Goal: Information Seeking & Learning: Learn about a topic

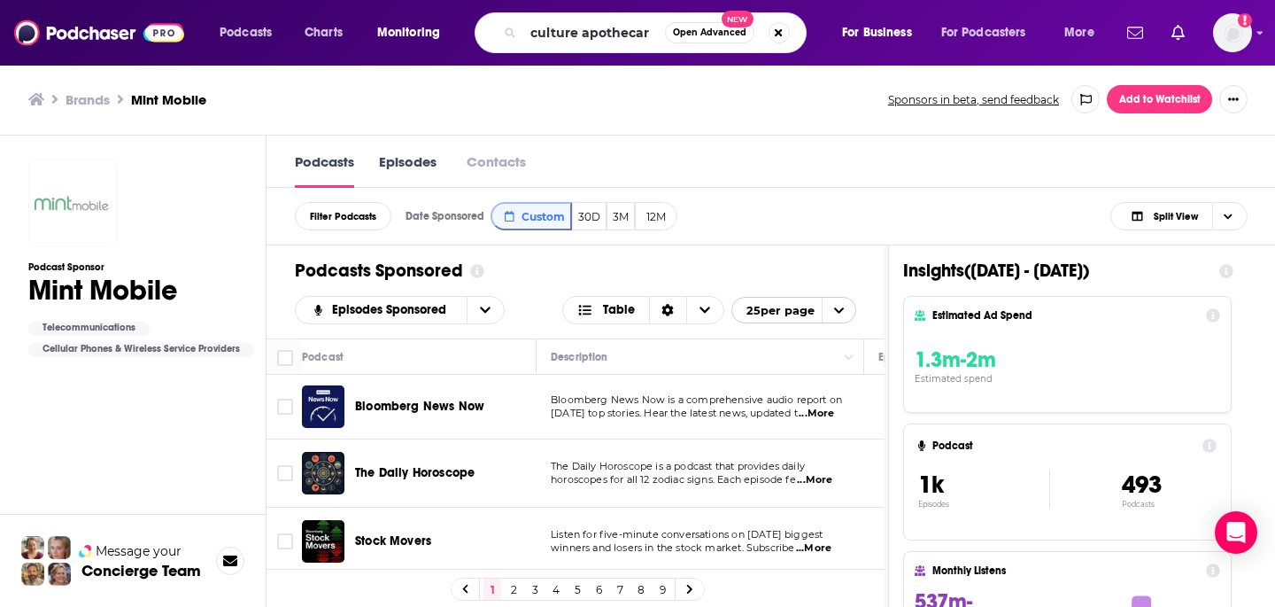
type input "culture apothecary"
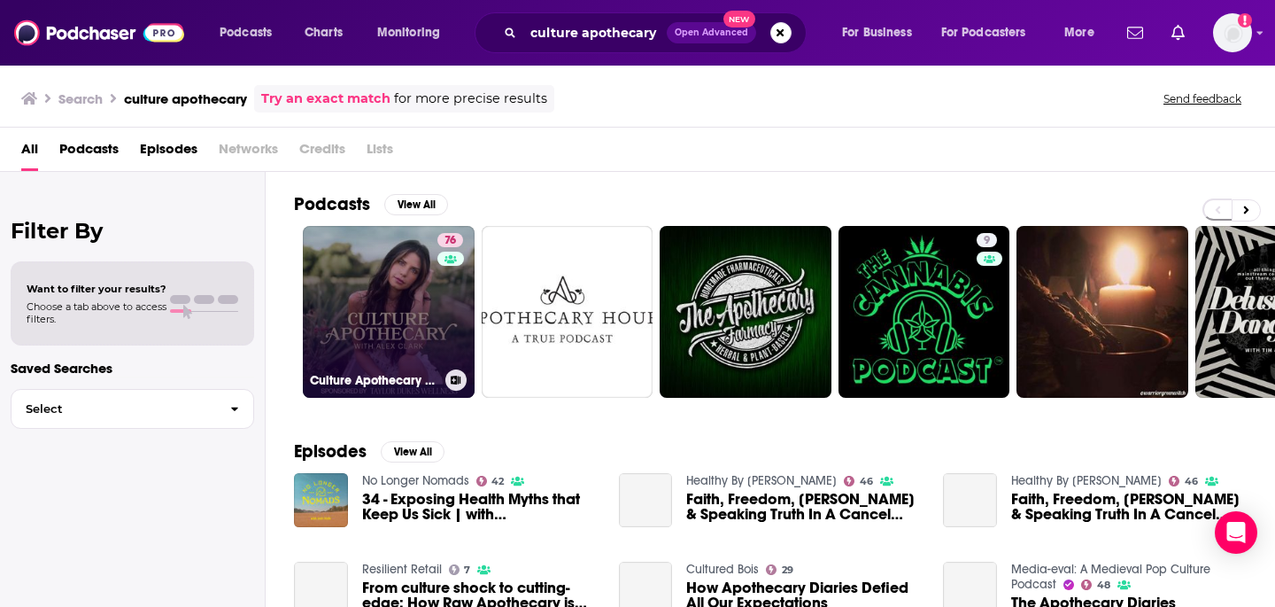
click at [388, 289] on link "76 Culture Apothecary with Alex Clark" at bounding box center [389, 312] width 172 height 172
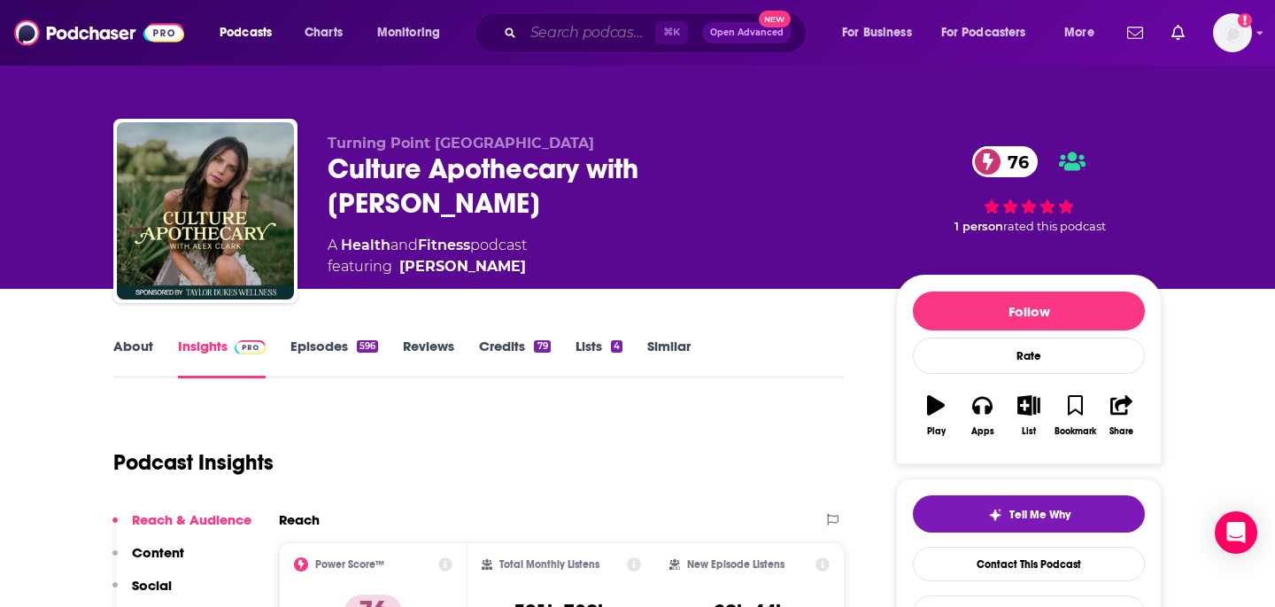
click at [610, 25] on input "Search podcasts, credits, & more..." at bounding box center [589, 33] width 132 height 28
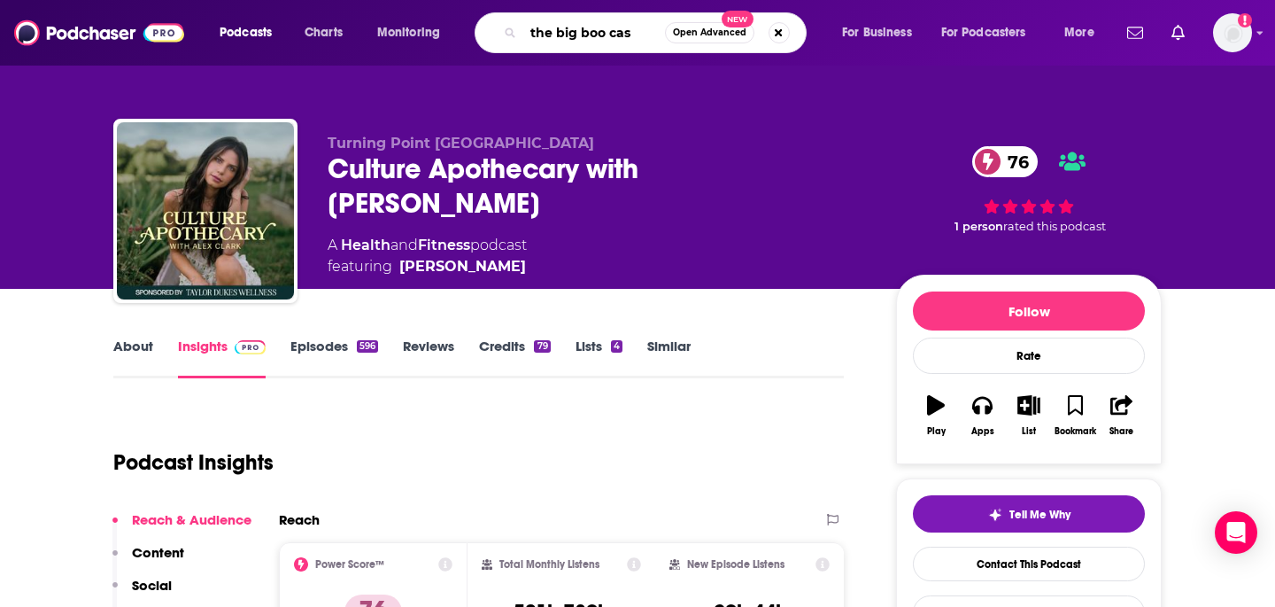
type input "the big boo cast"
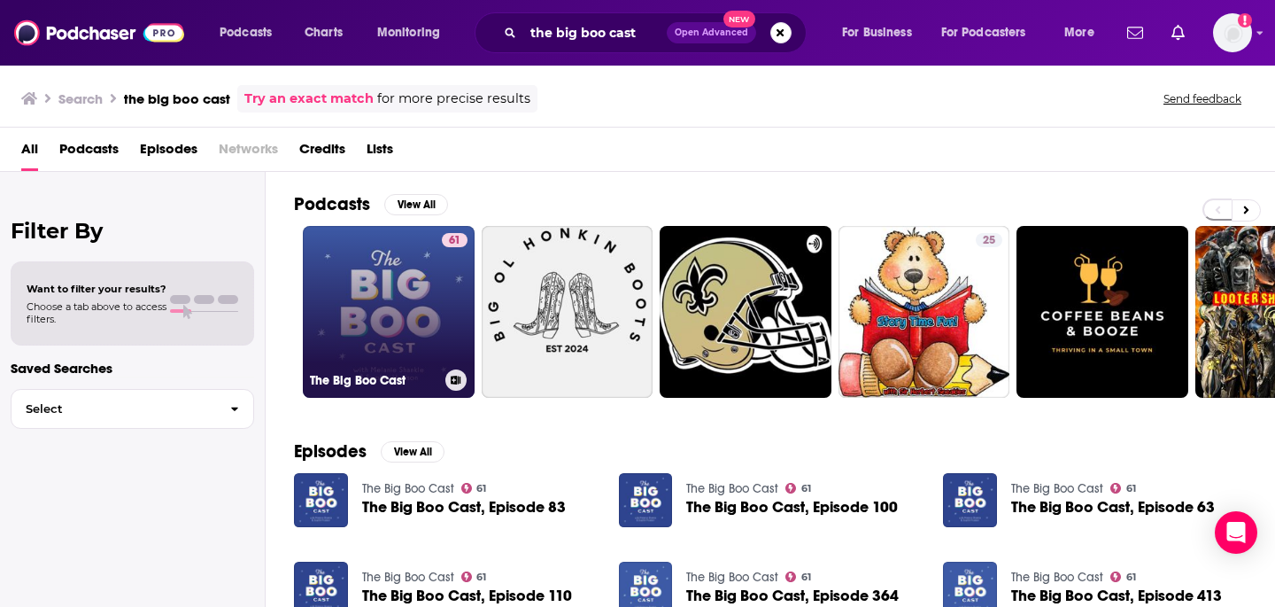
click at [437, 340] on link "61 The Big Boo Cast" at bounding box center [389, 312] width 172 height 172
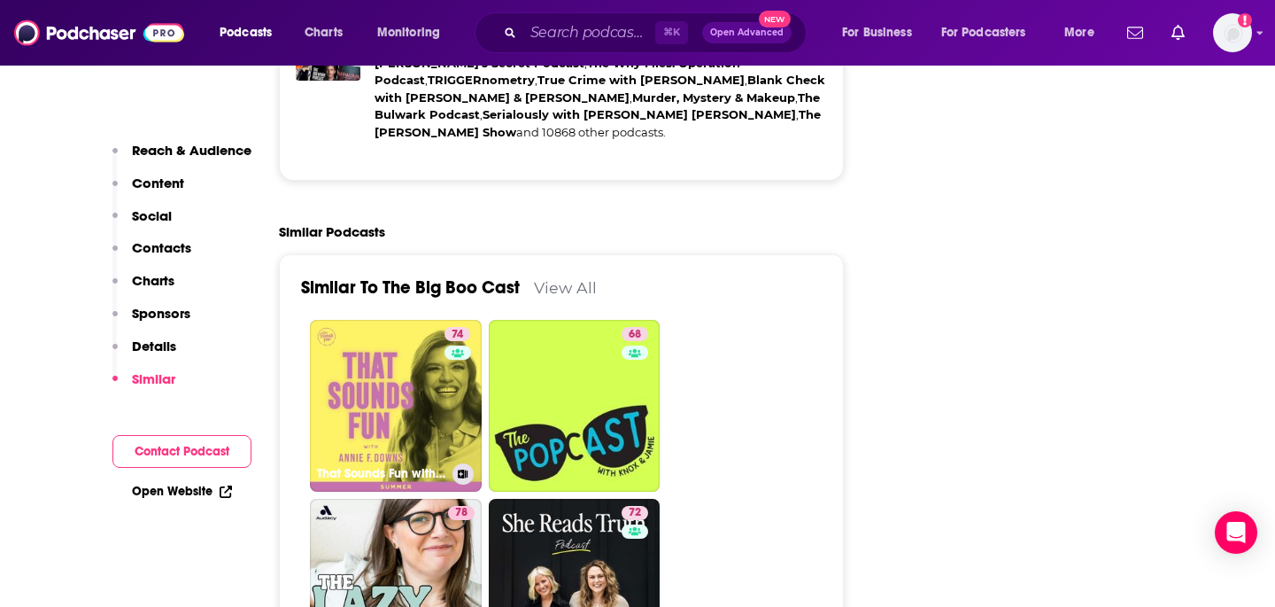
scroll to position [3071, 0]
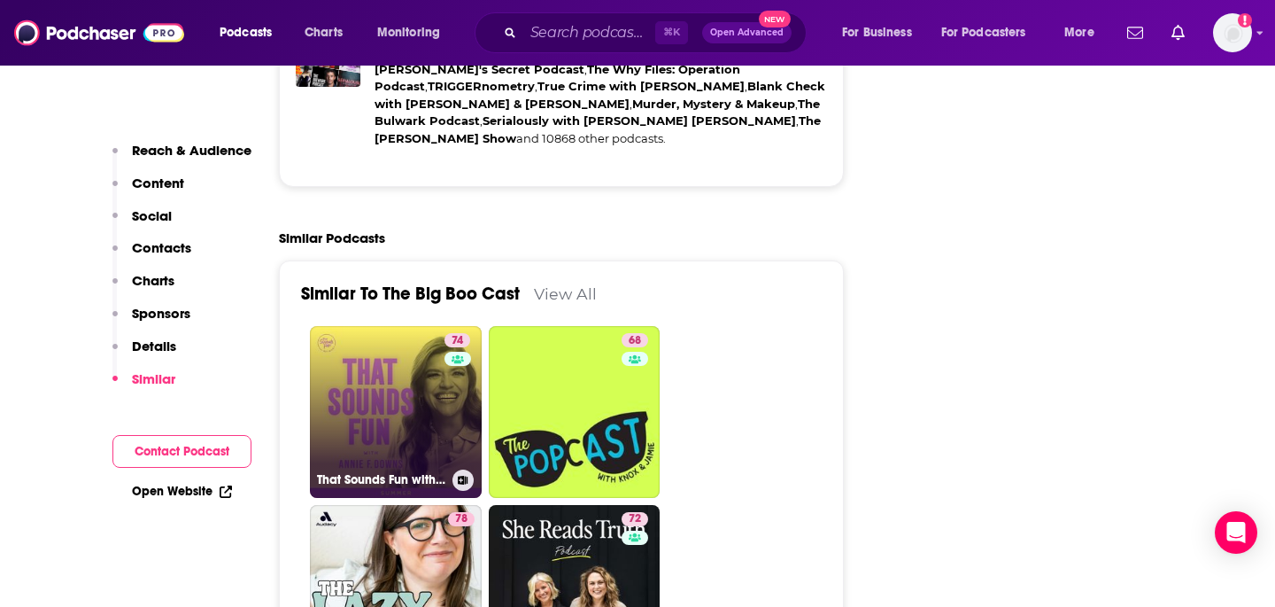
click at [400, 326] on link "74 That Sounds Fun with Annie F. Downs" at bounding box center [396, 412] width 172 height 172
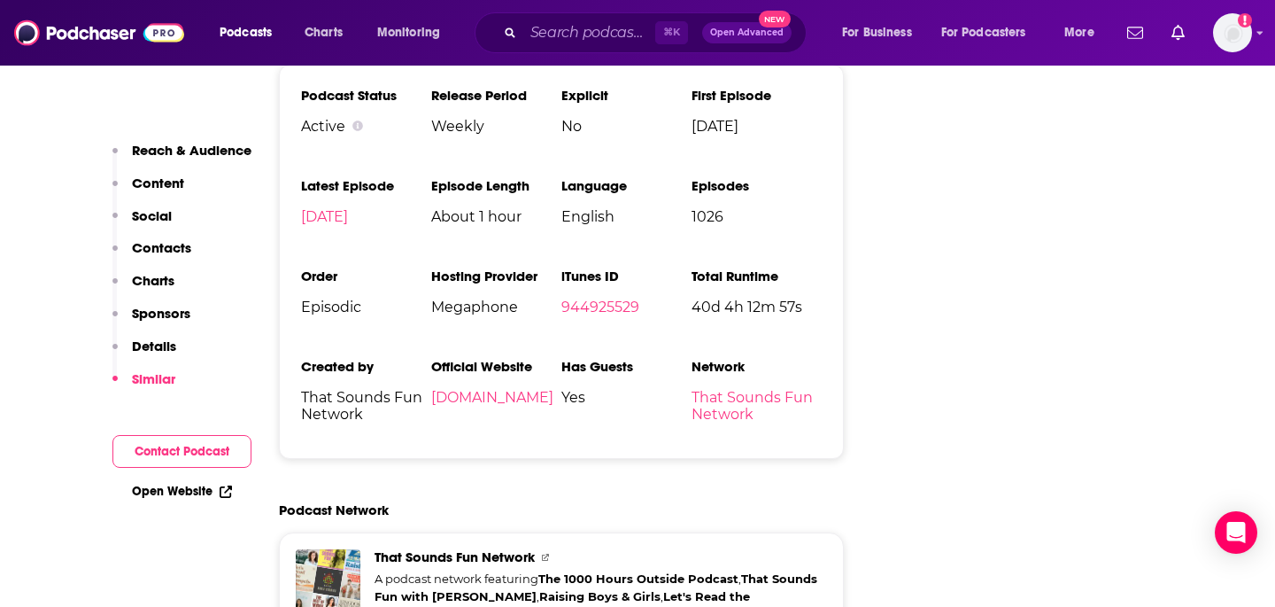
scroll to position [4644, 0]
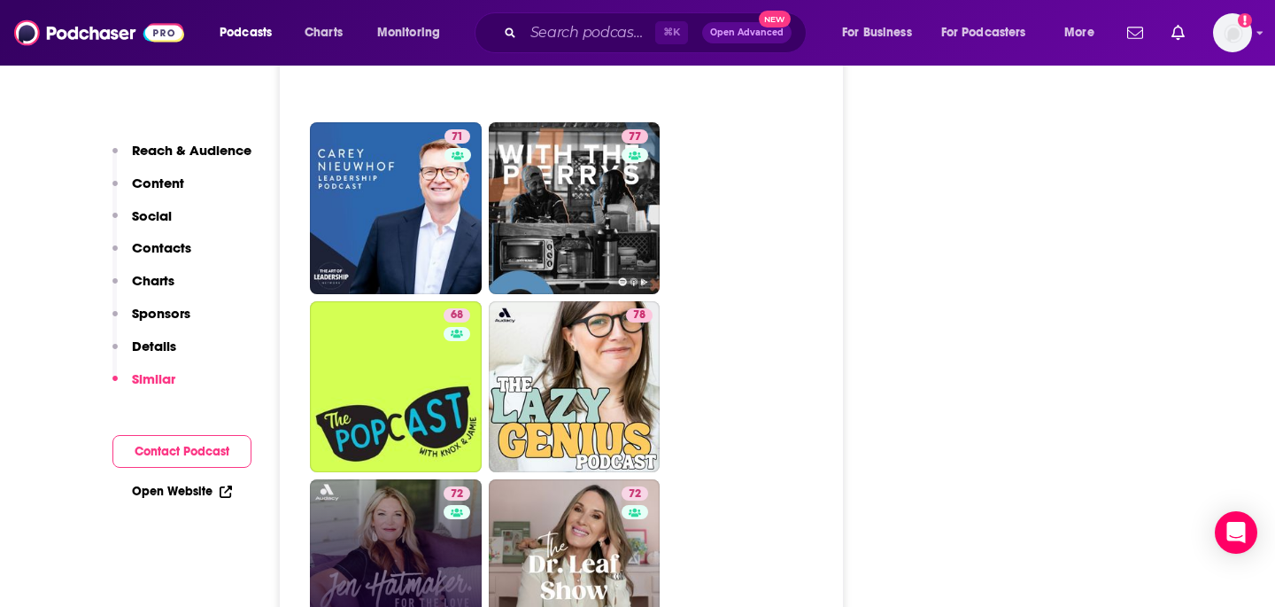
click at [388, 479] on link "72 For The Love With Jen Hatmaker Podcast" at bounding box center [396, 565] width 172 height 172
type input "https://www.podchaser.com/podcasts/for-the-love-with-jen-hatmaker-538880"
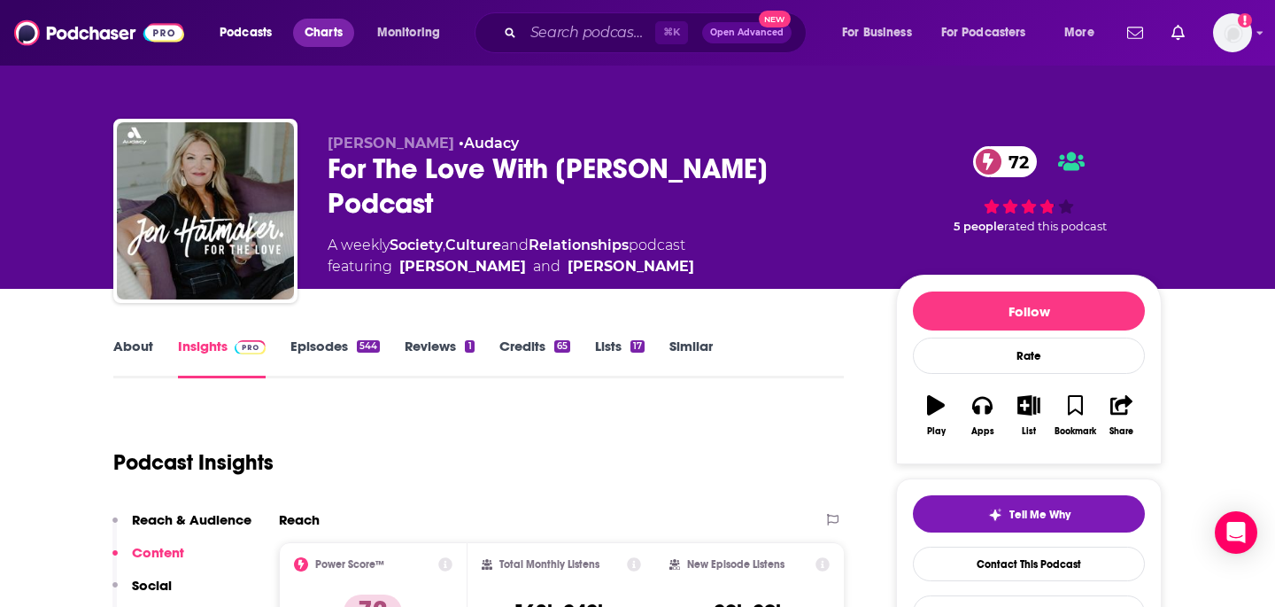
click at [329, 35] on span "Charts" at bounding box center [324, 32] width 38 height 25
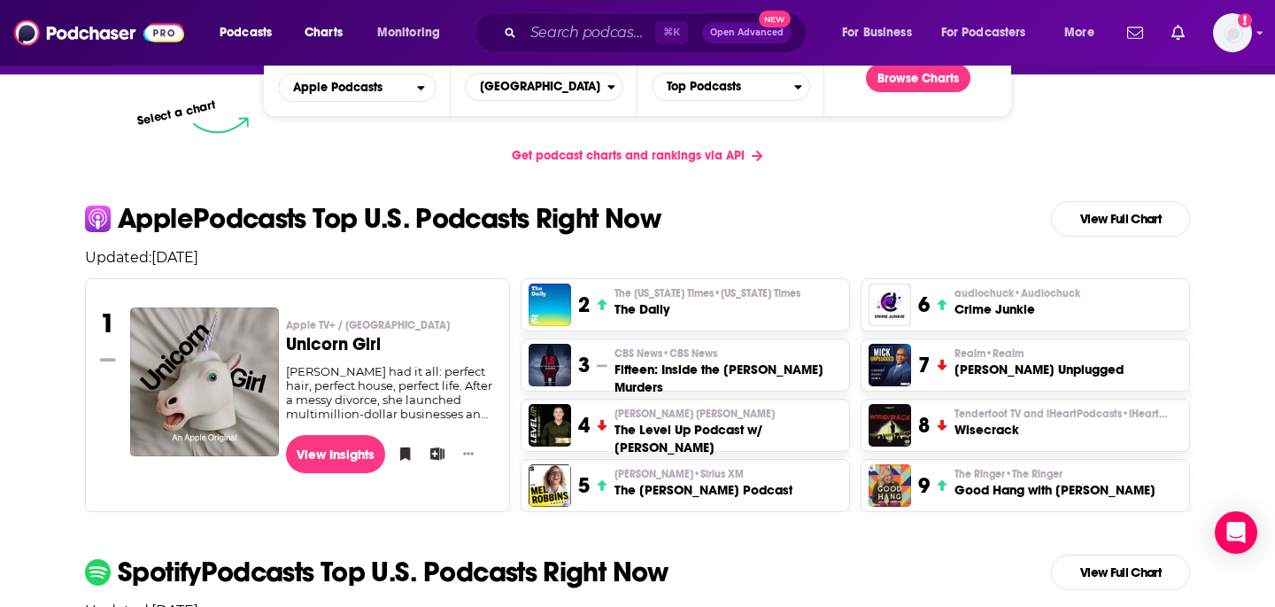
scroll to position [290, 0]
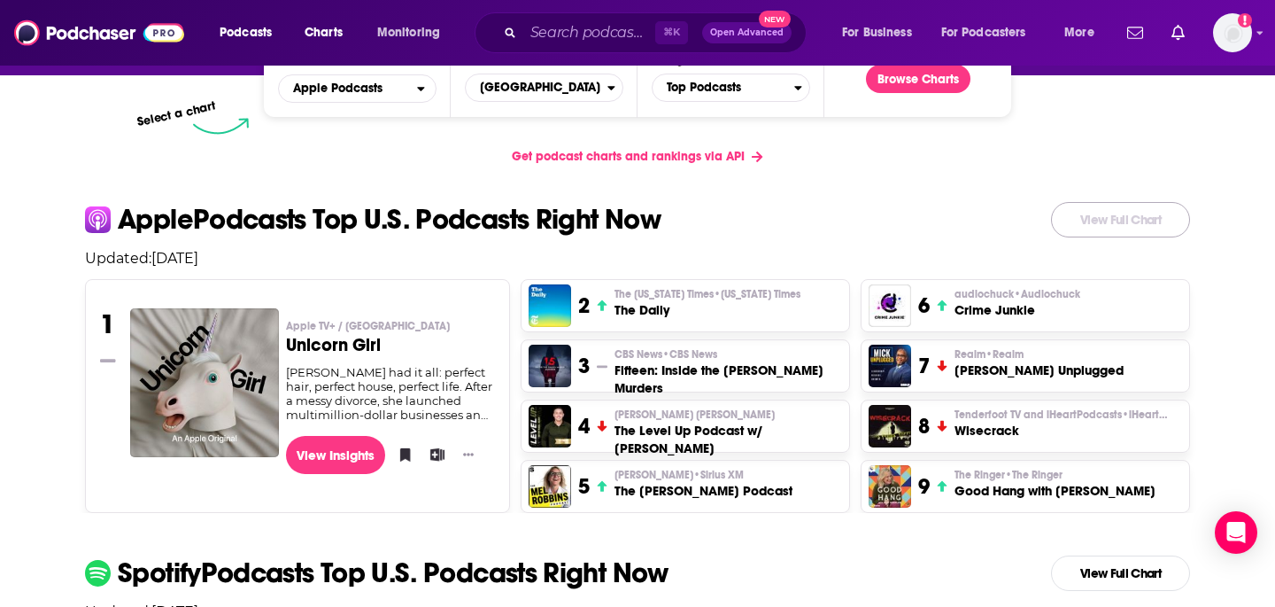
click at [1093, 212] on link "View Full Chart" at bounding box center [1120, 219] width 139 height 35
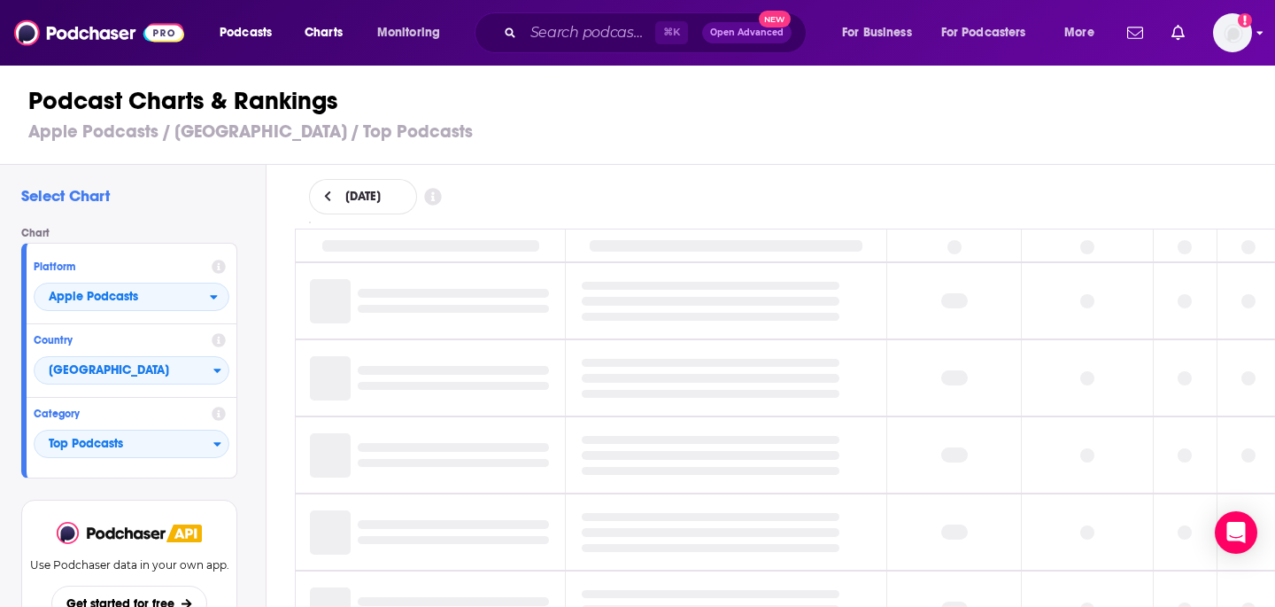
click at [1256, 39] on div "Podcasts Charts Monitoring ⌘ K Open Advanced New For Business For Podcasters Mo…" at bounding box center [637, 33] width 1275 height 66
click at [1240, 28] on img "Logged in as brookecarr" at bounding box center [1232, 32] width 39 height 39
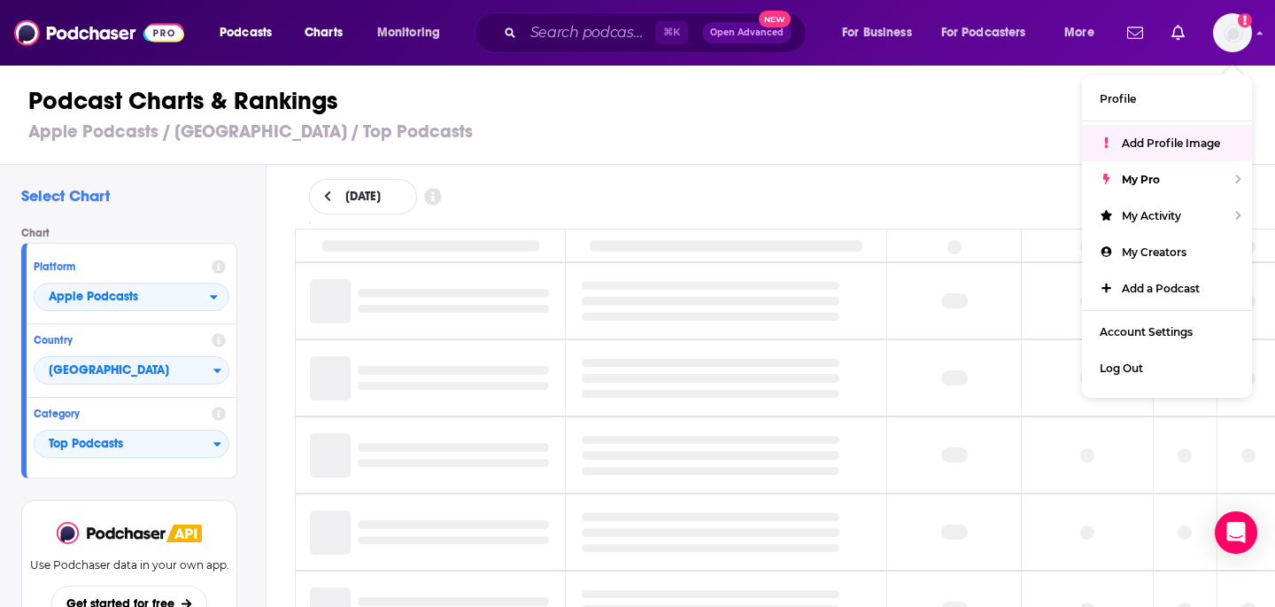
click at [888, 109] on h1 "Podcast Charts & Rankings" at bounding box center [645, 101] width 1234 height 32
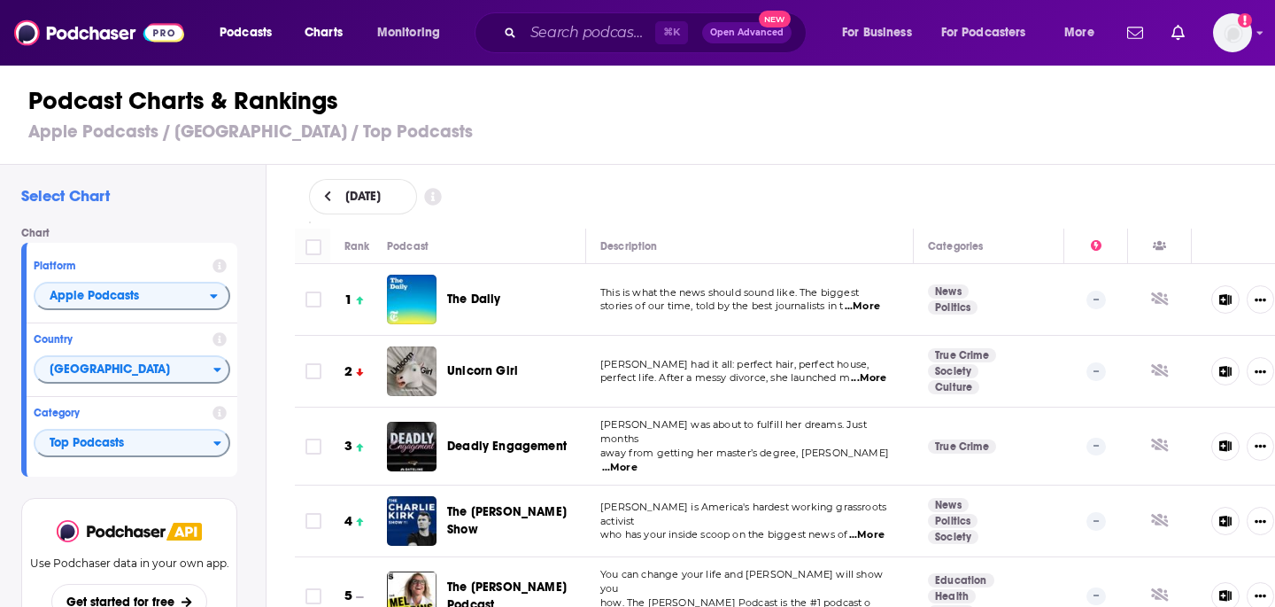
click at [638, 461] on span "...More" at bounding box center [619, 468] width 35 height 14
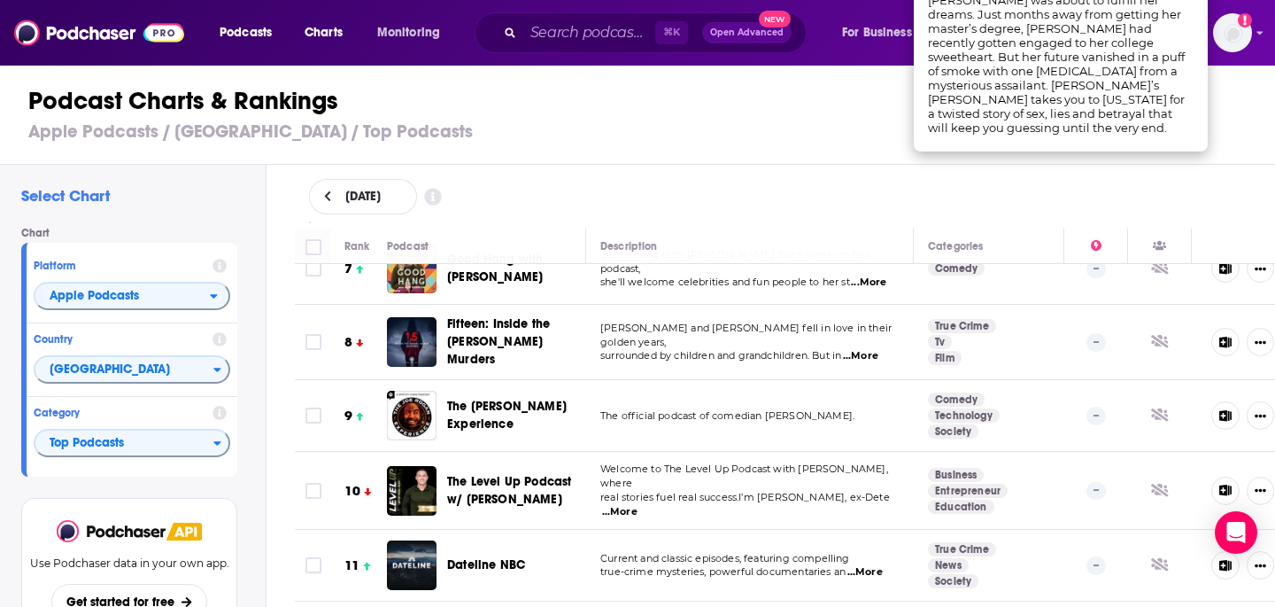
scroll to position [471, 0]
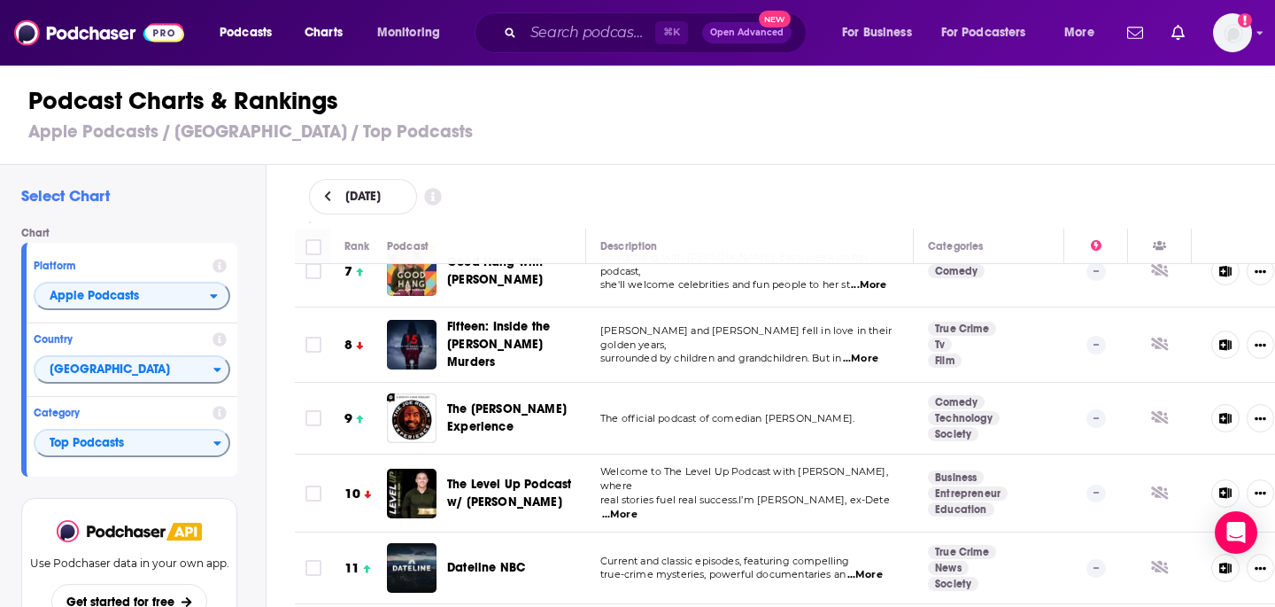
click at [422, 474] on img "The Level Up Podcast w/ Paul Alex" at bounding box center [412, 493] width 50 height 50
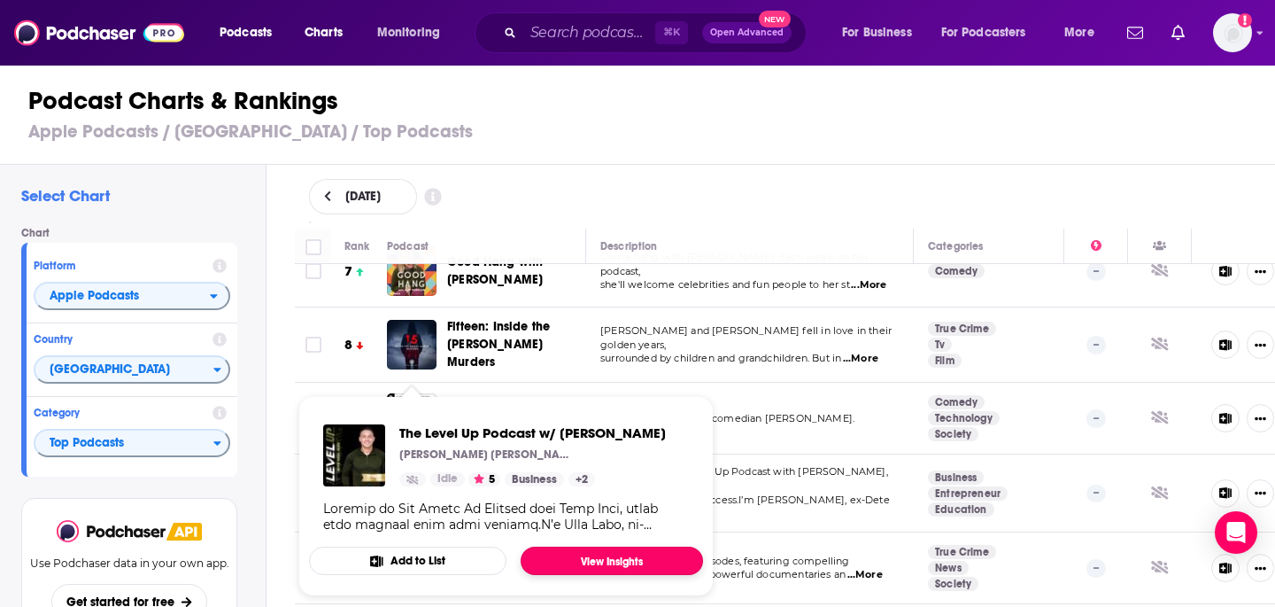
click at [613, 565] on link "View Insights" at bounding box center [612, 560] width 182 height 28
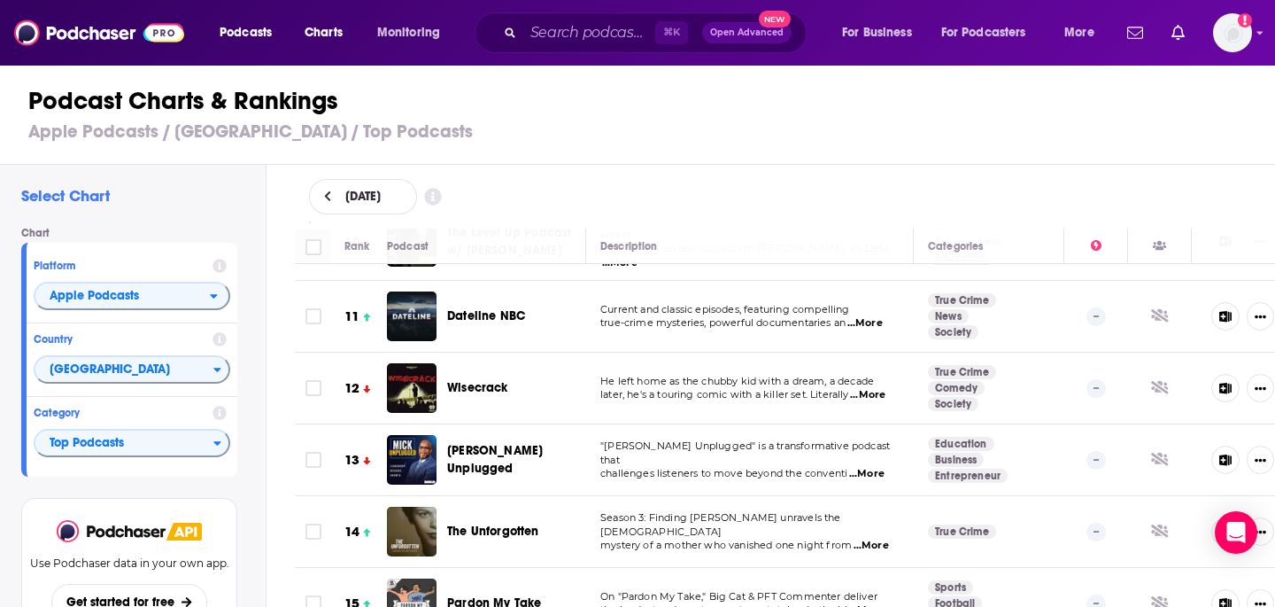
scroll to position [715, 0]
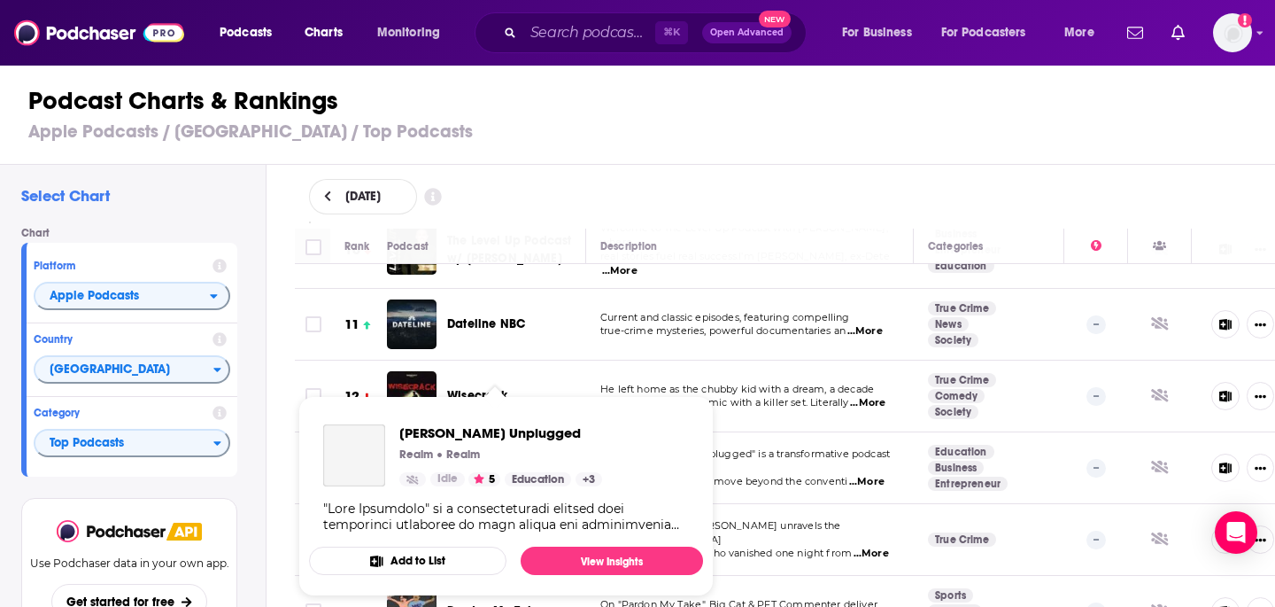
click at [494, 449] on div "Realm Realm" at bounding box center [500, 454] width 203 height 14
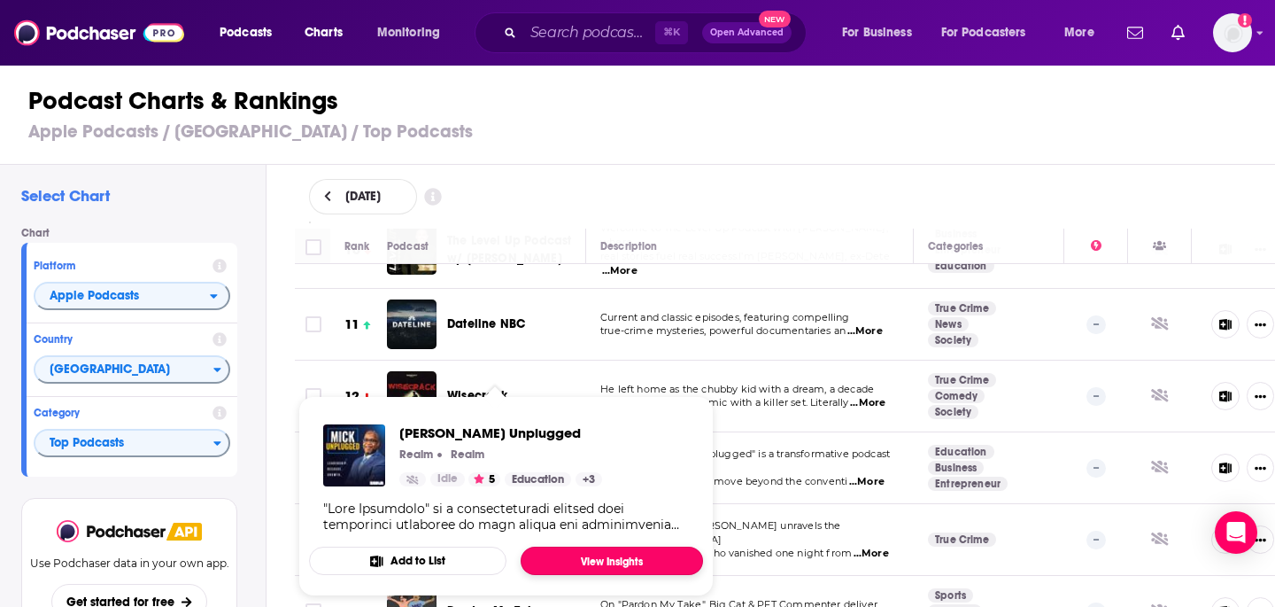
click at [614, 559] on link "View Insights" at bounding box center [612, 560] width 182 height 28
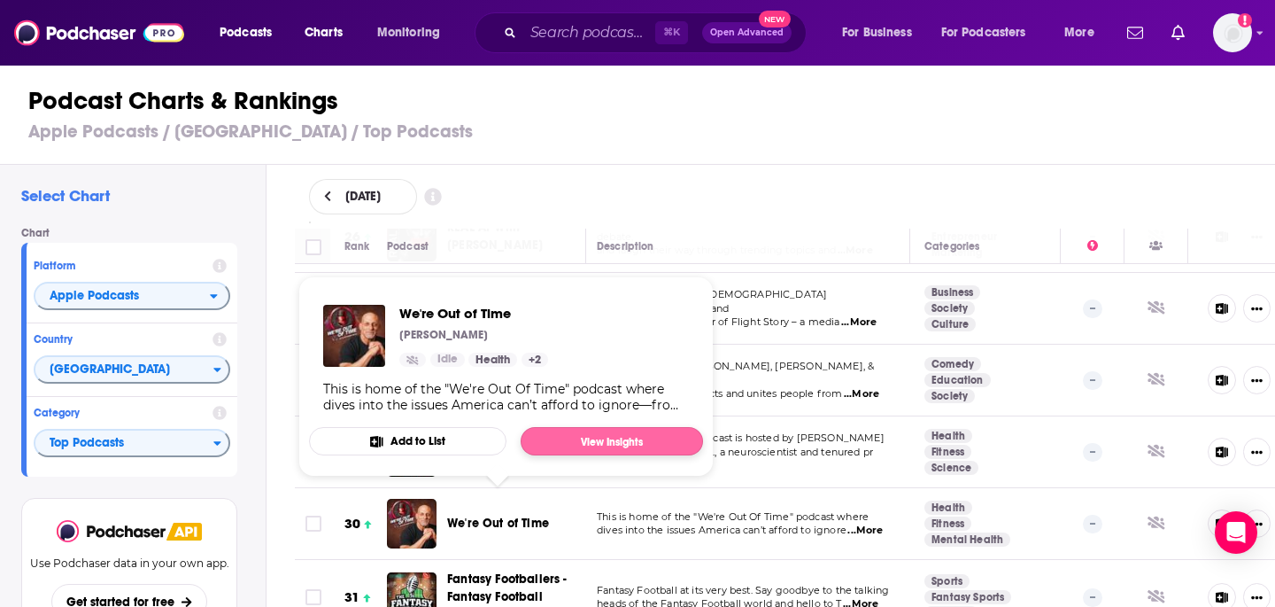
scroll to position [1877, 4]
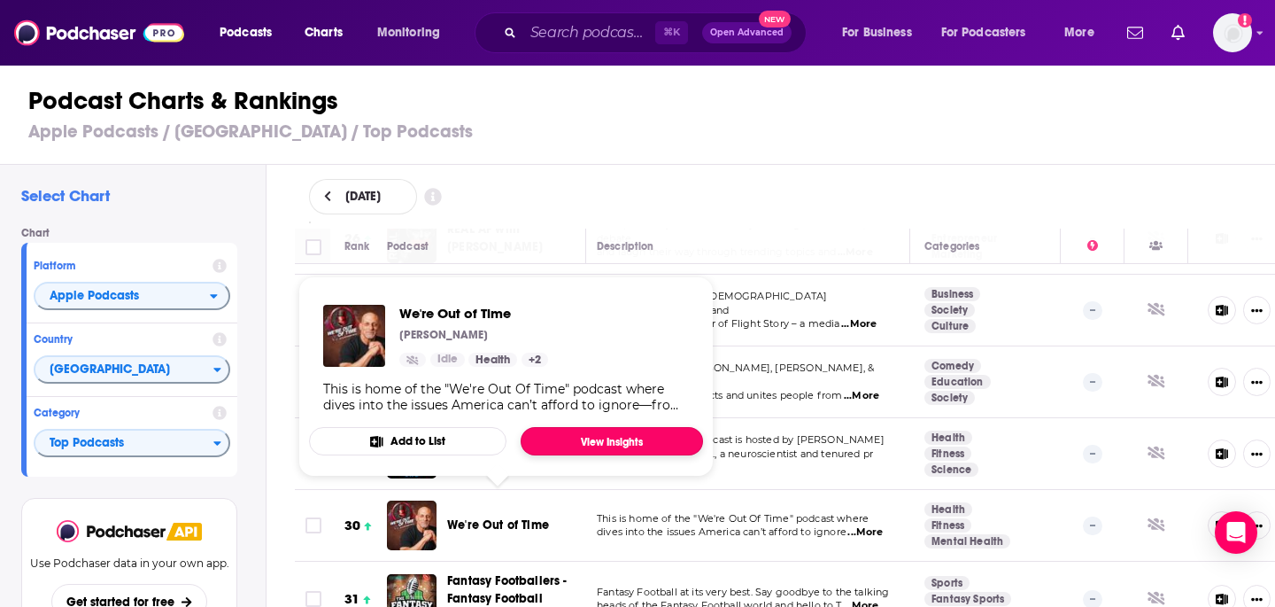
click at [579, 443] on link "View Insights" at bounding box center [612, 441] width 182 height 28
click at [647, 171] on div "September 11, 2025" at bounding box center [786, 197] width 1010 height 64
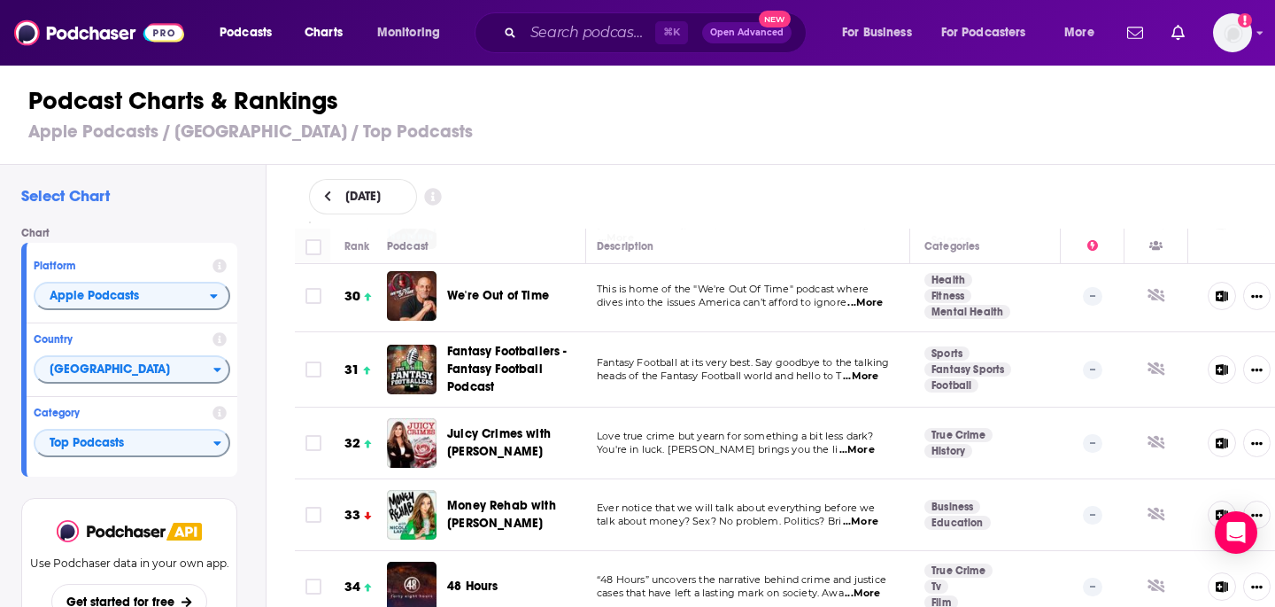
scroll to position [2112, 4]
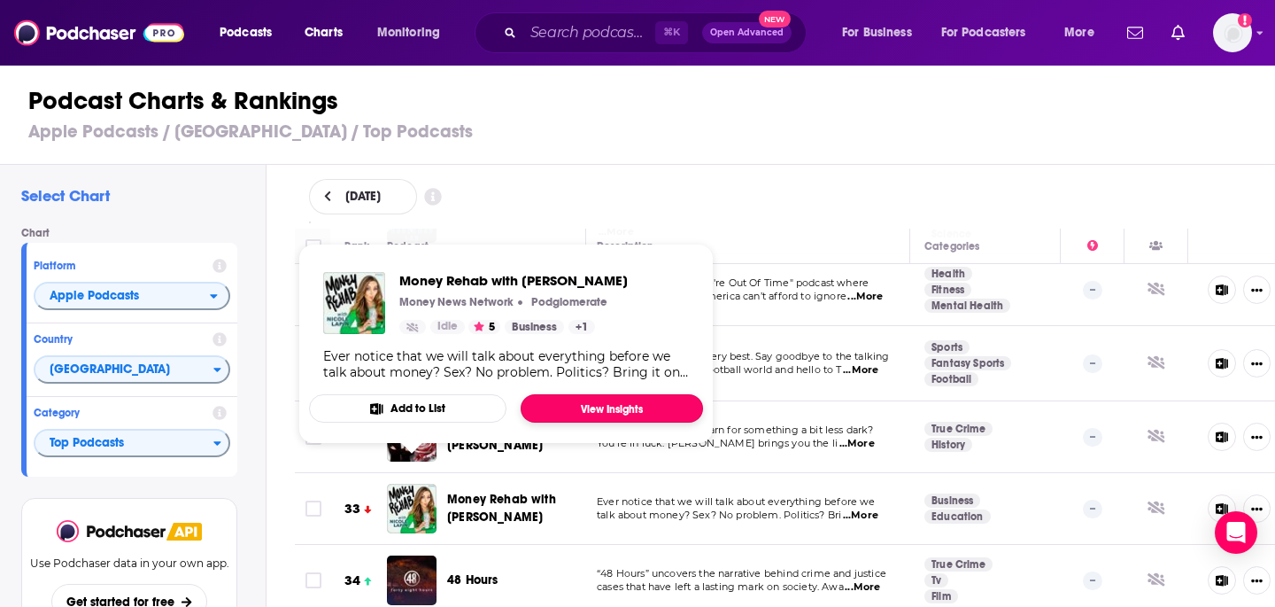
click at [581, 399] on link "View Insights" at bounding box center [612, 408] width 182 height 28
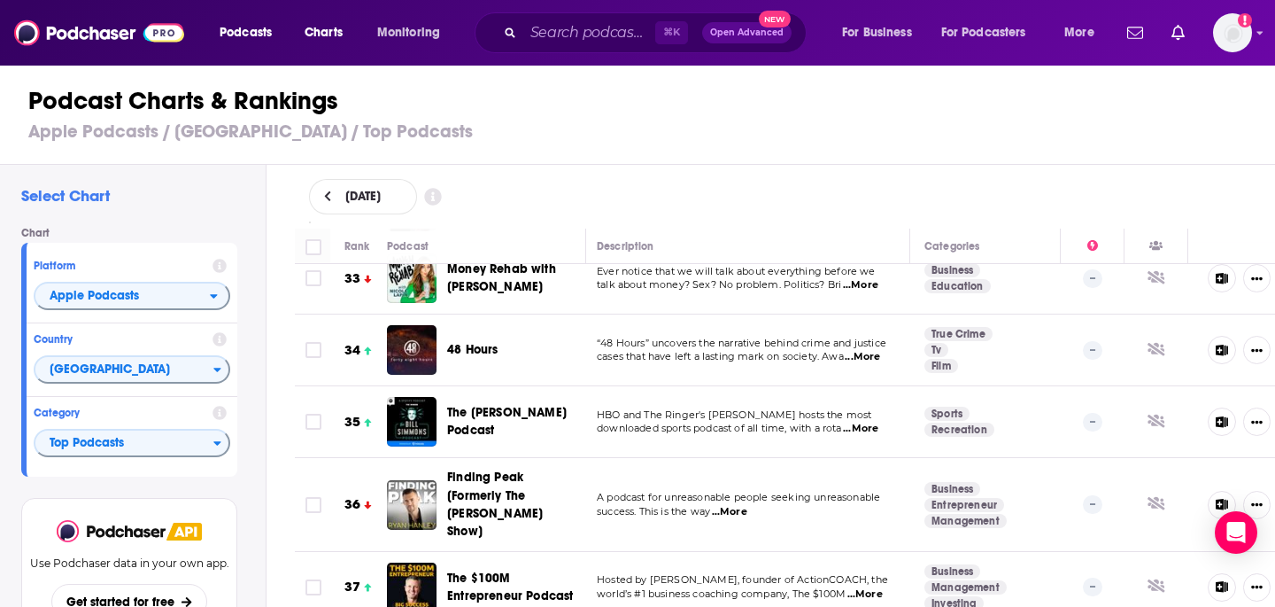
scroll to position [2361, 4]
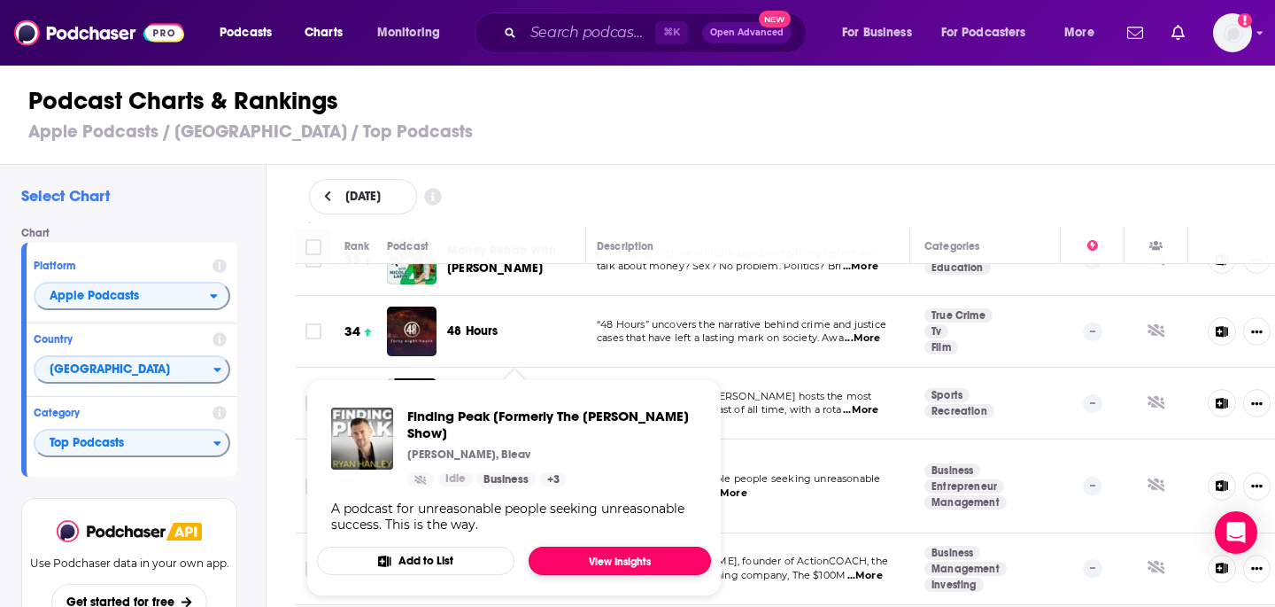
click at [592, 560] on link "View Insights" at bounding box center [620, 560] width 182 height 28
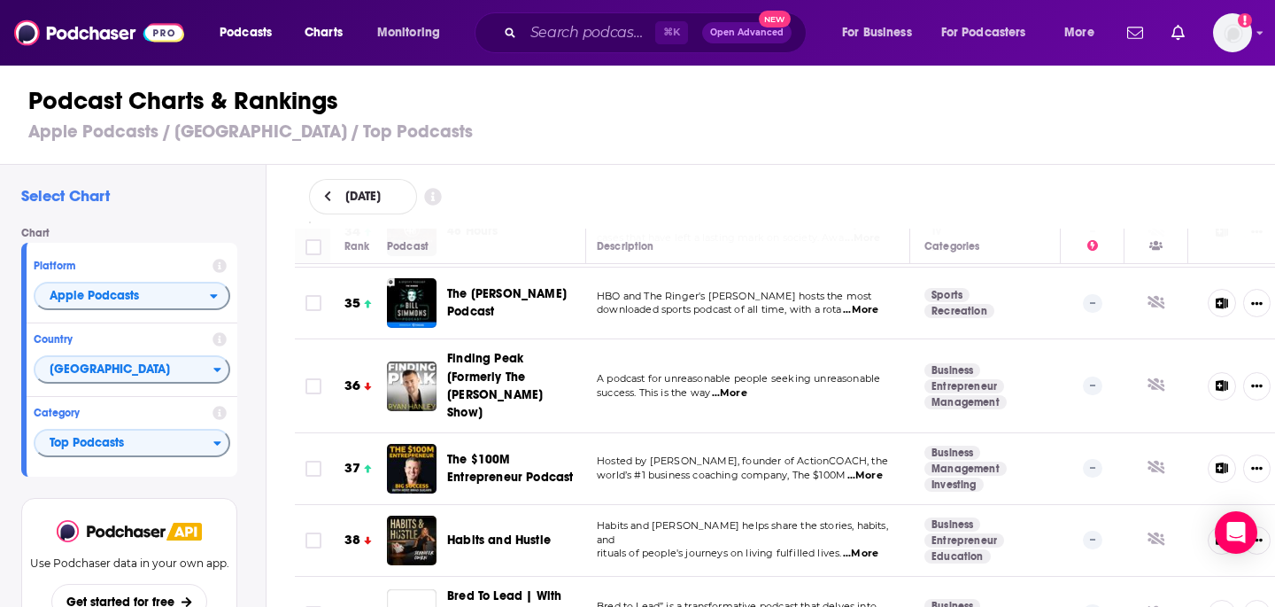
scroll to position [2458, 4]
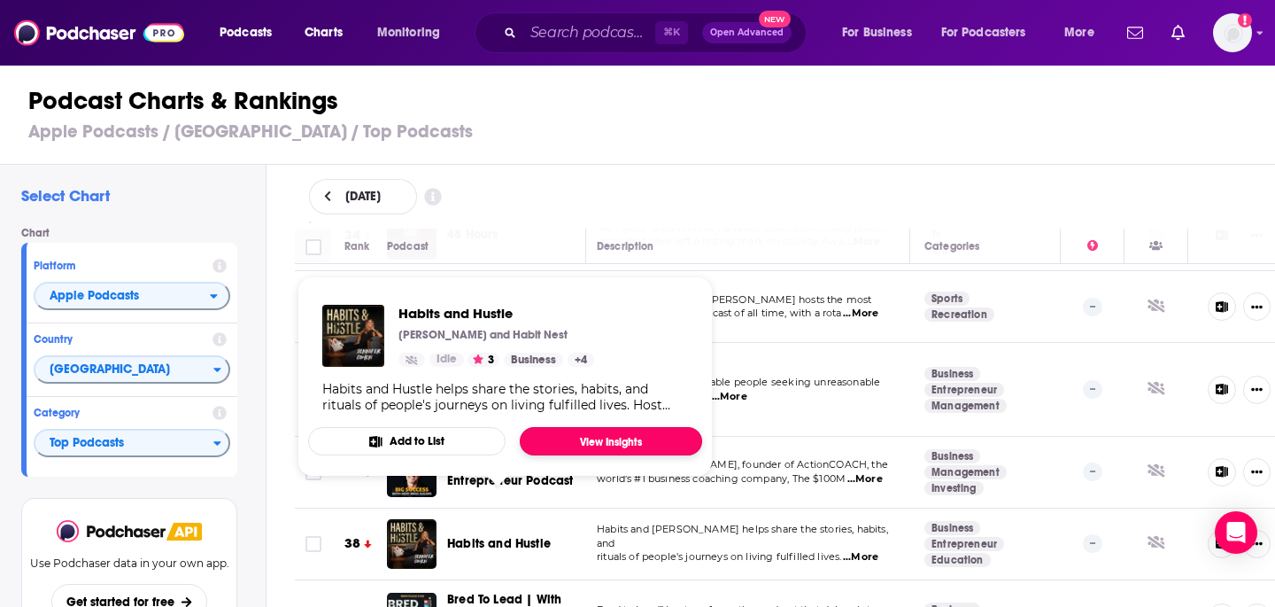
click at [596, 441] on link "View Insights" at bounding box center [611, 441] width 182 height 28
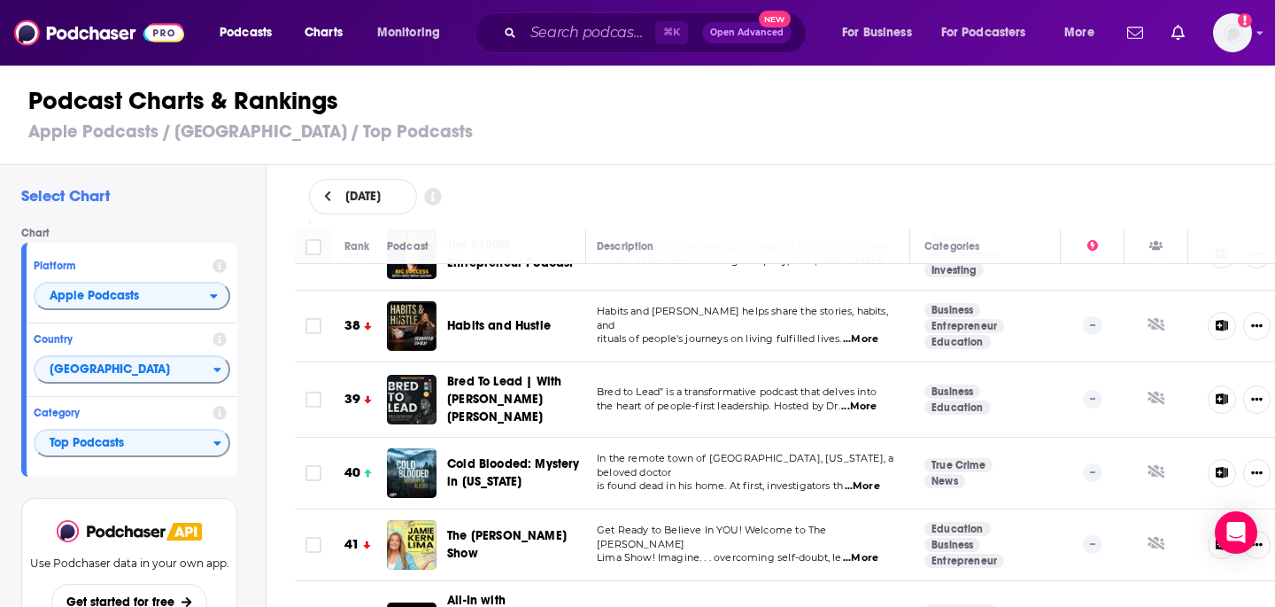
scroll to position [2674, 4]
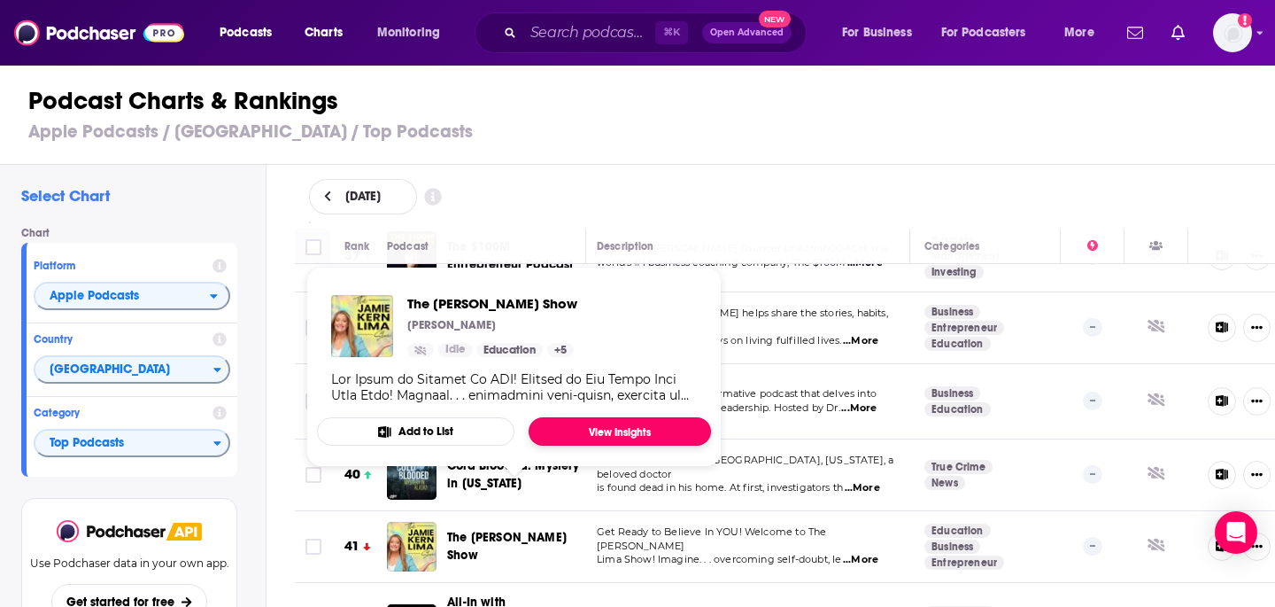
click at [581, 434] on link "View Insights" at bounding box center [620, 431] width 182 height 28
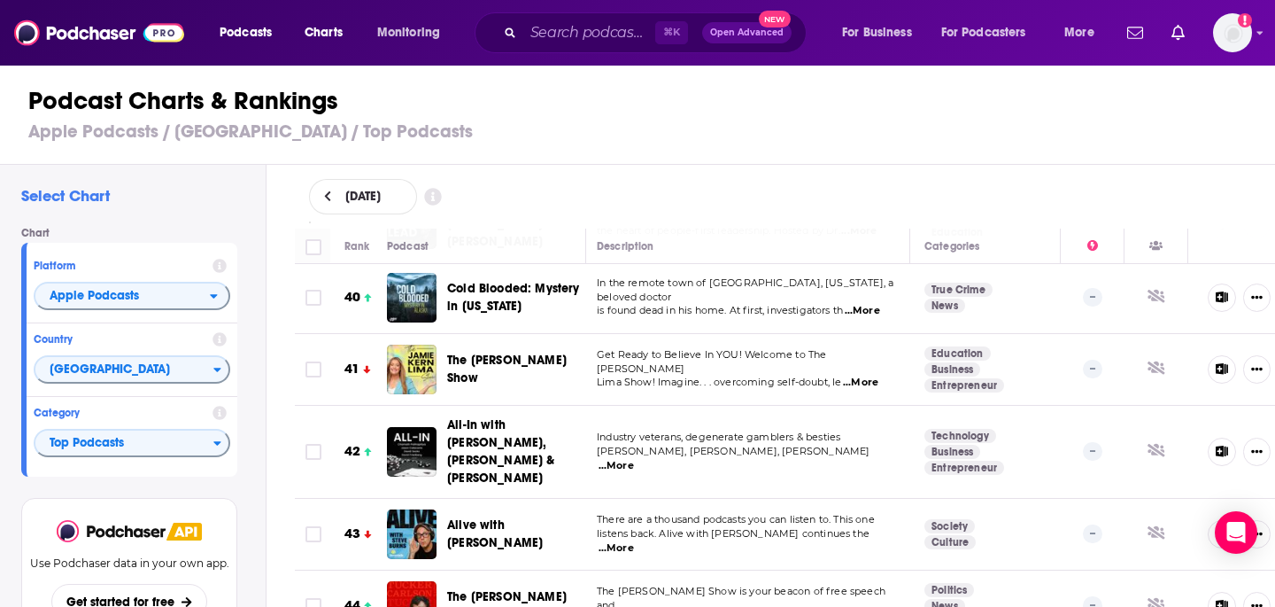
scroll to position [2850, 4]
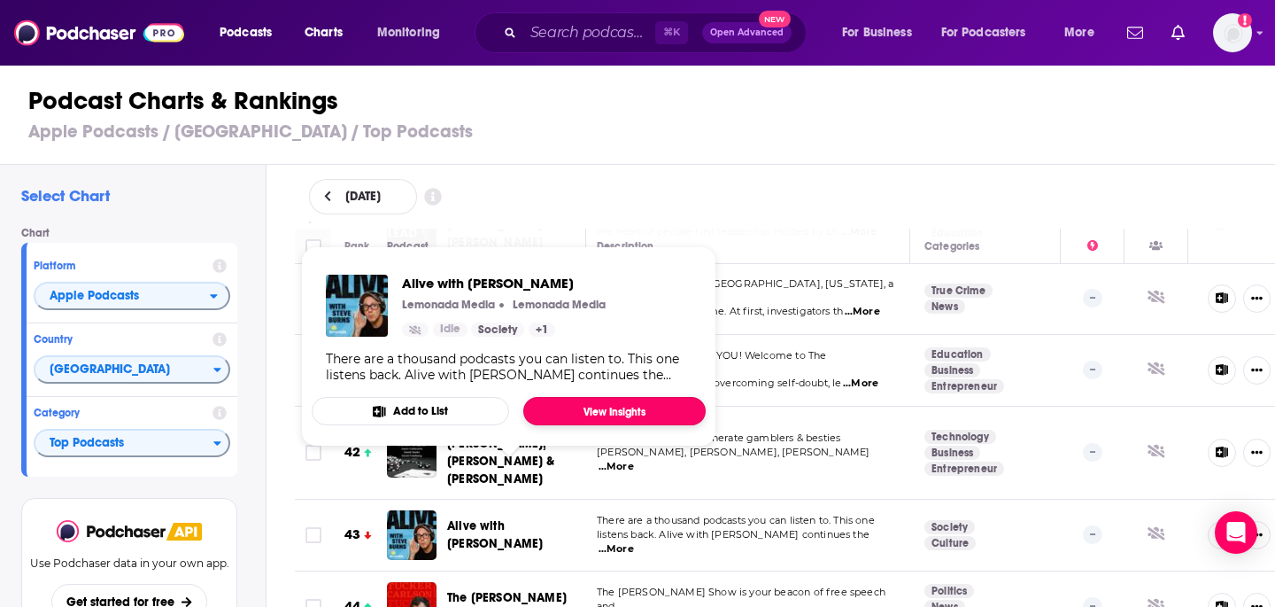
click at [596, 408] on link "View Insights" at bounding box center [614, 411] width 182 height 28
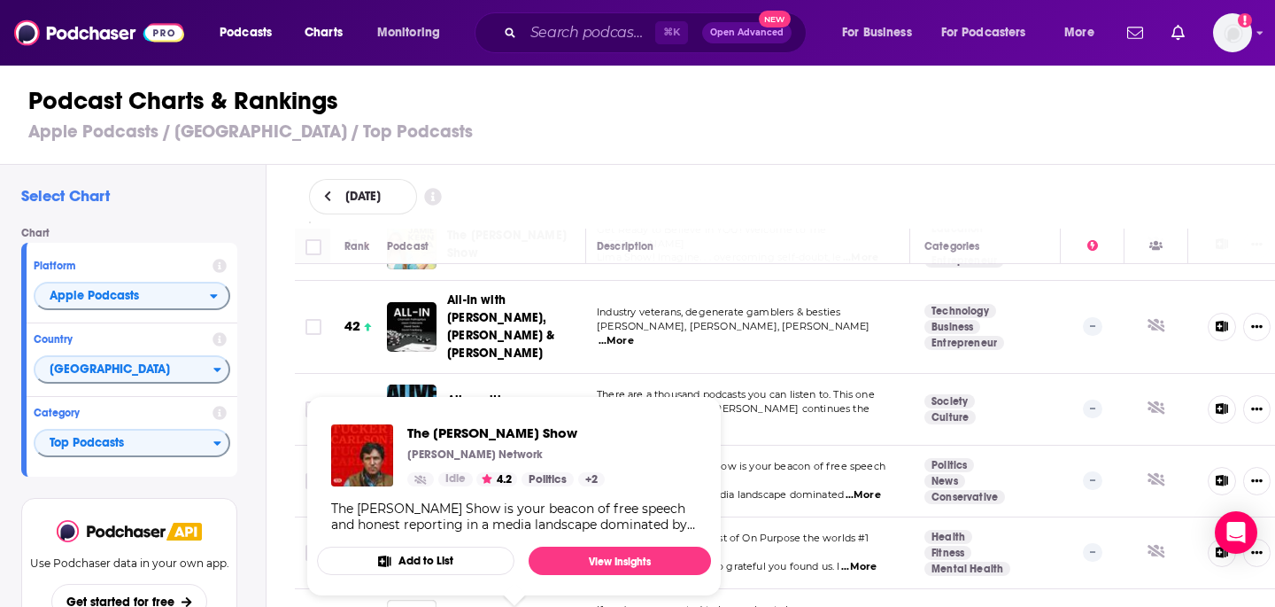
scroll to position [2973, 4]
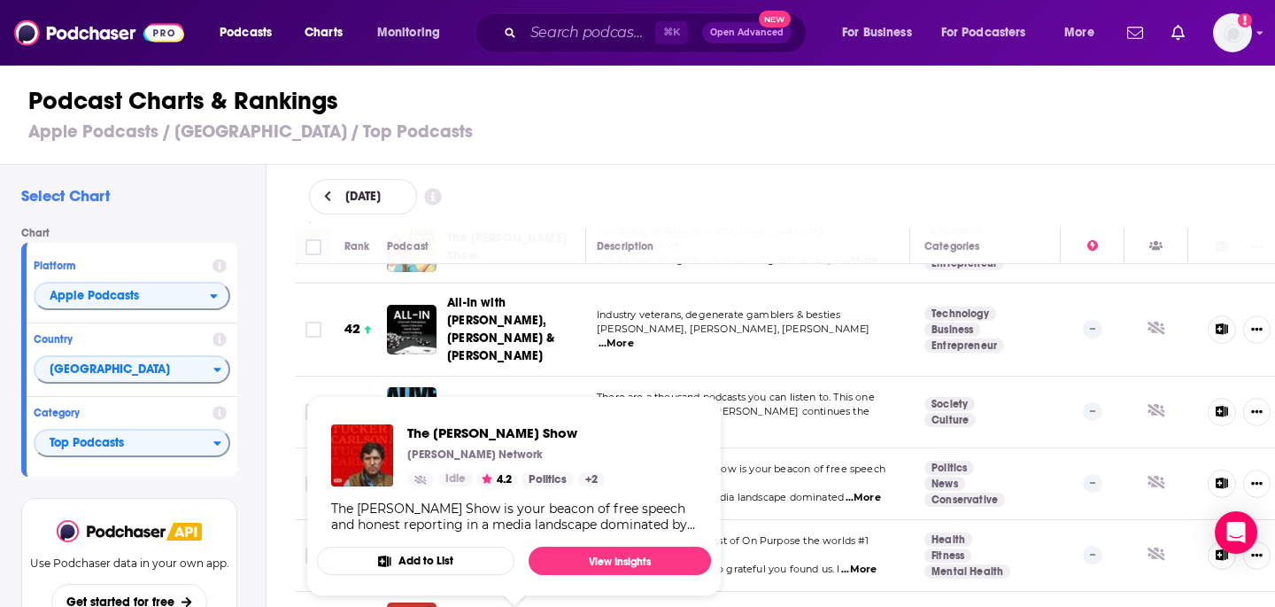
click at [689, 128] on h3 "Apple Podcasts / United States / Top Podcasts" at bounding box center [645, 131] width 1234 height 22
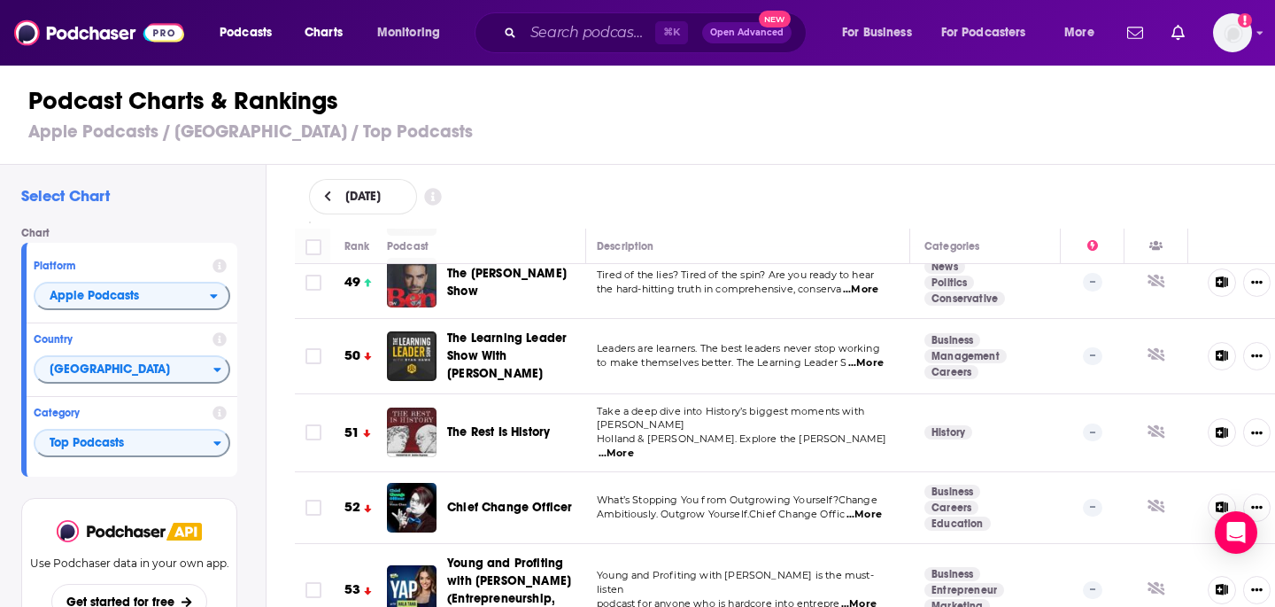
scroll to position [3531, 4]
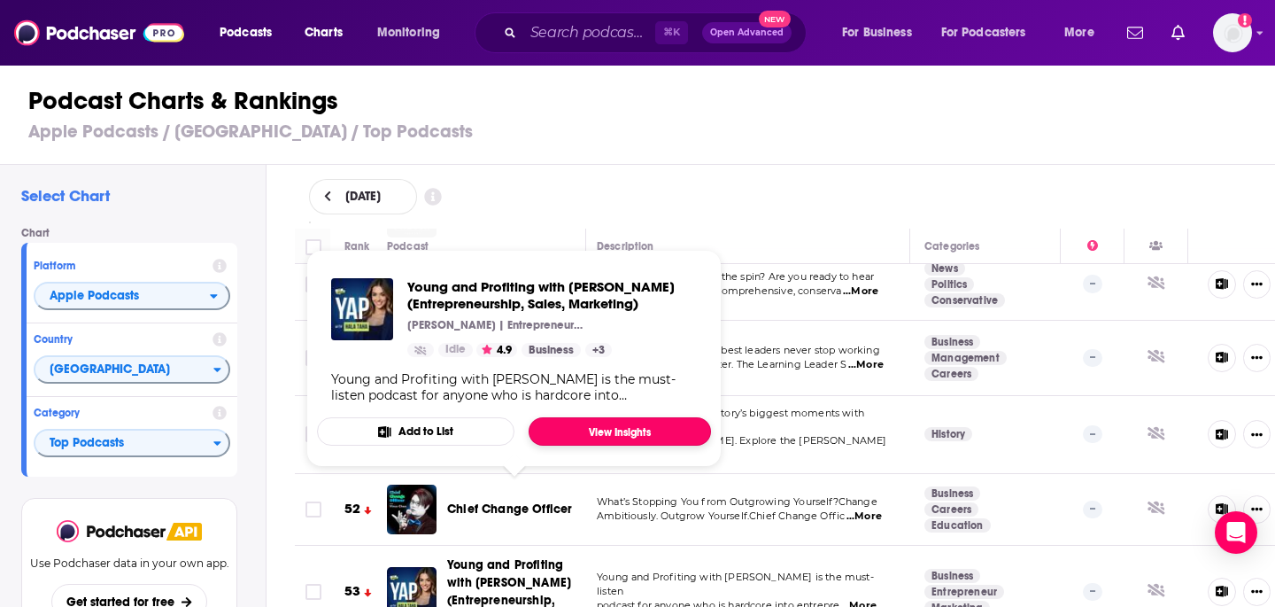
click at [591, 428] on link "View Insights" at bounding box center [620, 431] width 182 height 28
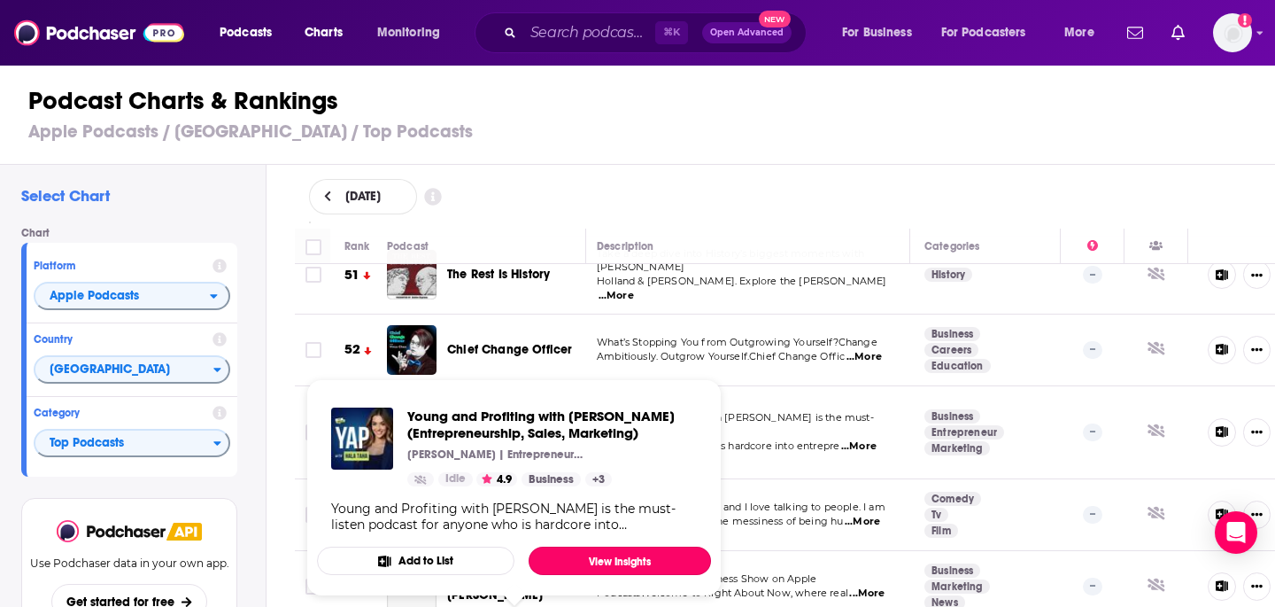
scroll to position [3686, 4]
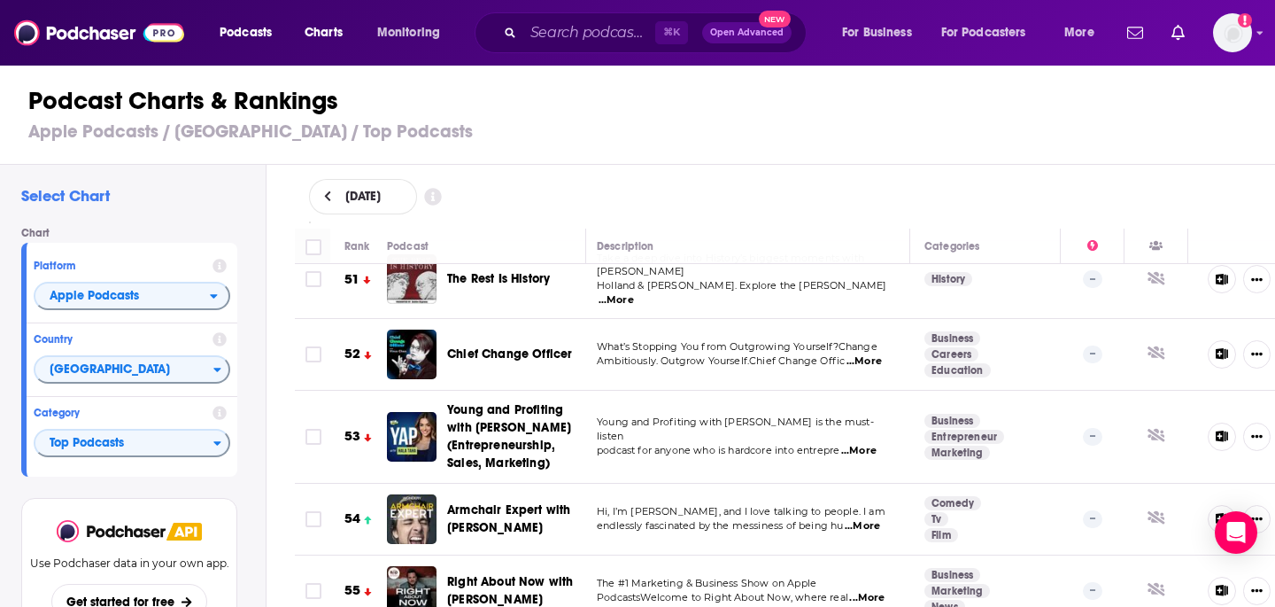
click at [746, 156] on div "Podcast Charts & Rankings Apple Podcasts / United States / Top Podcasts" at bounding box center [645, 114] width 1290 height 101
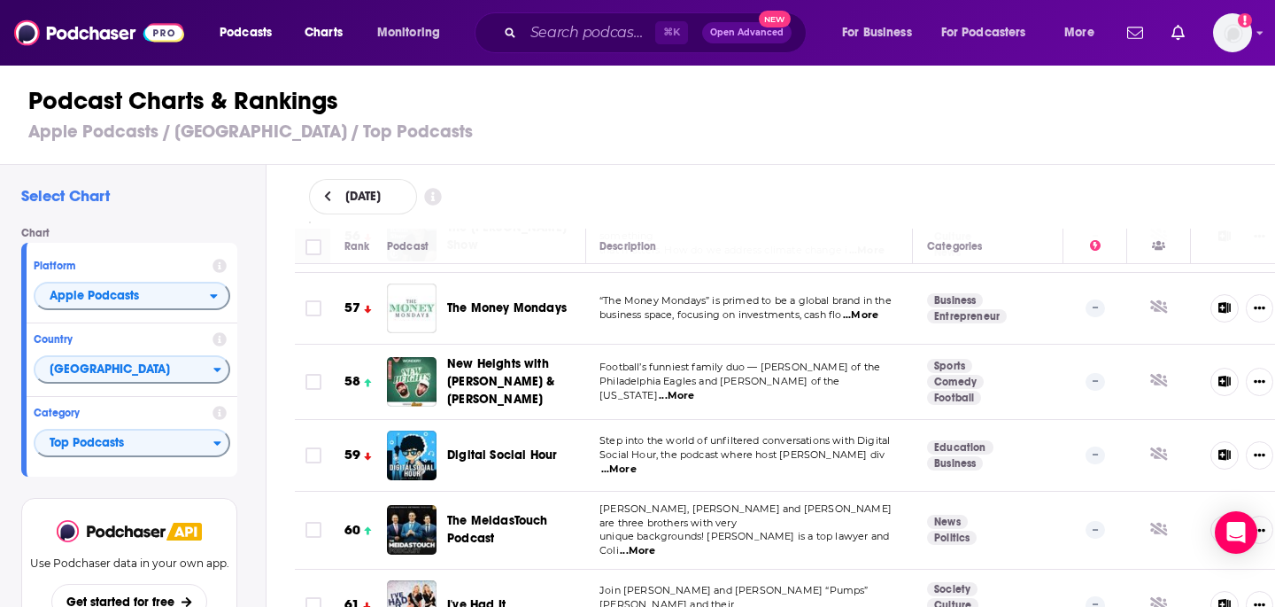
scroll to position [4107, 1]
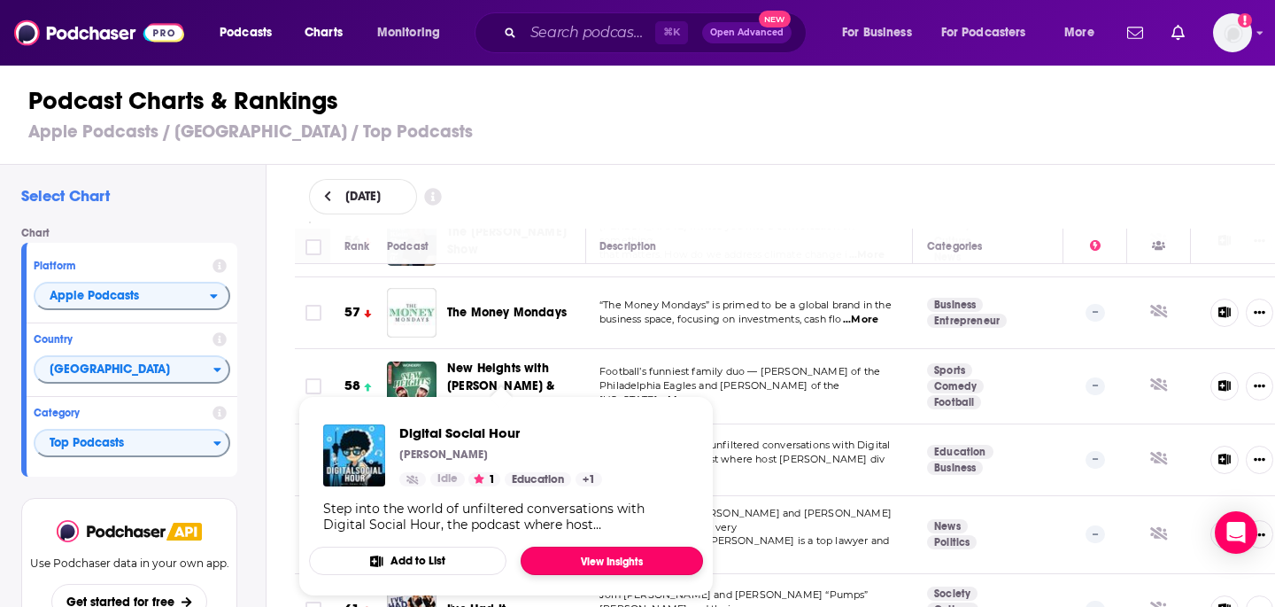
click at [591, 554] on link "View Insights" at bounding box center [612, 560] width 182 height 28
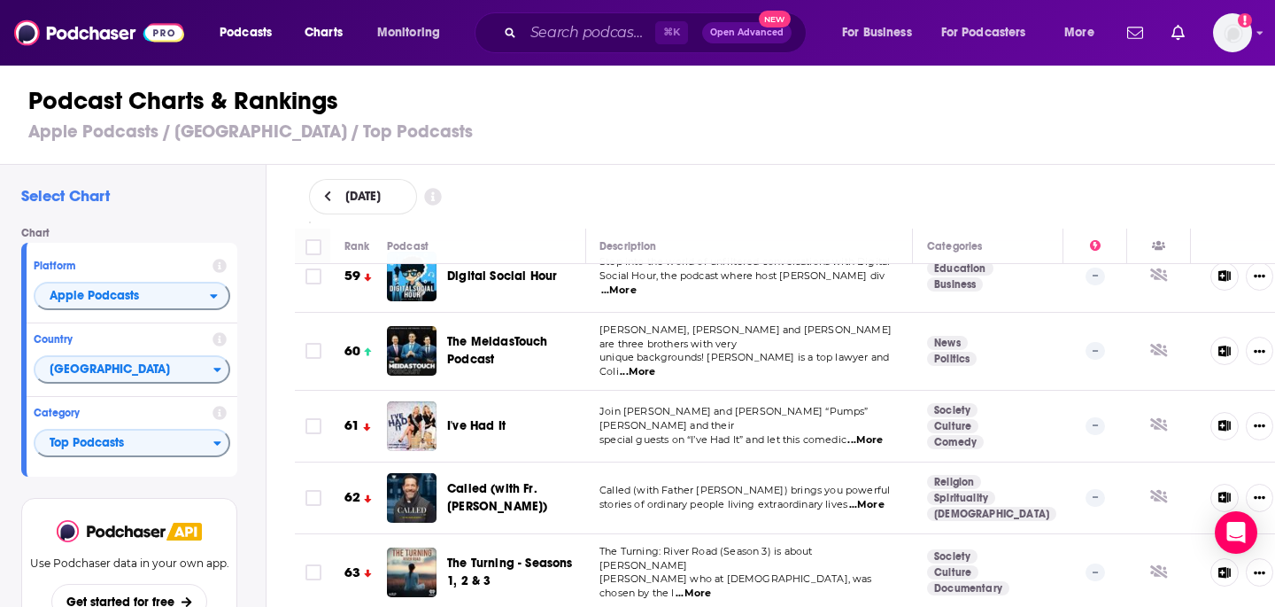
scroll to position [4286, 1]
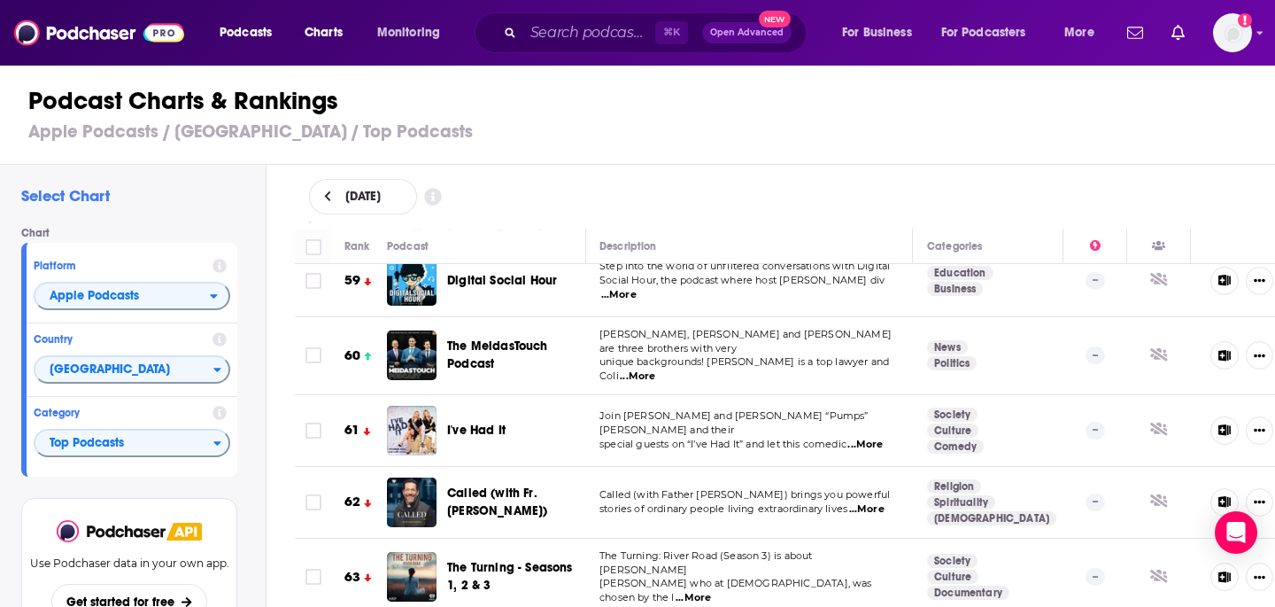
click at [875, 502] on span "...More" at bounding box center [866, 509] width 35 height 14
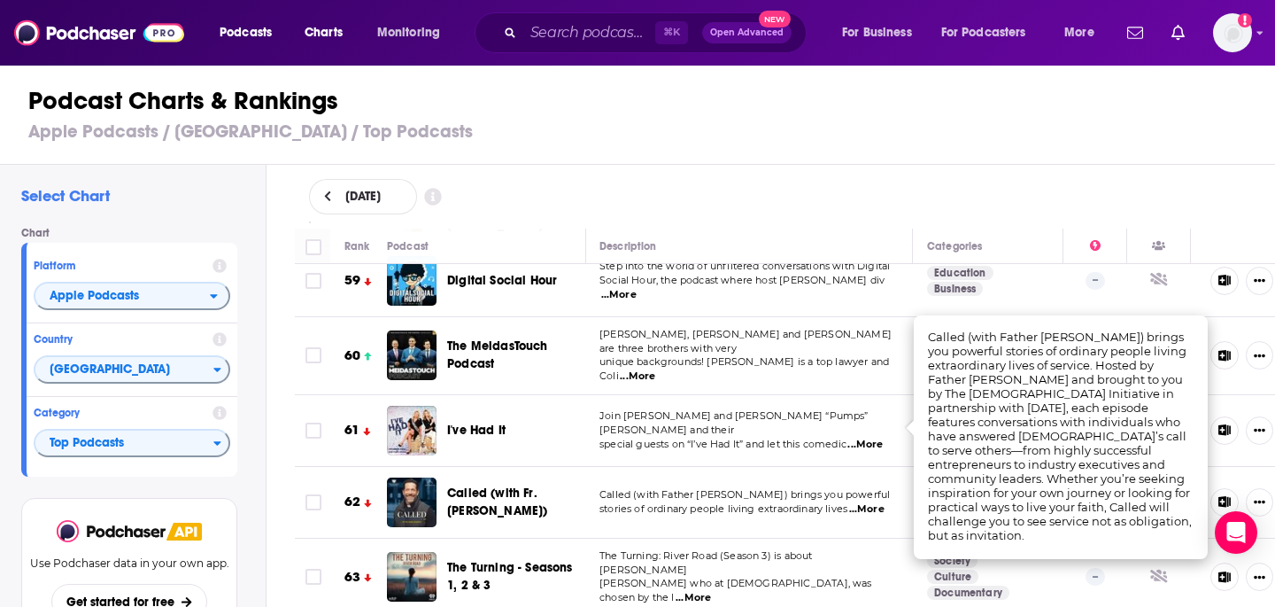
click at [565, 467] on td "Called (with Fr. Mike Schmitz)" at bounding box center [486, 503] width 199 height 72
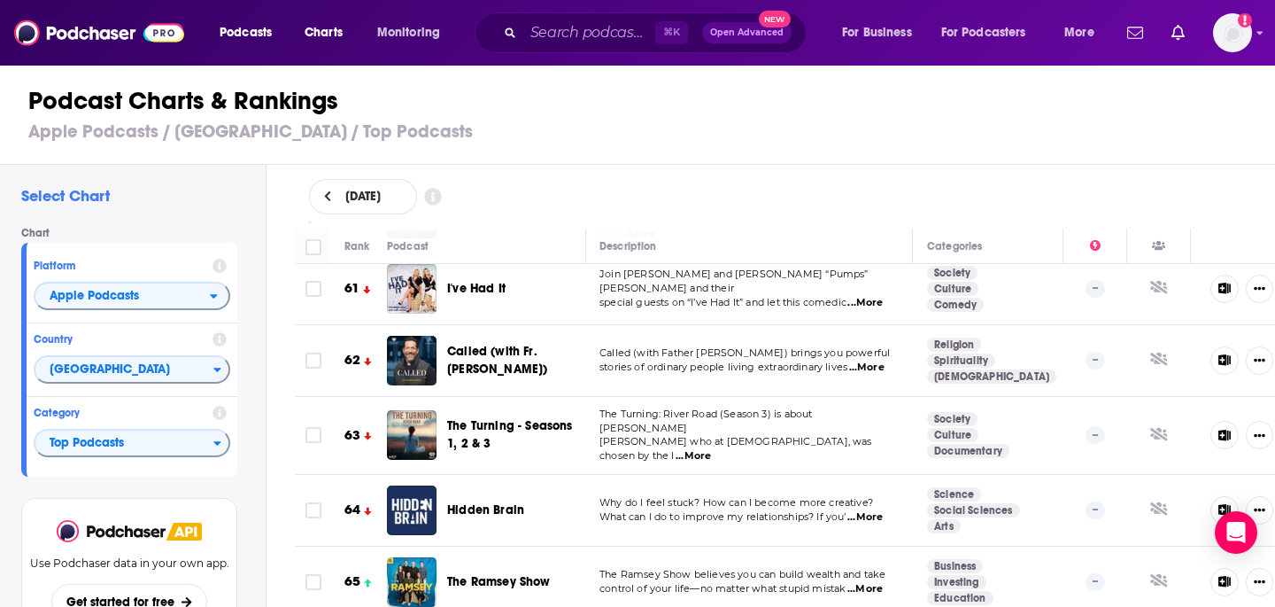
scroll to position [4427, 1]
click at [871, 511] on span "...More" at bounding box center [865, 518] width 35 height 14
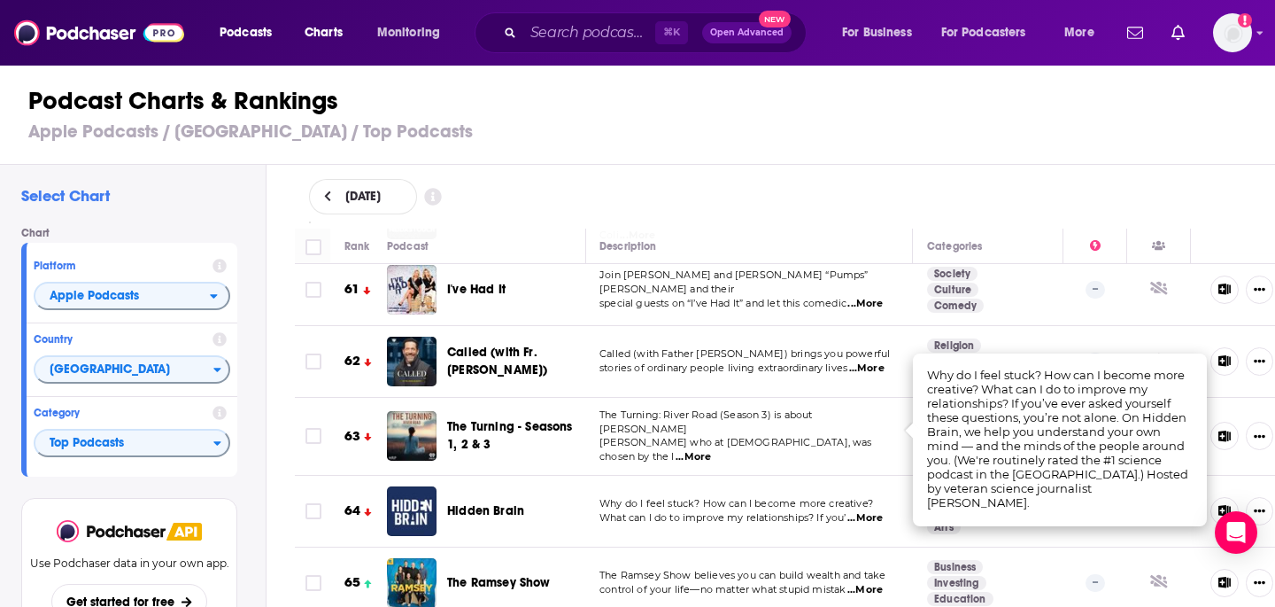
click at [871, 511] on span "...More" at bounding box center [865, 518] width 35 height 14
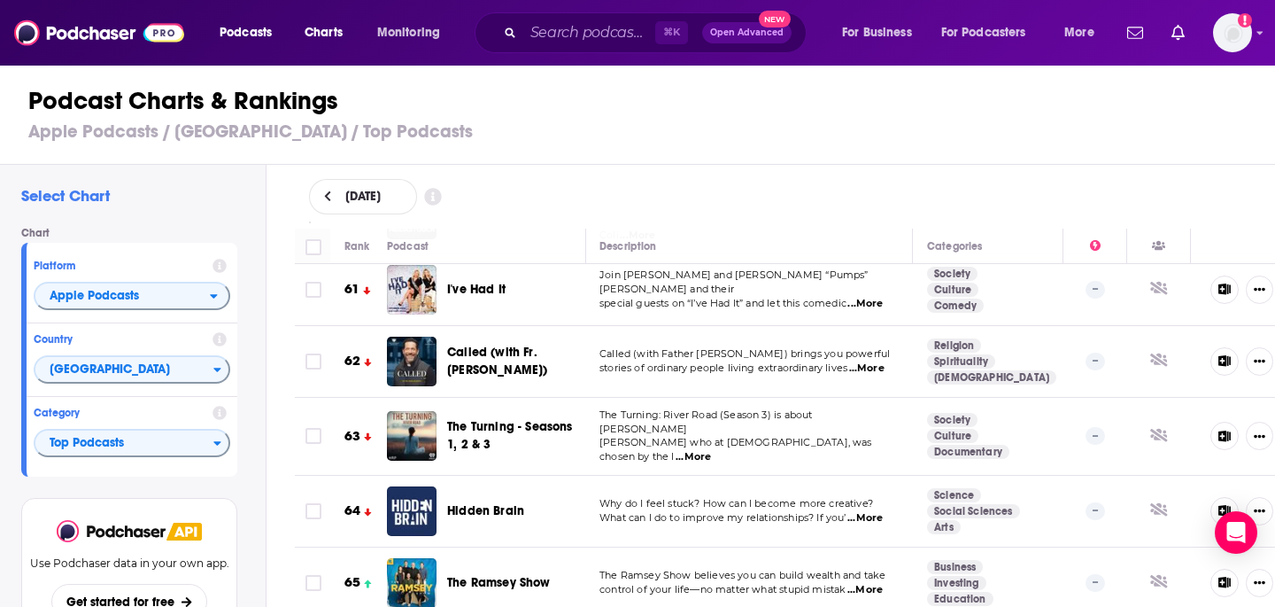
click at [475, 503] on span "Hidden Brain" at bounding box center [485, 510] width 77 height 15
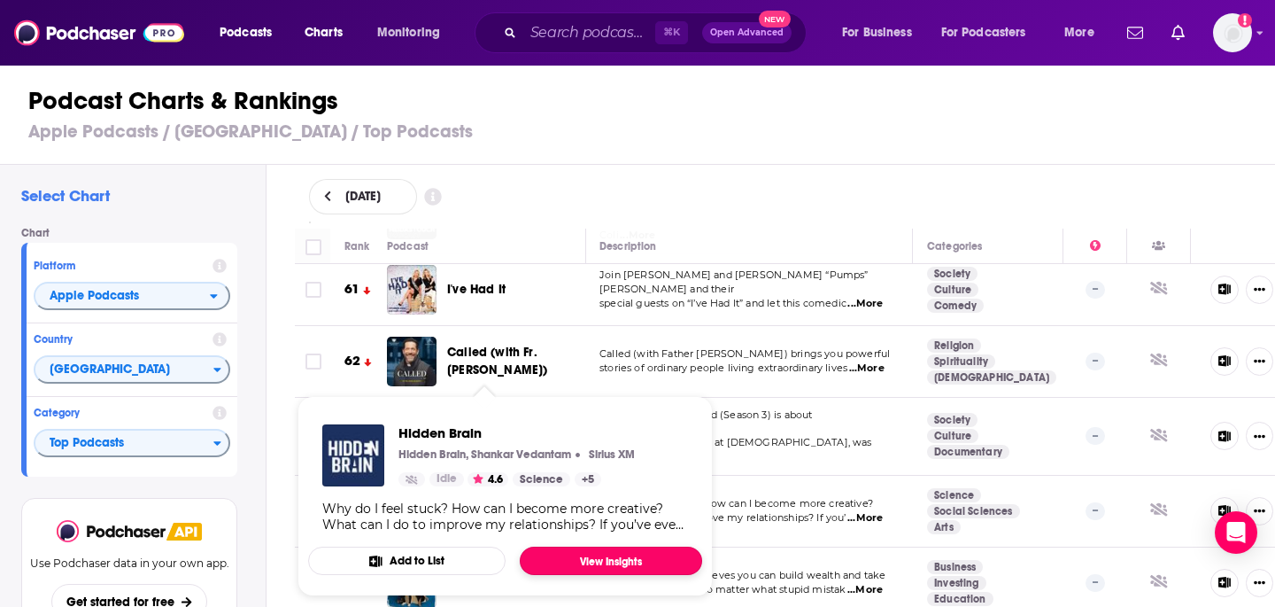
click at [597, 554] on link "View Insights" at bounding box center [611, 560] width 182 height 28
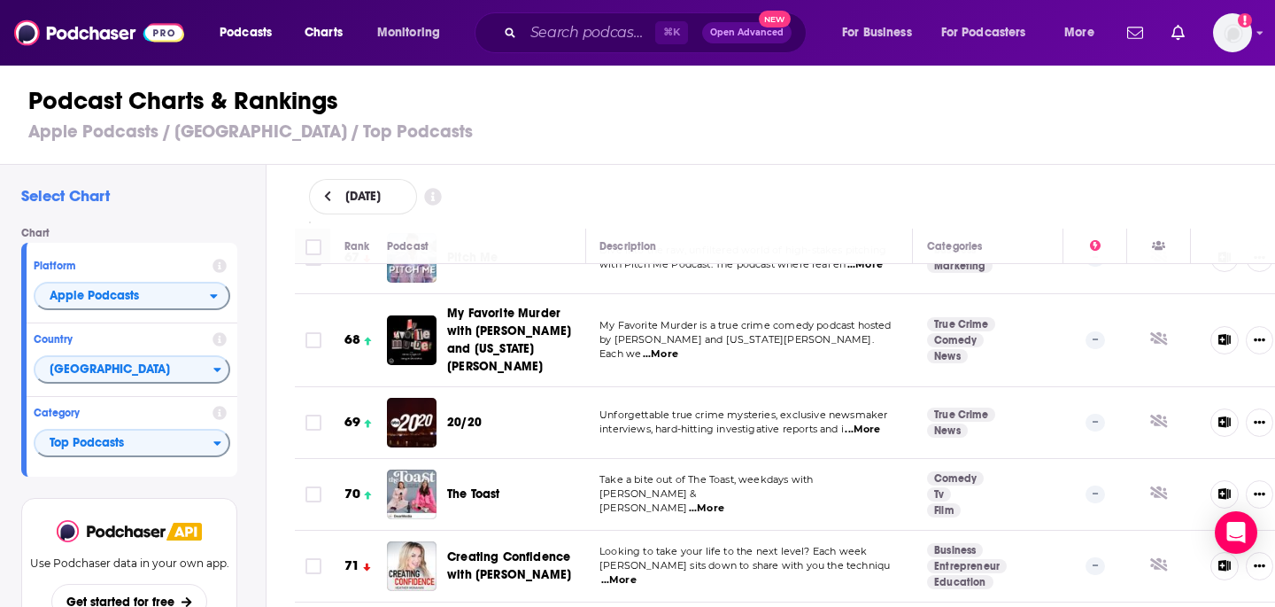
scroll to position [4894, 1]
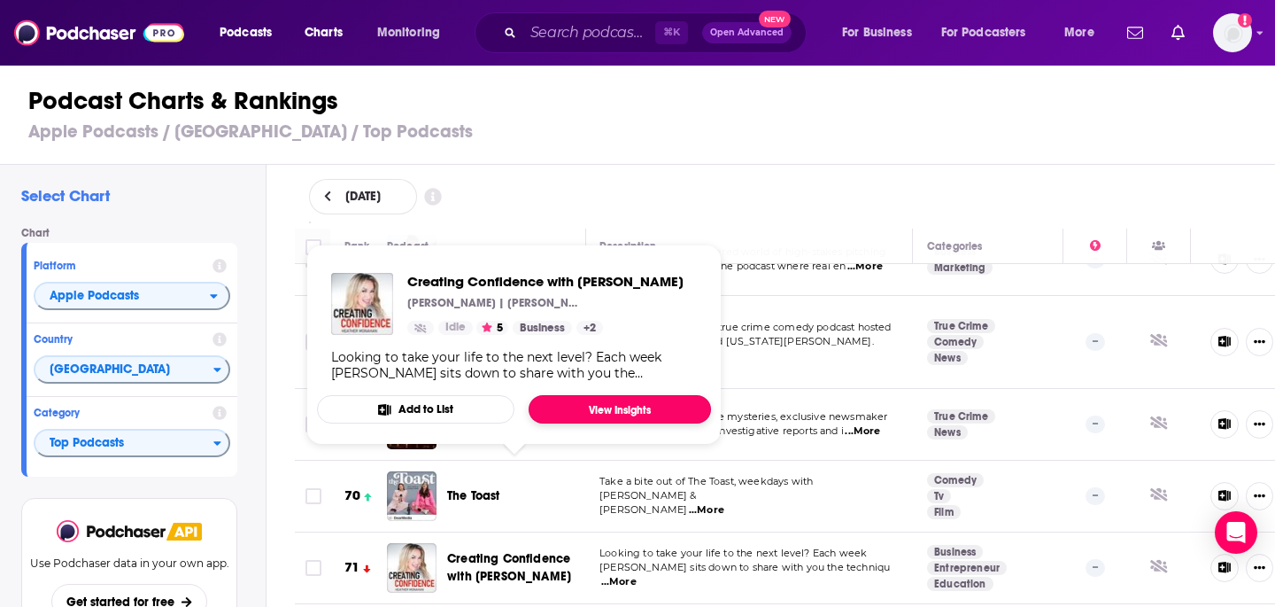
click at [634, 404] on link "View Insights" at bounding box center [620, 409] width 182 height 28
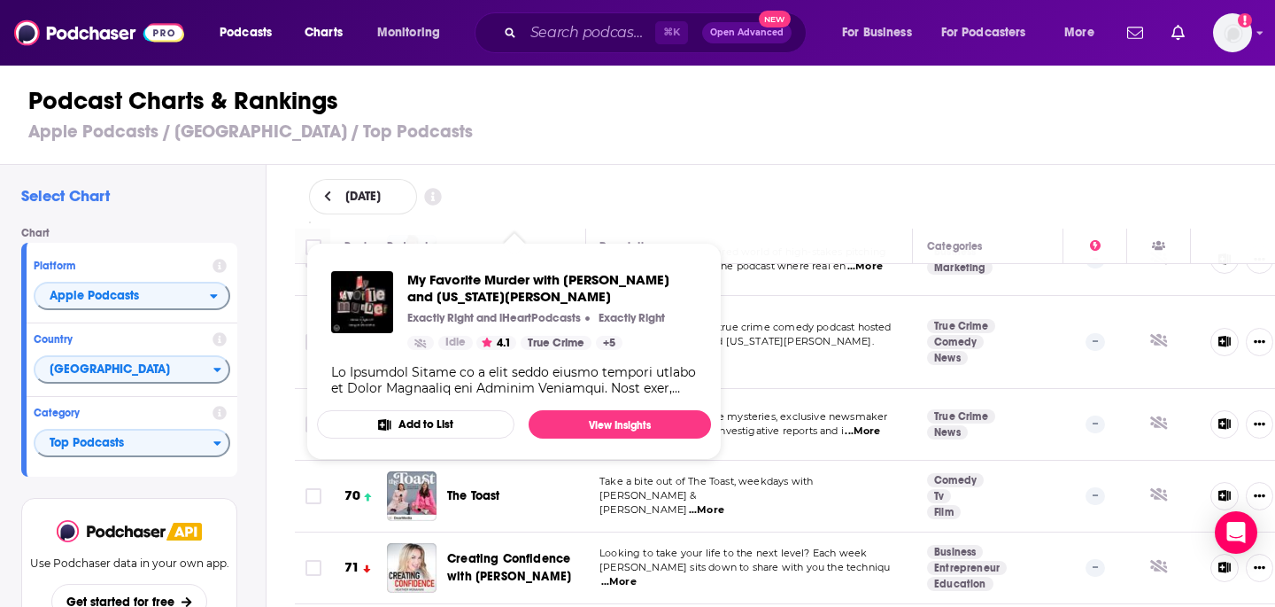
scroll to position [5051, 1]
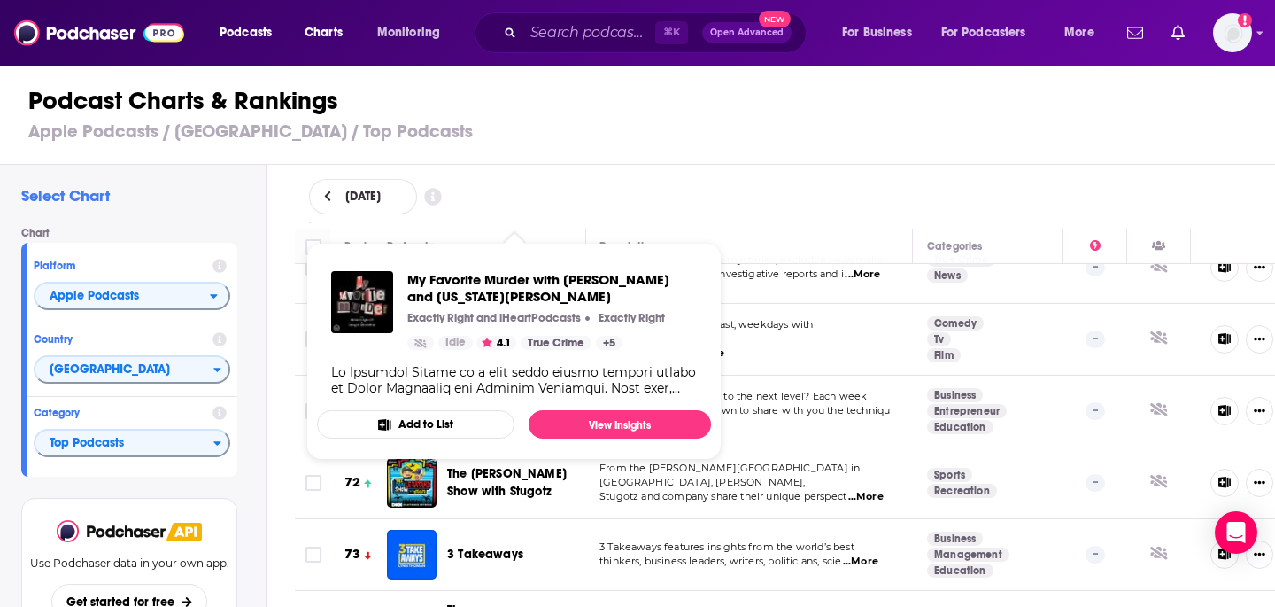
click at [730, 148] on div "Podcast Charts & Rankings Apple Podcasts / United States / Top Podcasts" at bounding box center [645, 114] width 1290 height 101
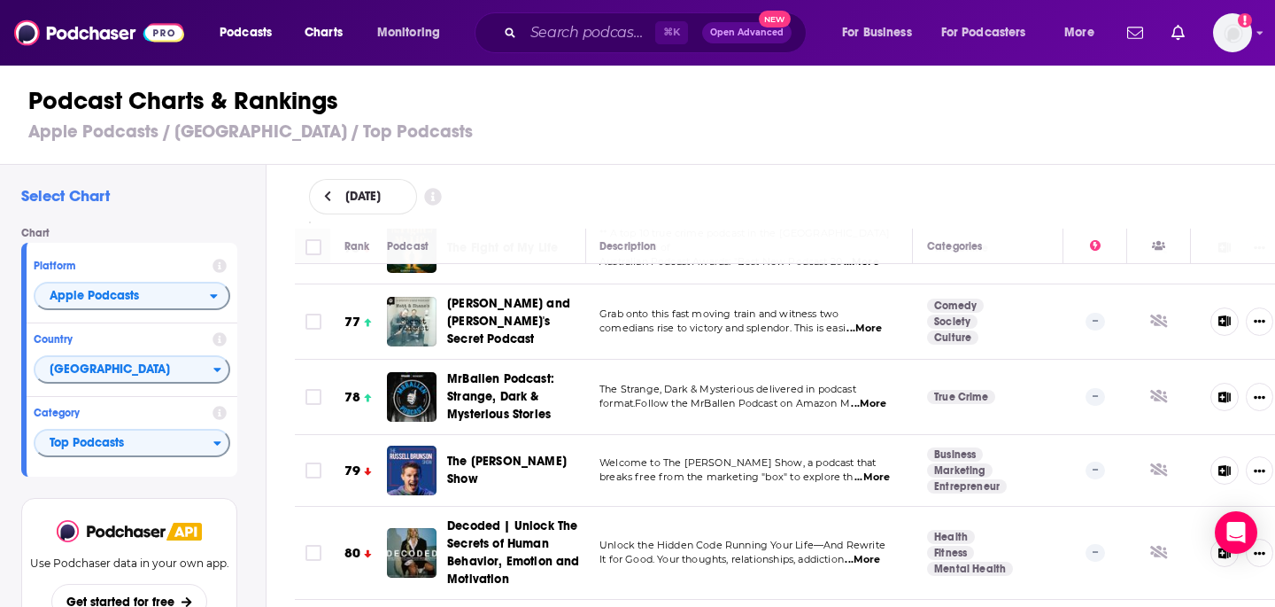
scroll to position [5594, 1]
click at [413, 527] on img "Decoded | Unlock The Secrets of Human Behavior, Emotion and Motivation" at bounding box center [412, 552] width 50 height 50
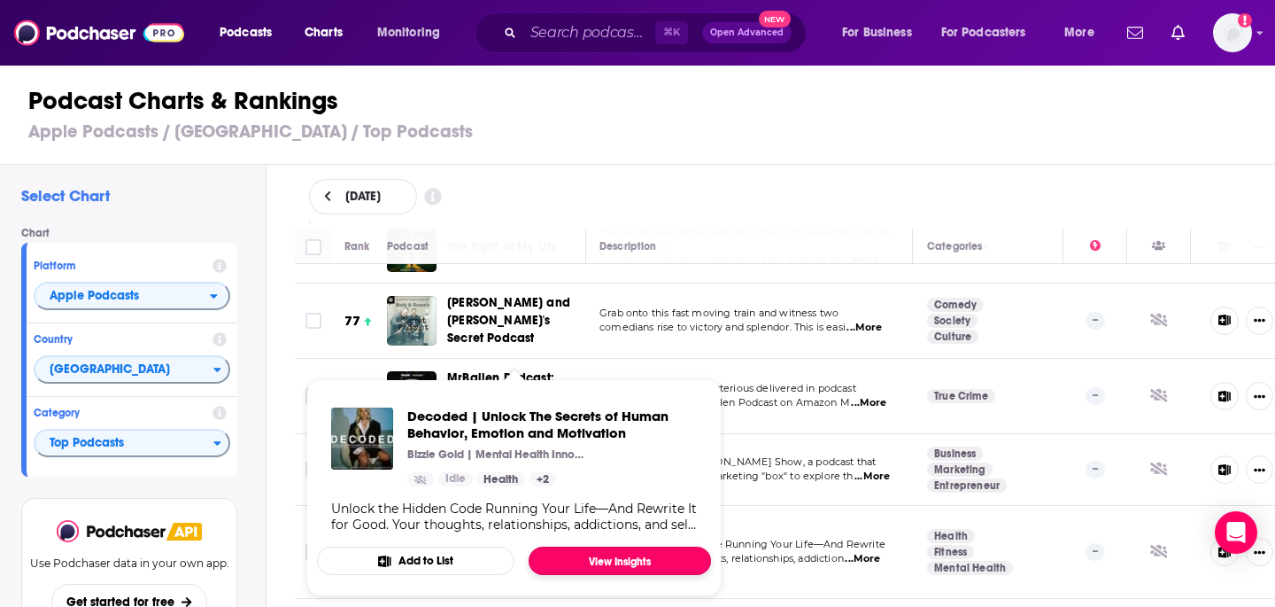
click at [563, 559] on link "View Insights" at bounding box center [620, 560] width 182 height 28
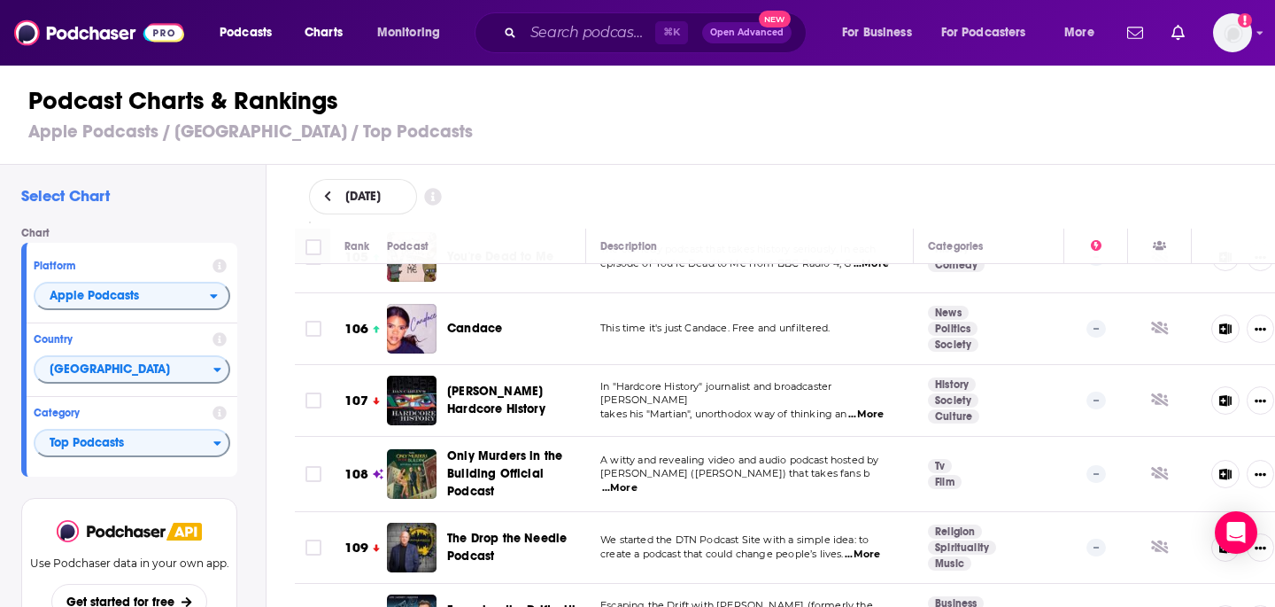
scroll to position [7724, 0]
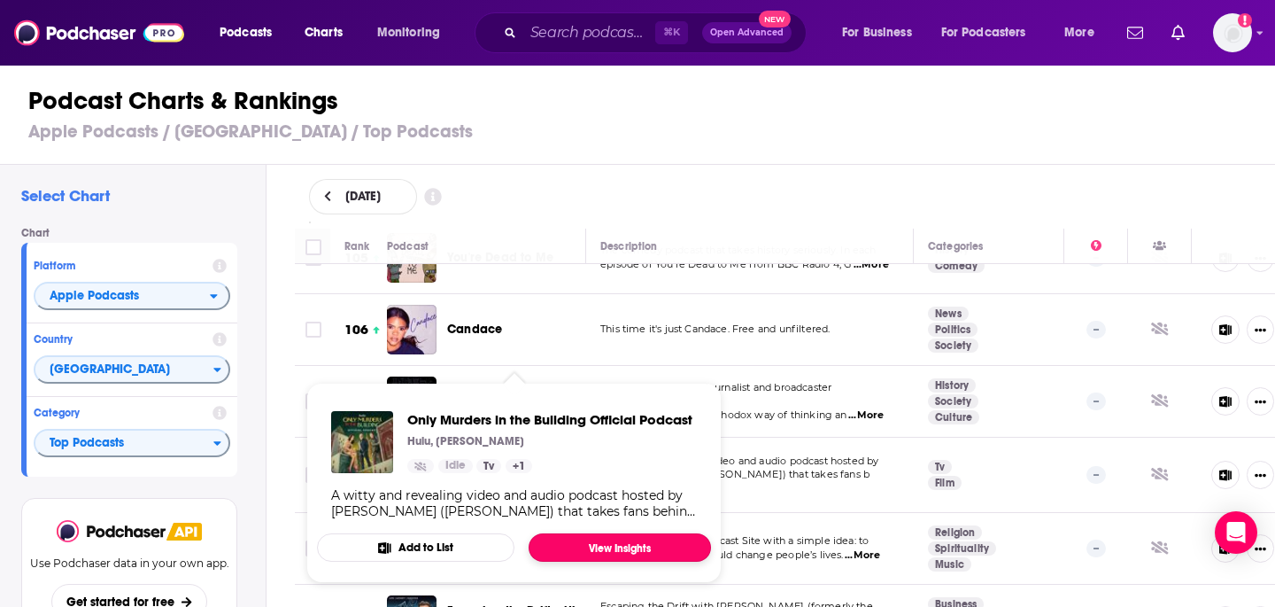
click at [622, 543] on link "View Insights" at bounding box center [620, 547] width 182 height 28
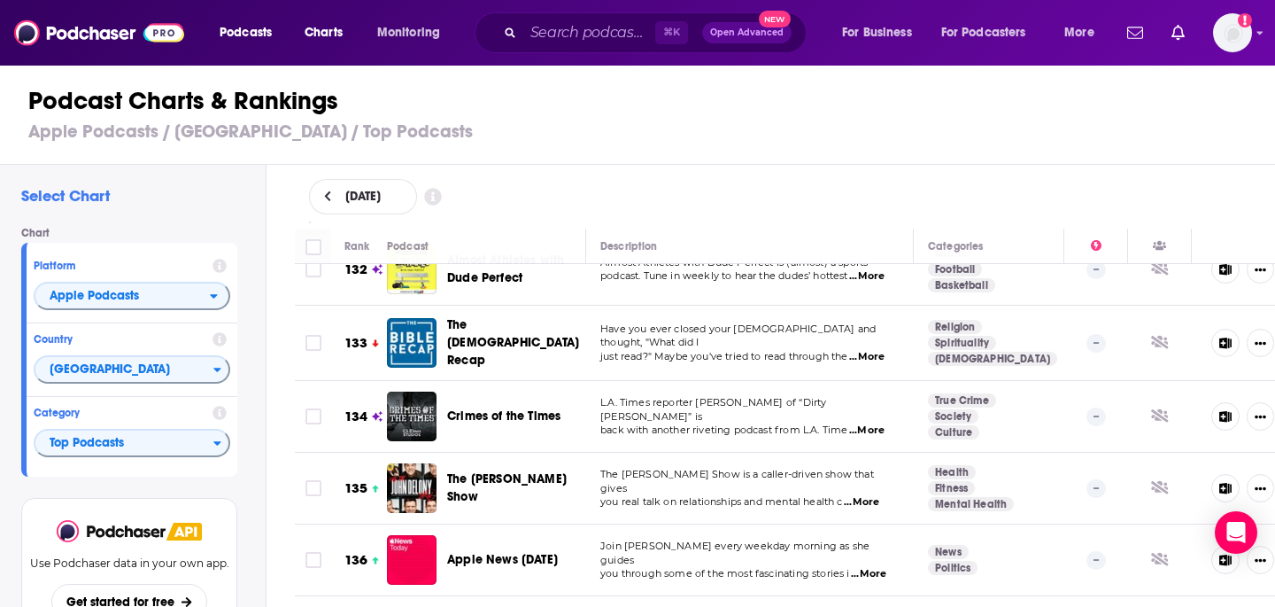
scroll to position [9666, 0]
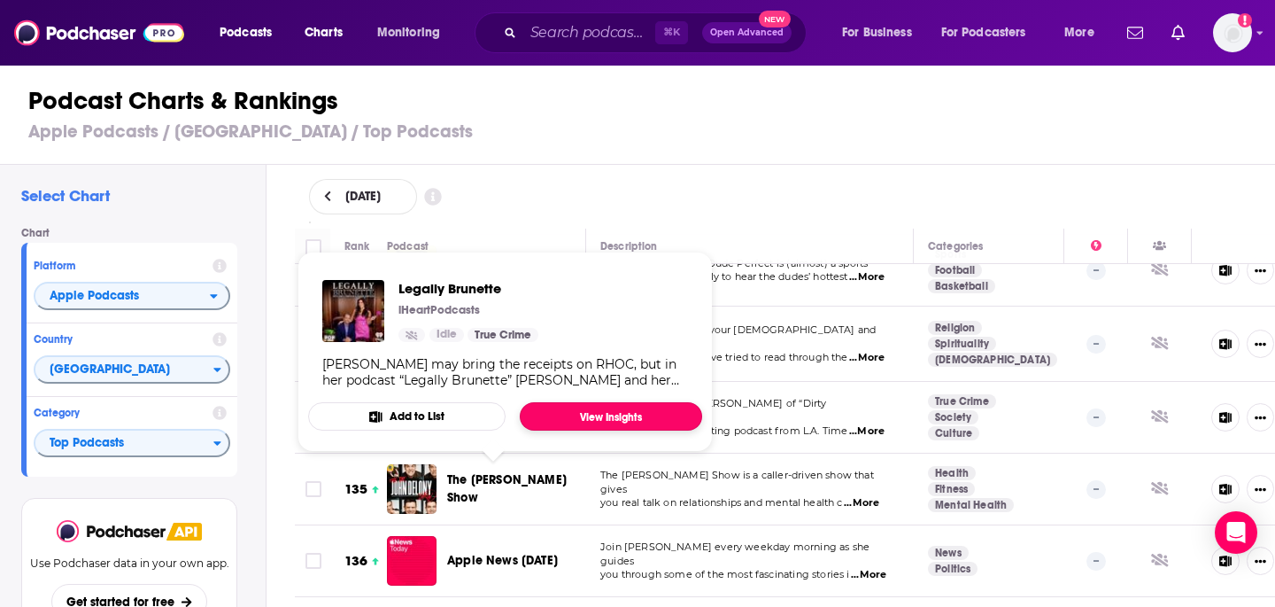
click at [580, 409] on link "View Insights" at bounding box center [611, 416] width 182 height 28
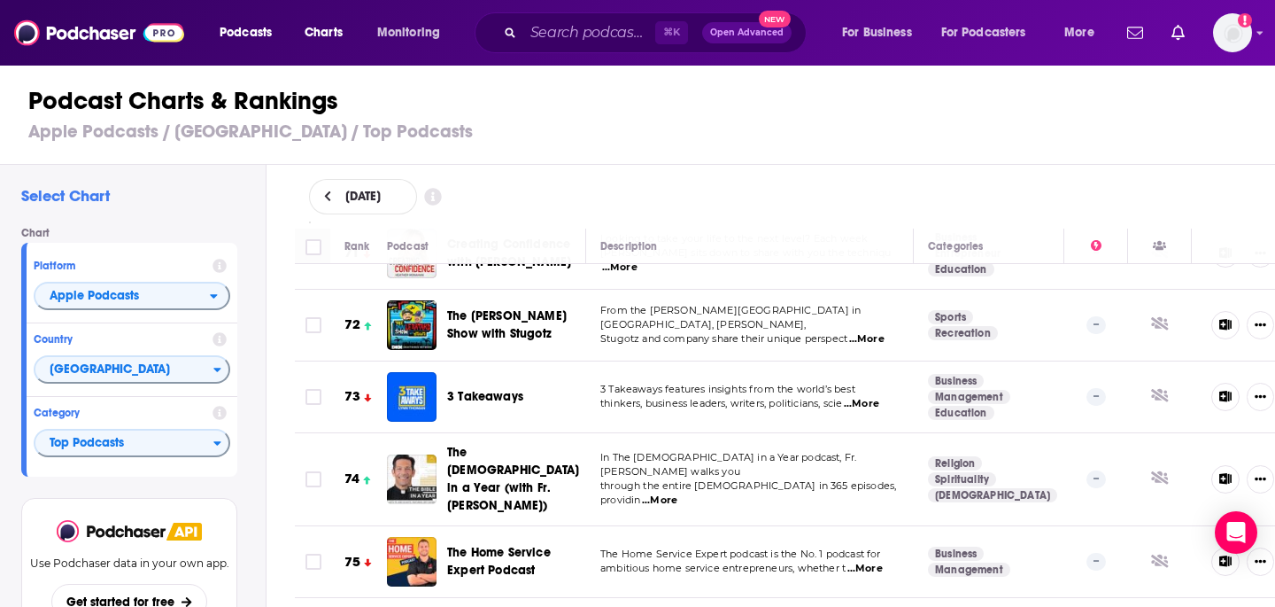
scroll to position [5191, 0]
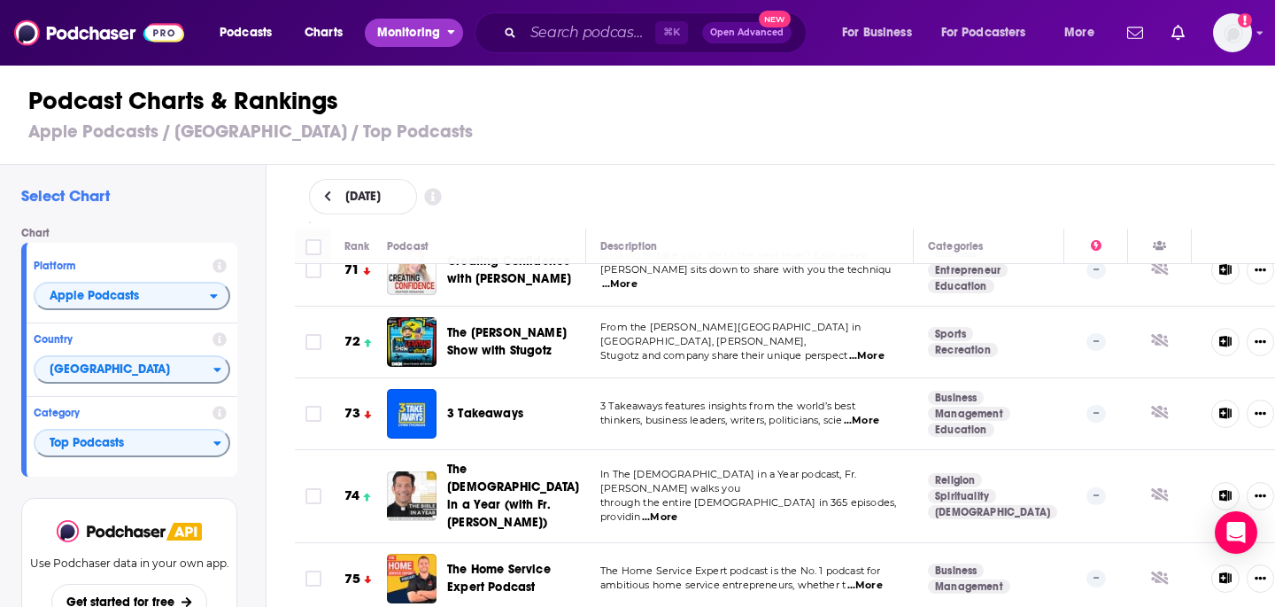
click at [403, 37] on span "Monitoring" at bounding box center [408, 32] width 63 height 25
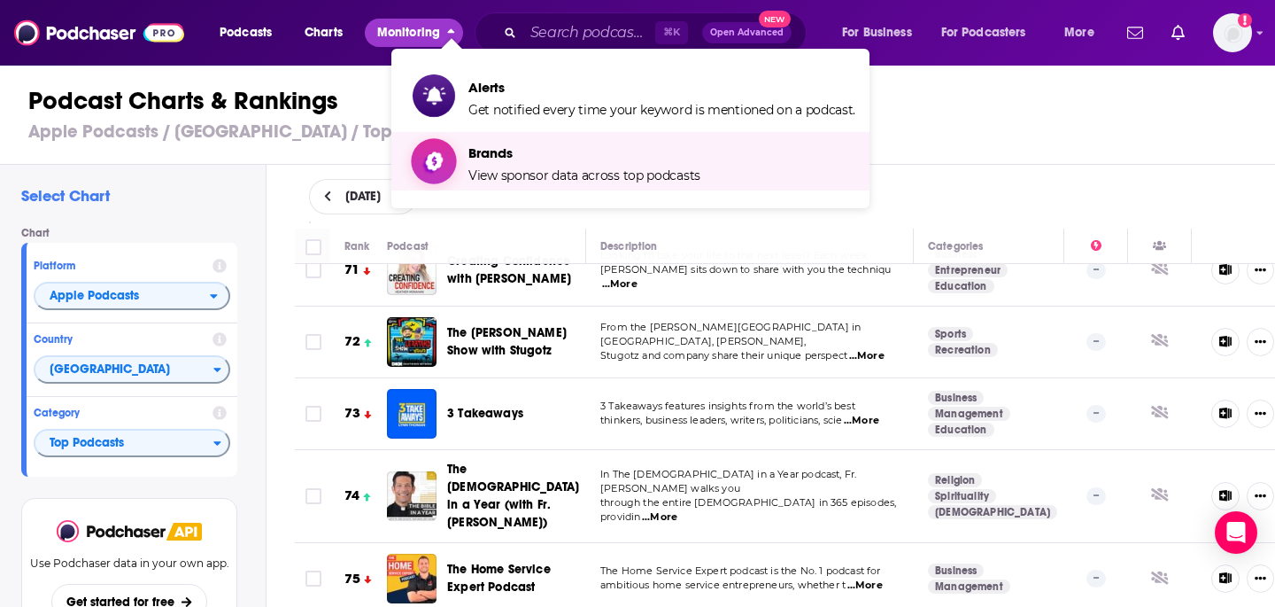
click at [508, 169] on span "View sponsor data across top podcasts" at bounding box center [584, 175] width 232 height 16
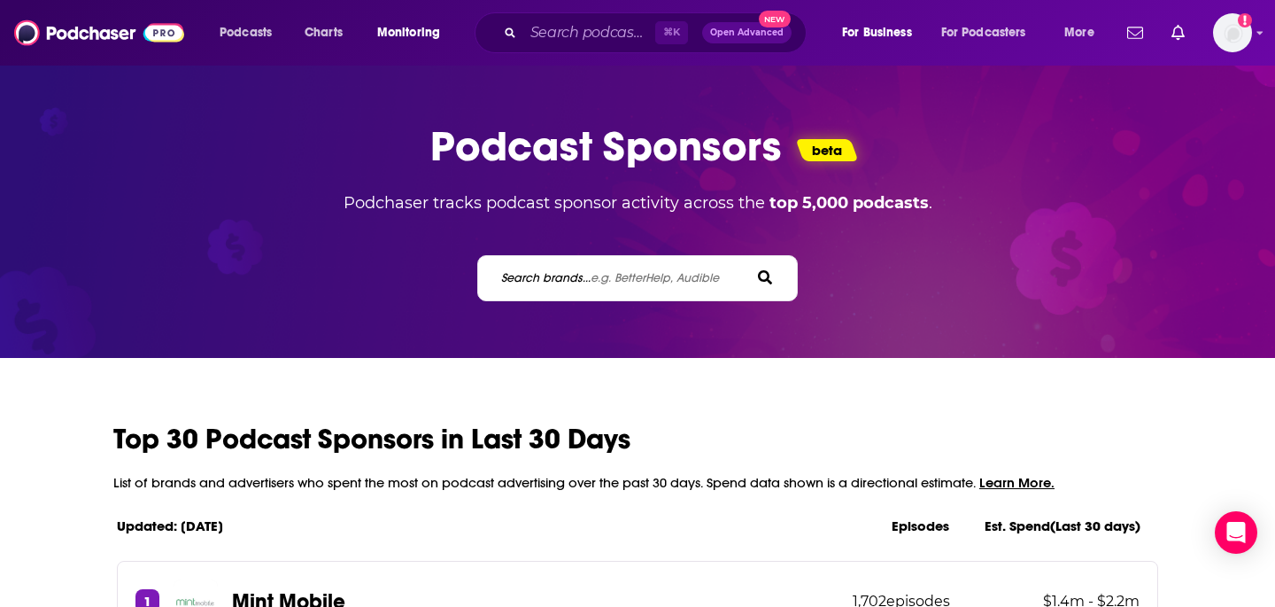
click at [608, 283] on span "e.g. BetterHelp, Audible" at bounding box center [655, 277] width 128 height 15
click at [608, 283] on input "Search brands... e.g. BetterHelp, Audible" at bounding box center [578, 277] width 159 height 19
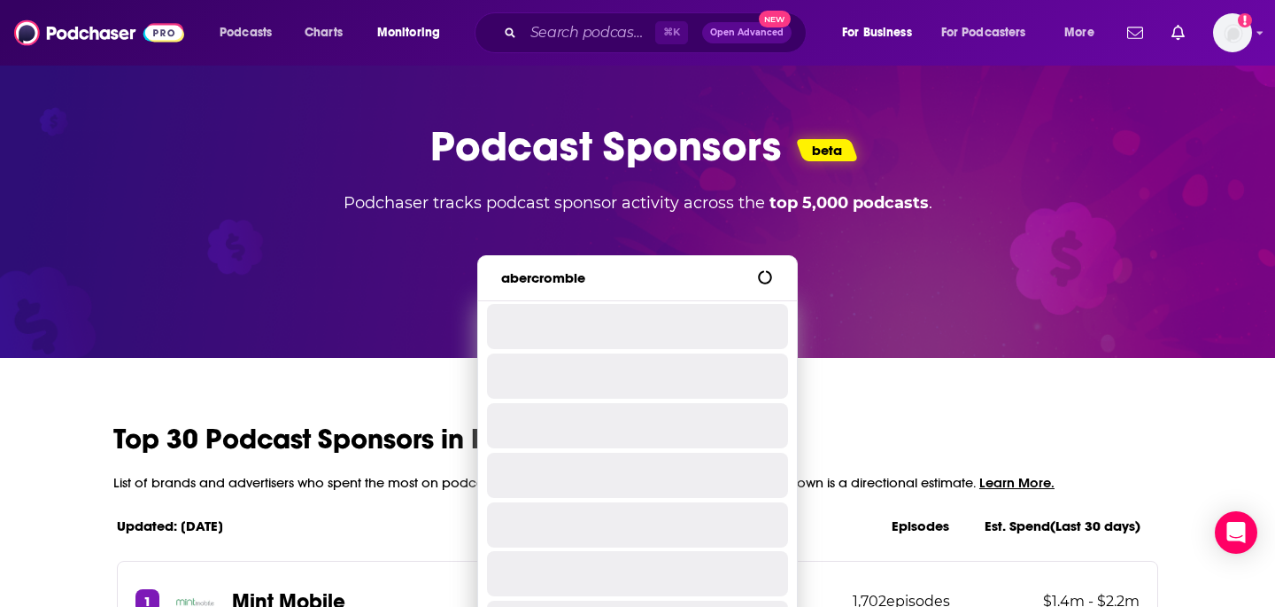
type input "abercrombie"
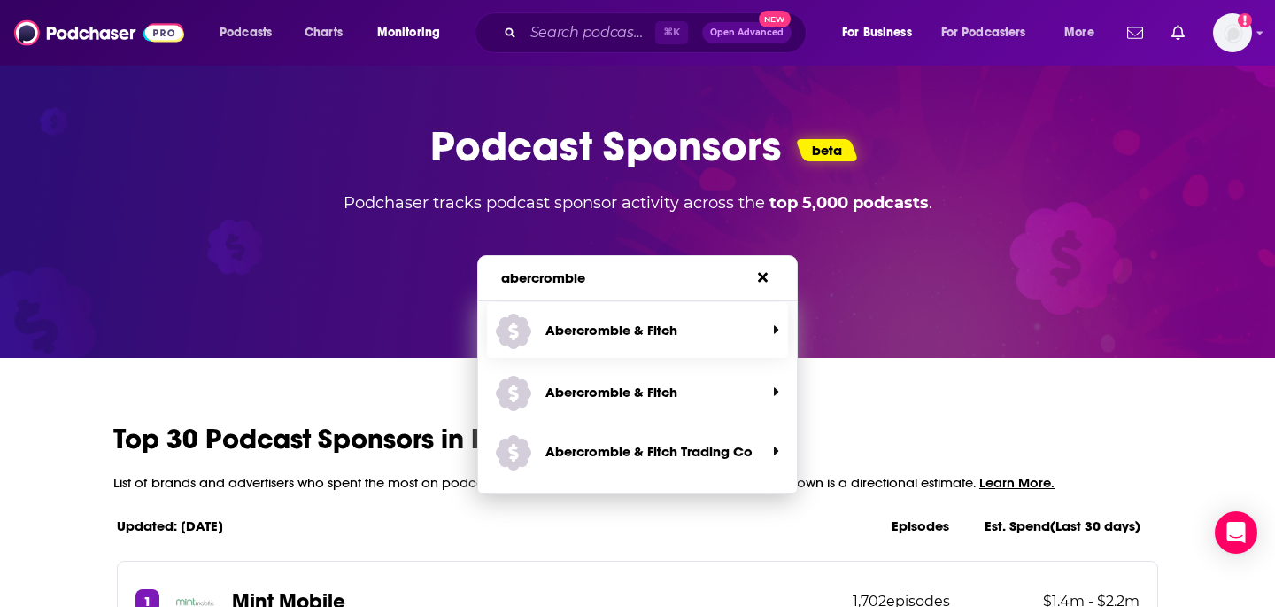
click at [656, 350] on span "Abercrombie & Fitch" at bounding box center [631, 329] width 270 height 47
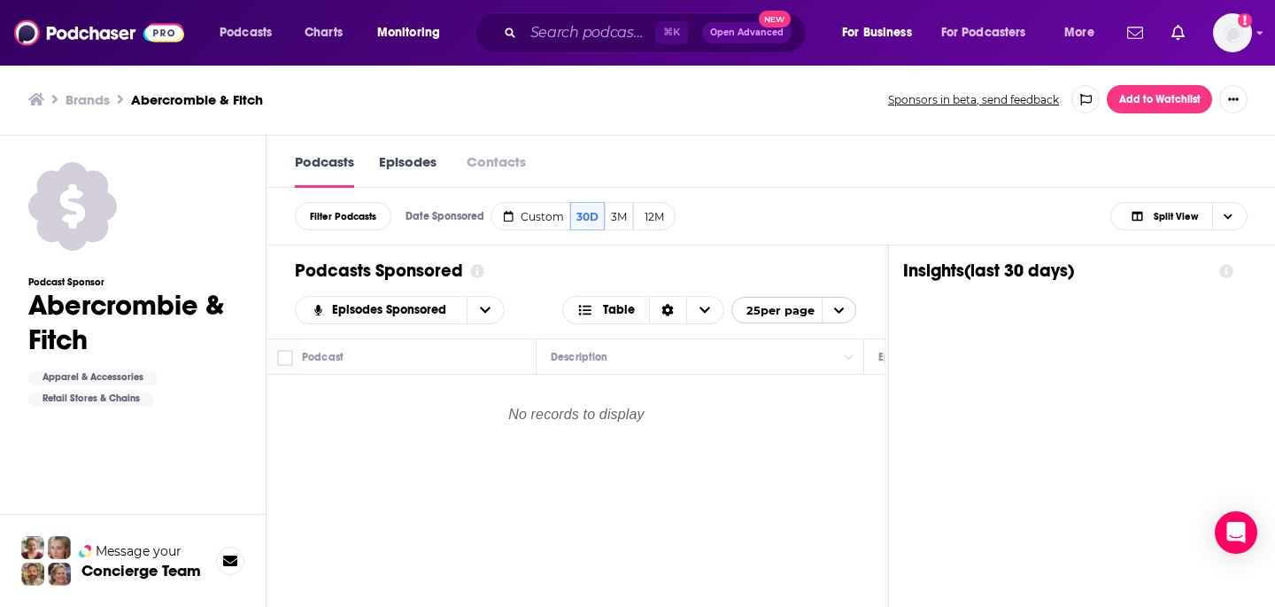
scroll to position [1, 0]
click at [399, 159] on link "Episodes" at bounding box center [408, 168] width 58 height 35
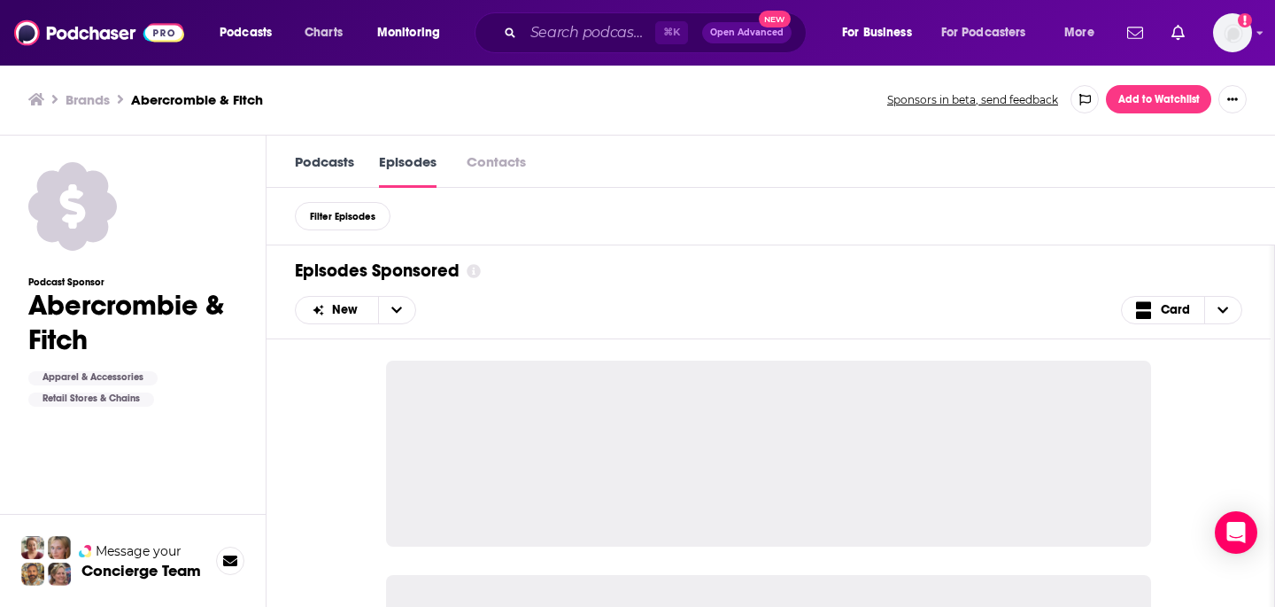
scroll to position [1, 0]
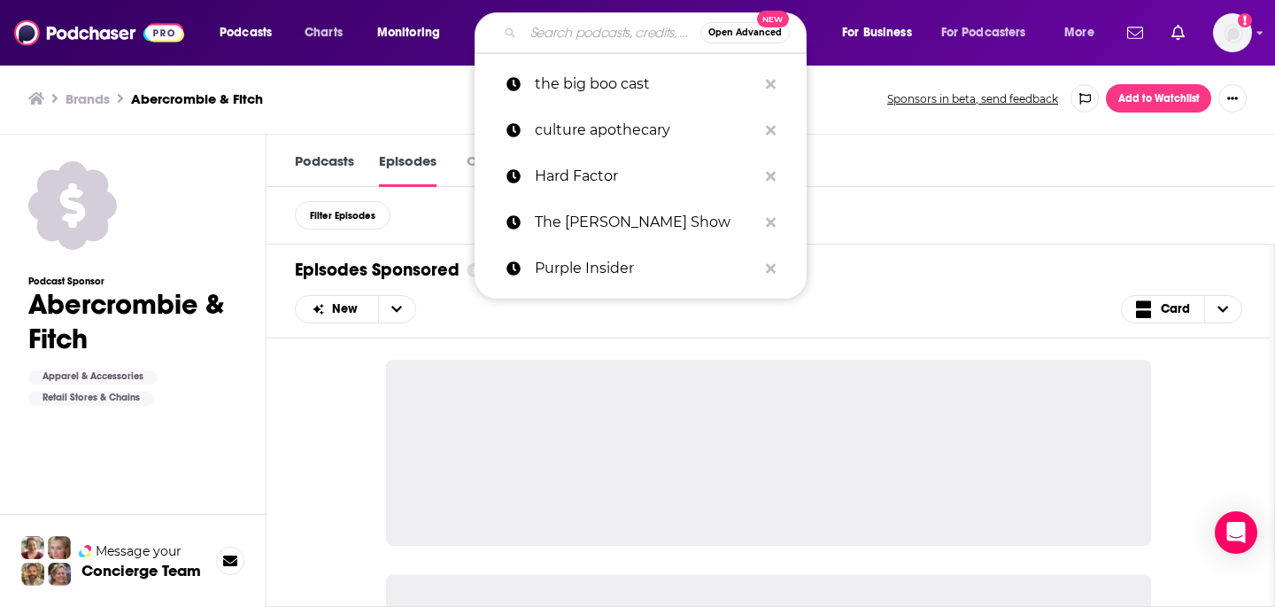
click at [565, 35] on input "Search podcasts, credits, & more..." at bounding box center [611, 33] width 177 height 28
click at [392, 45] on button "Monitoring" at bounding box center [414, 33] width 98 height 28
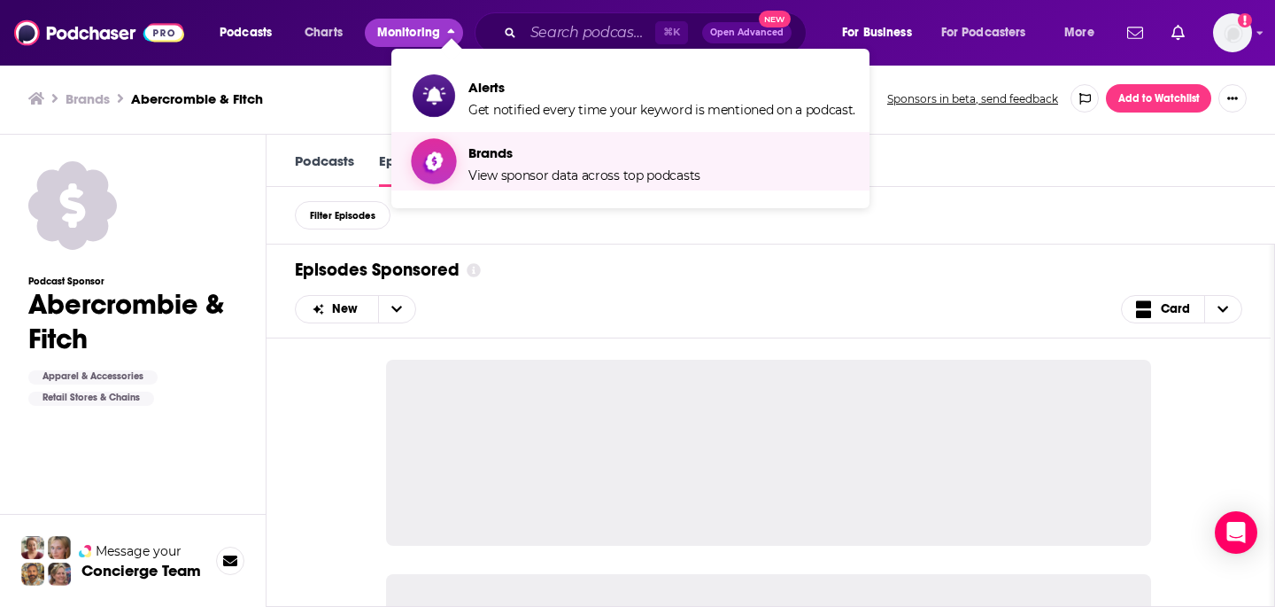
click at [468, 153] on span "Brands" at bounding box center [584, 152] width 232 height 17
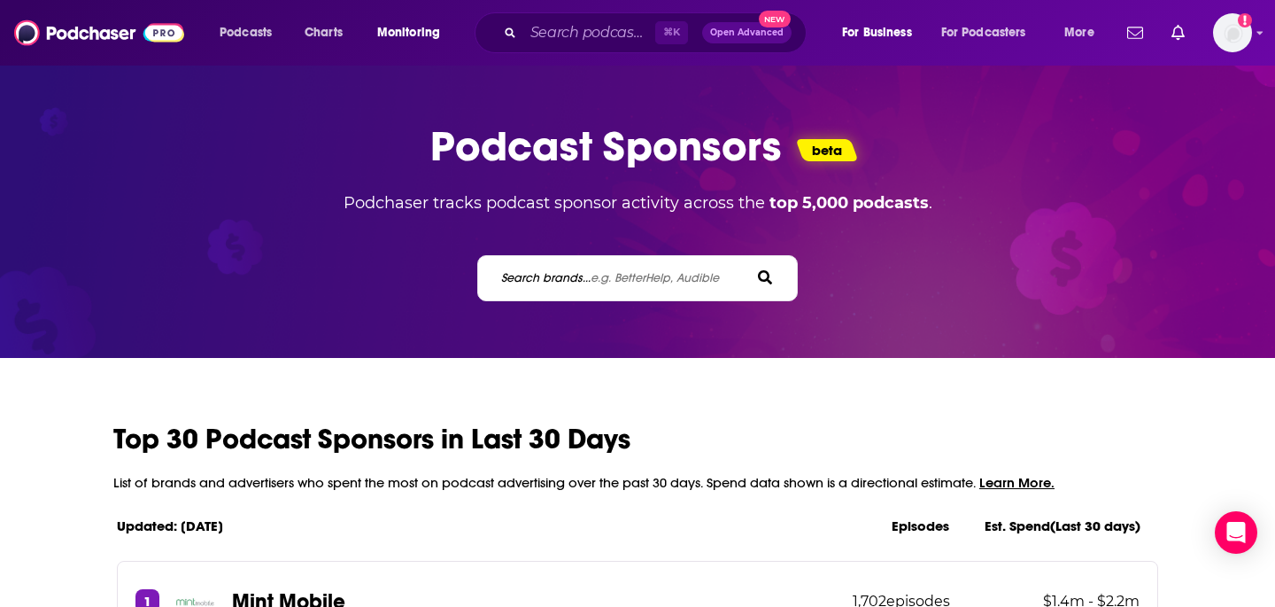
click at [565, 275] on label "Search brands... e.g. BetterHelp, Audible" at bounding box center [610, 277] width 218 height 15
click at [565, 275] on input "Search brands... e.g. BetterHelp, Audible" at bounding box center [578, 277] width 159 height 19
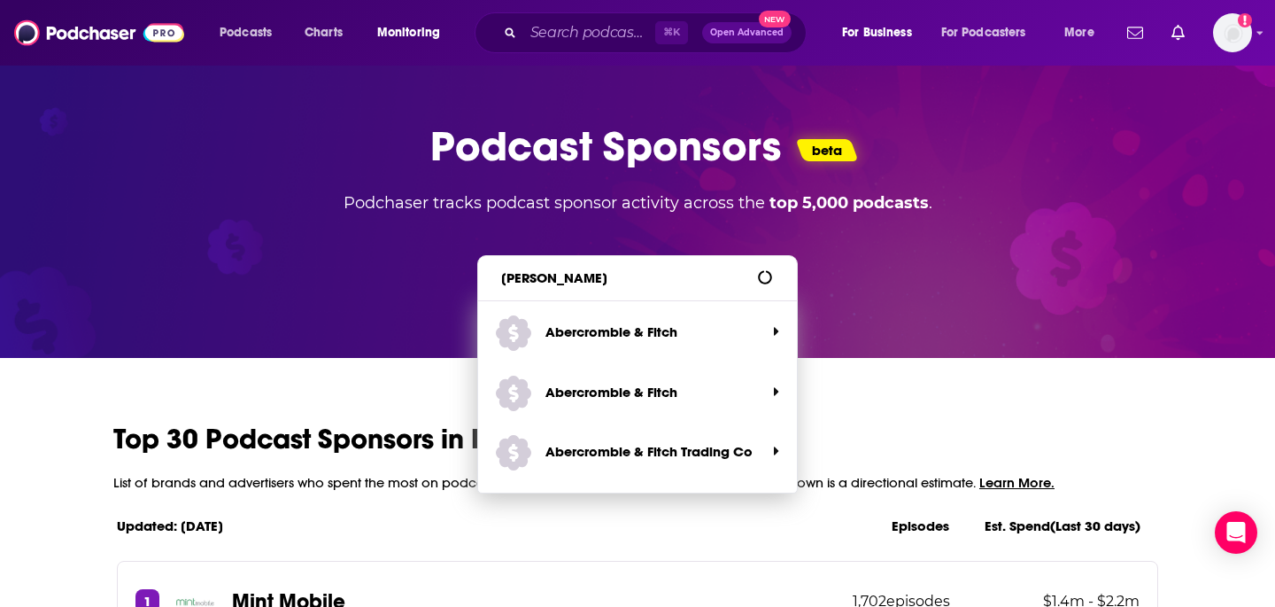
type input "caraway"
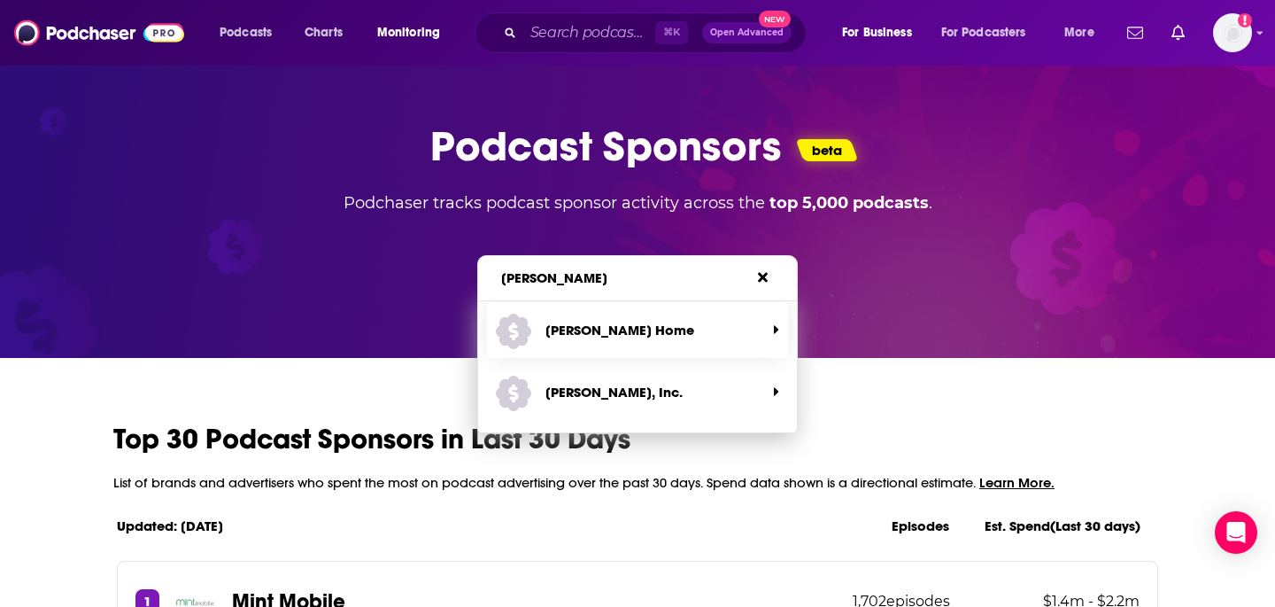
click at [751, 328] on span "Caraway Home" at bounding box center [631, 329] width 270 height 47
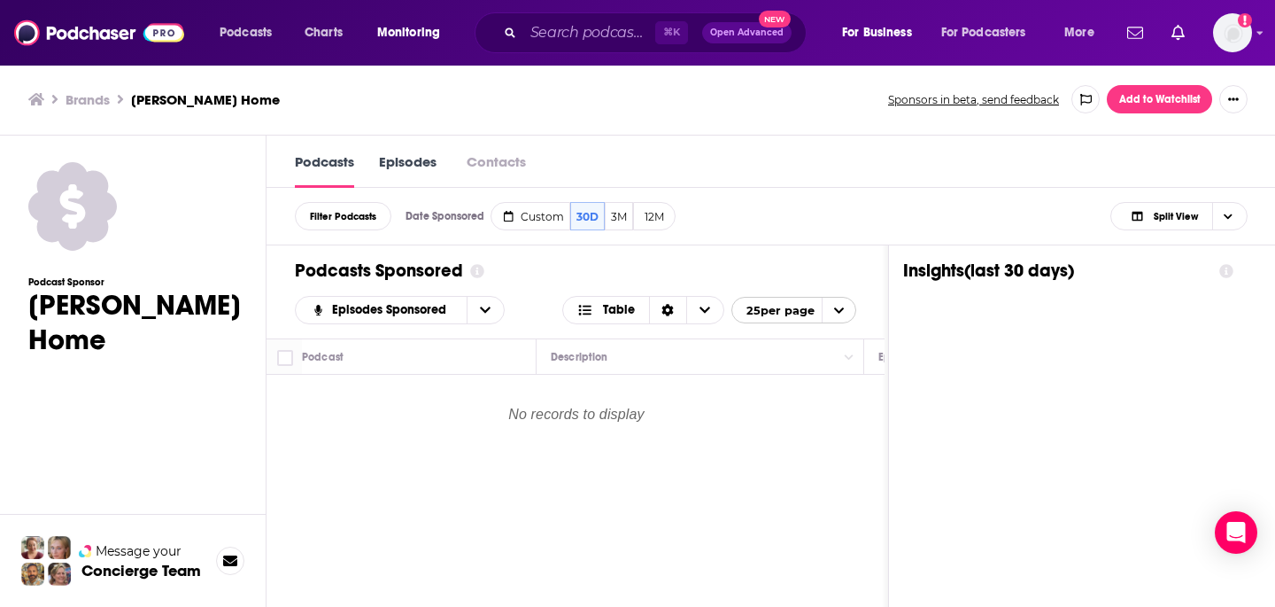
click at [393, 163] on link "Episodes" at bounding box center [408, 169] width 58 height 35
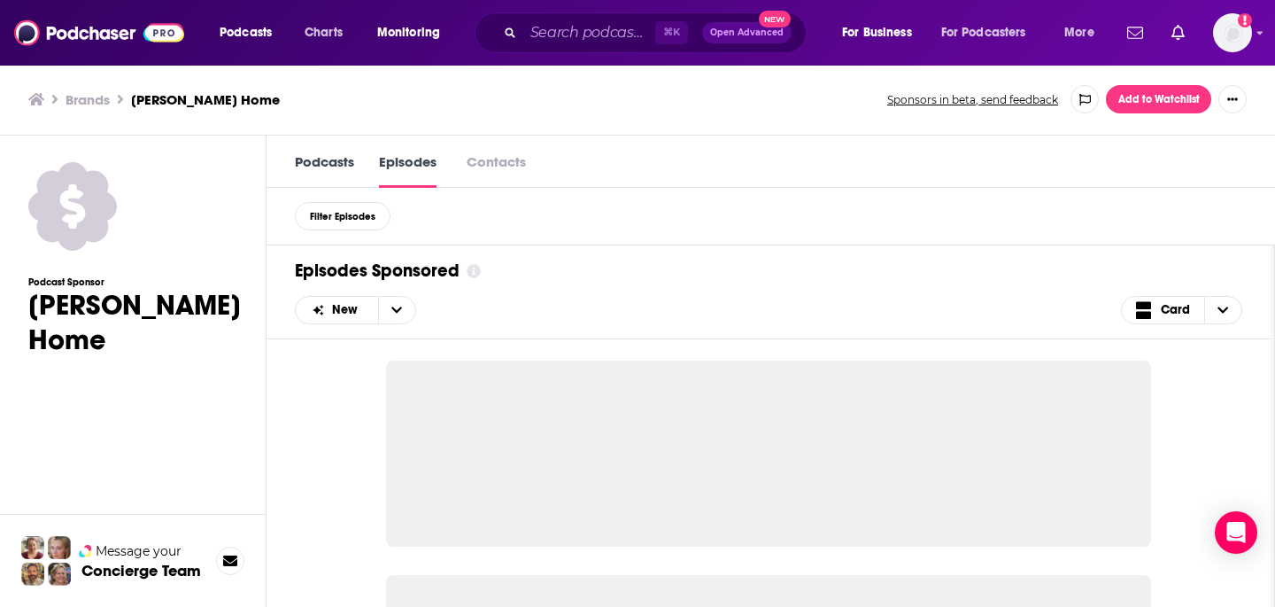
scroll to position [1, 0]
drag, startPoint x: 399, startPoint y: 30, endPoint x: 401, endPoint y: 39, distance: 9.2
click at [399, 31] on span "Monitoring" at bounding box center [408, 32] width 63 height 25
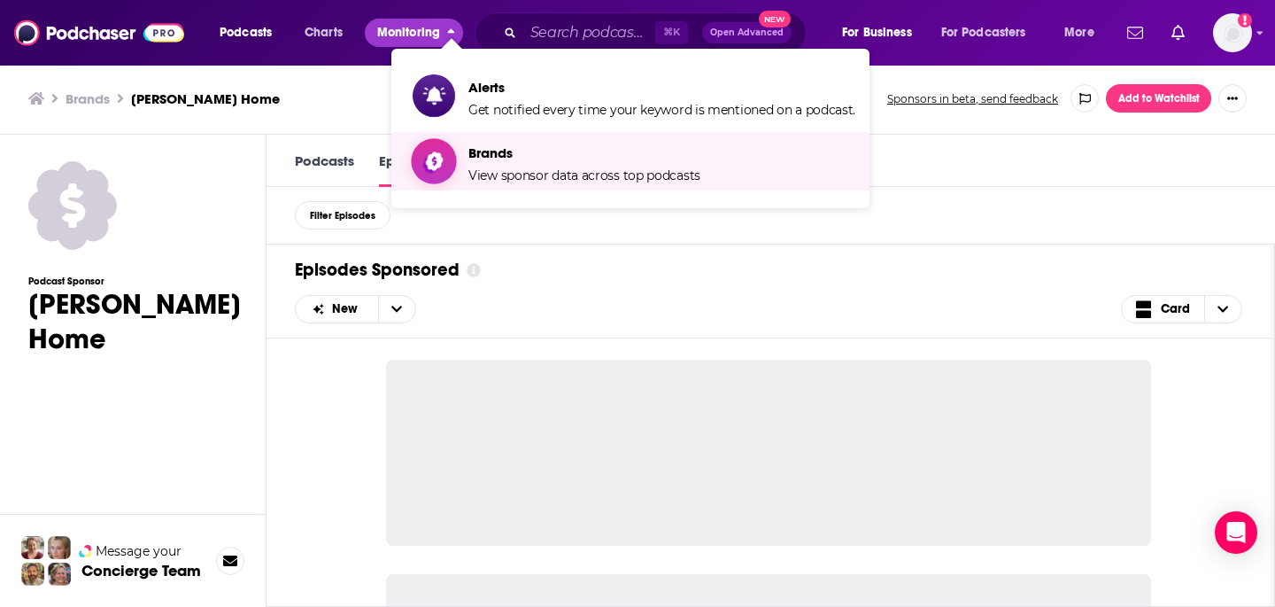
click at [478, 158] on span "Brands" at bounding box center [584, 152] width 232 height 17
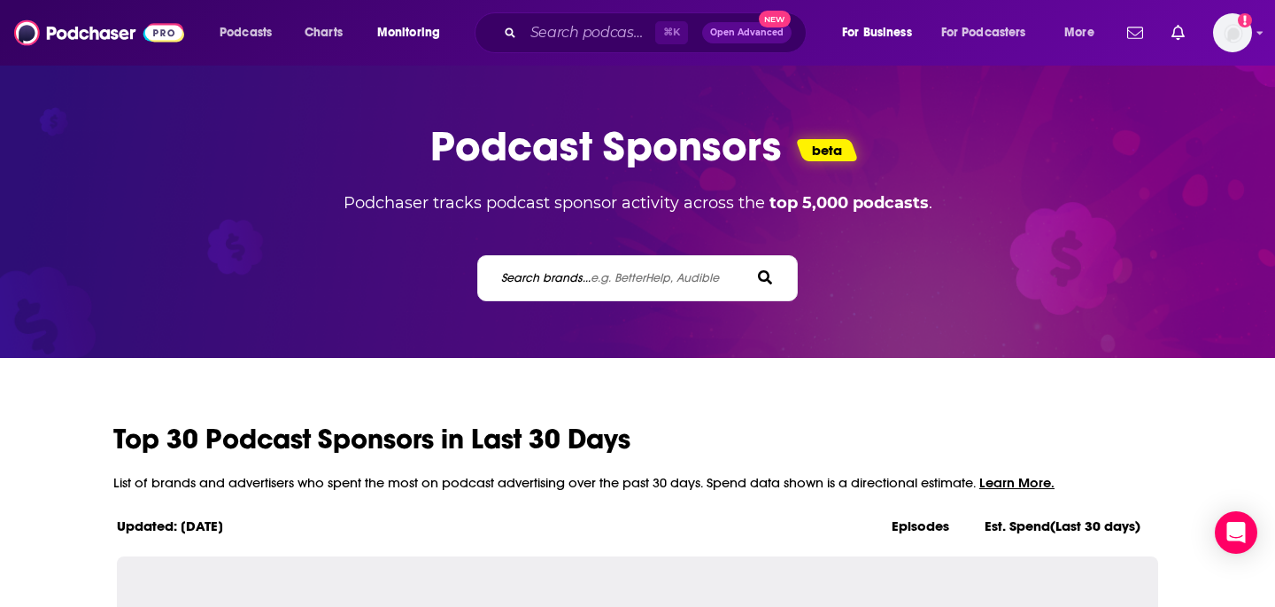
click at [621, 272] on span "e.g. BetterHelp, Audible" at bounding box center [655, 277] width 128 height 15
click at [621, 272] on input "Search brands... e.g. BetterHelp, Audible" at bounding box center [578, 277] width 159 height 19
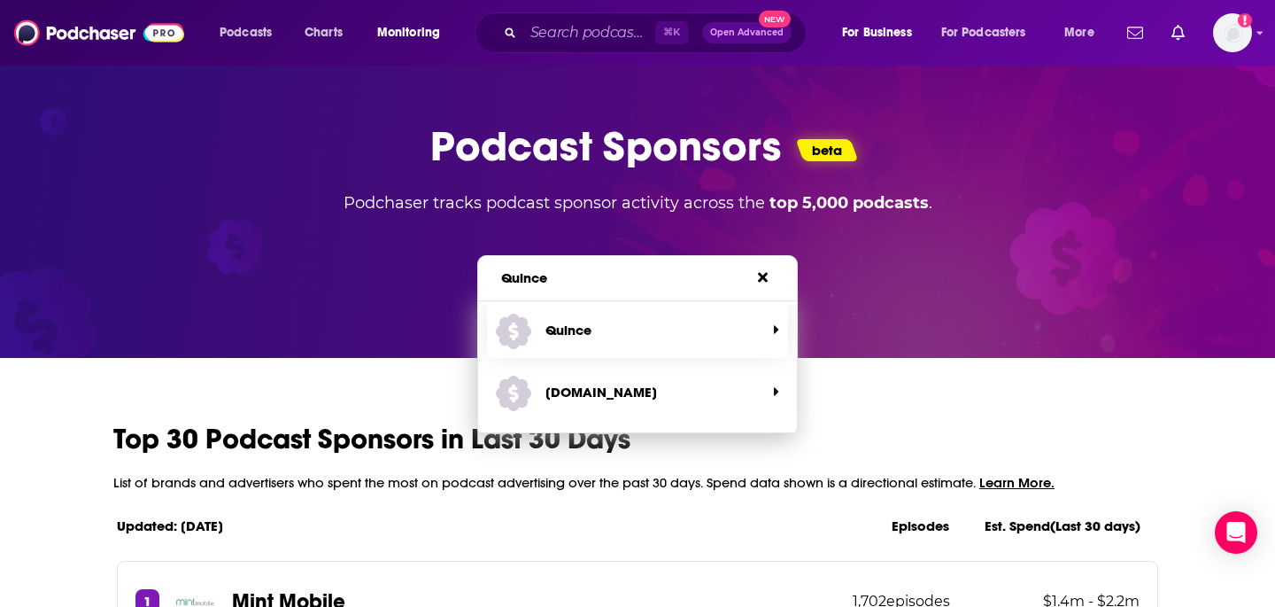
type input "Quince"
click at [621, 321] on span "Quince" at bounding box center [631, 329] width 270 height 47
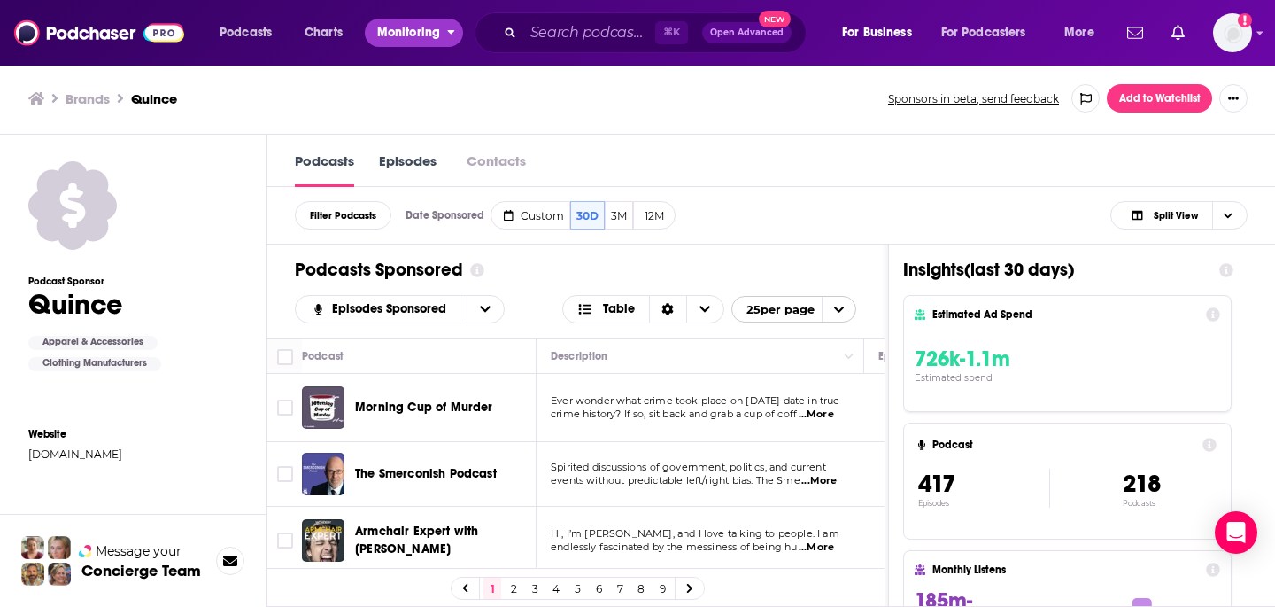
click at [411, 35] on span "Monitoring" at bounding box center [408, 32] width 63 height 25
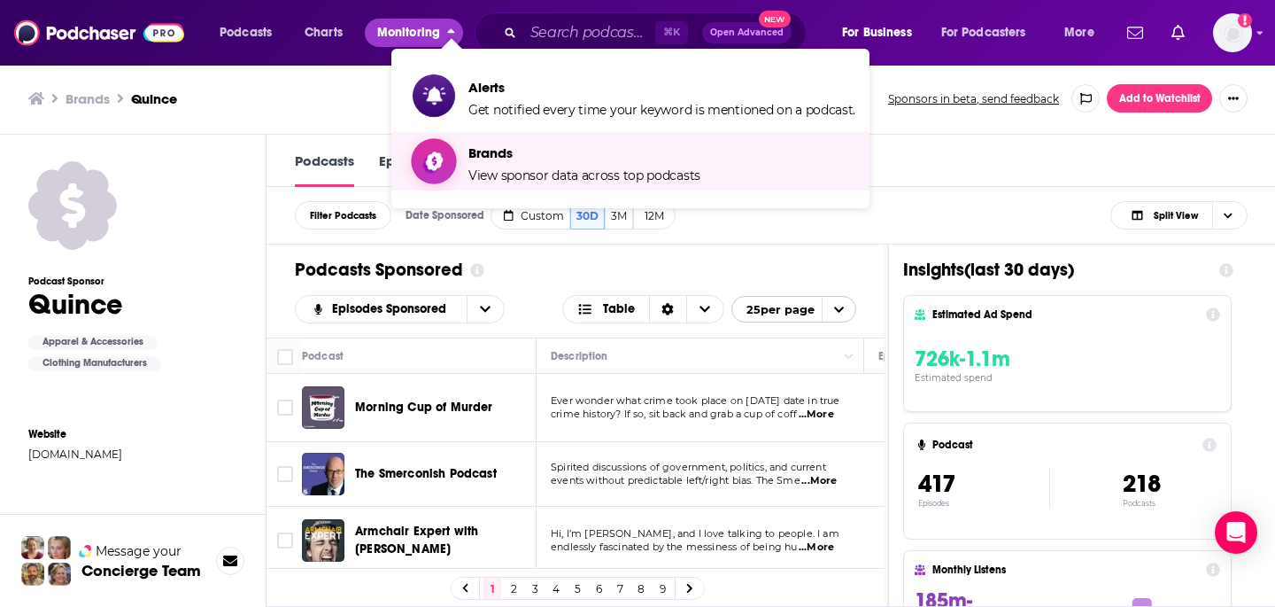
click at [471, 151] on span "Brands" at bounding box center [584, 152] width 232 height 17
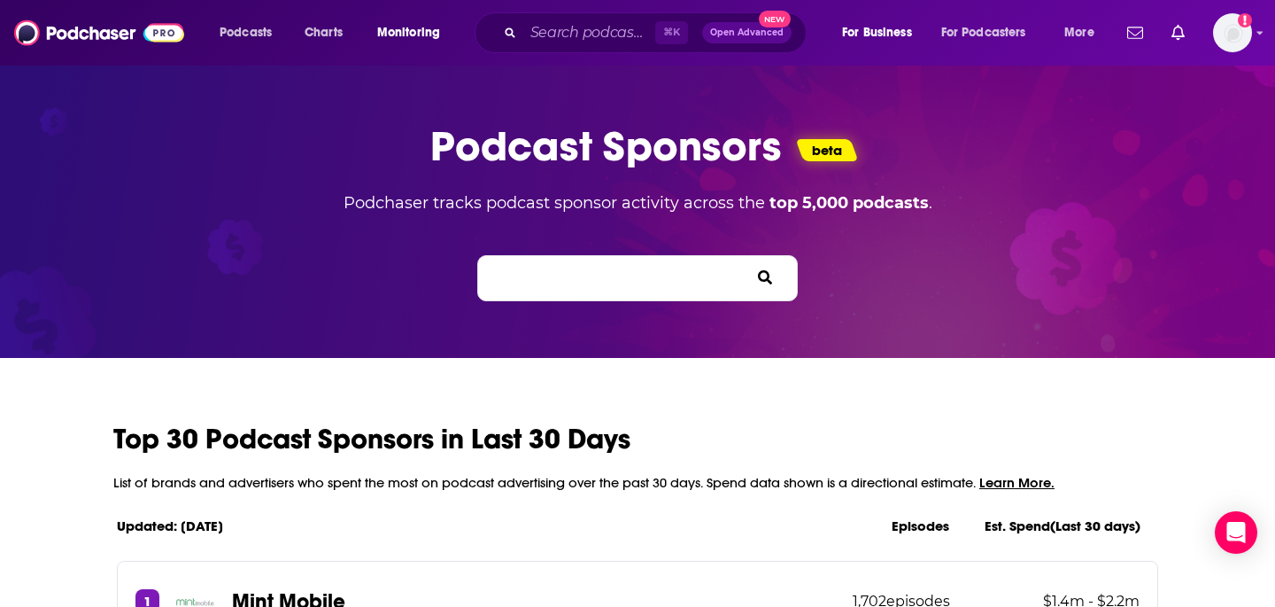
click at [579, 287] on input "Search brands... e.g. BetterHelp, Audible" at bounding box center [578, 277] width 159 height 19
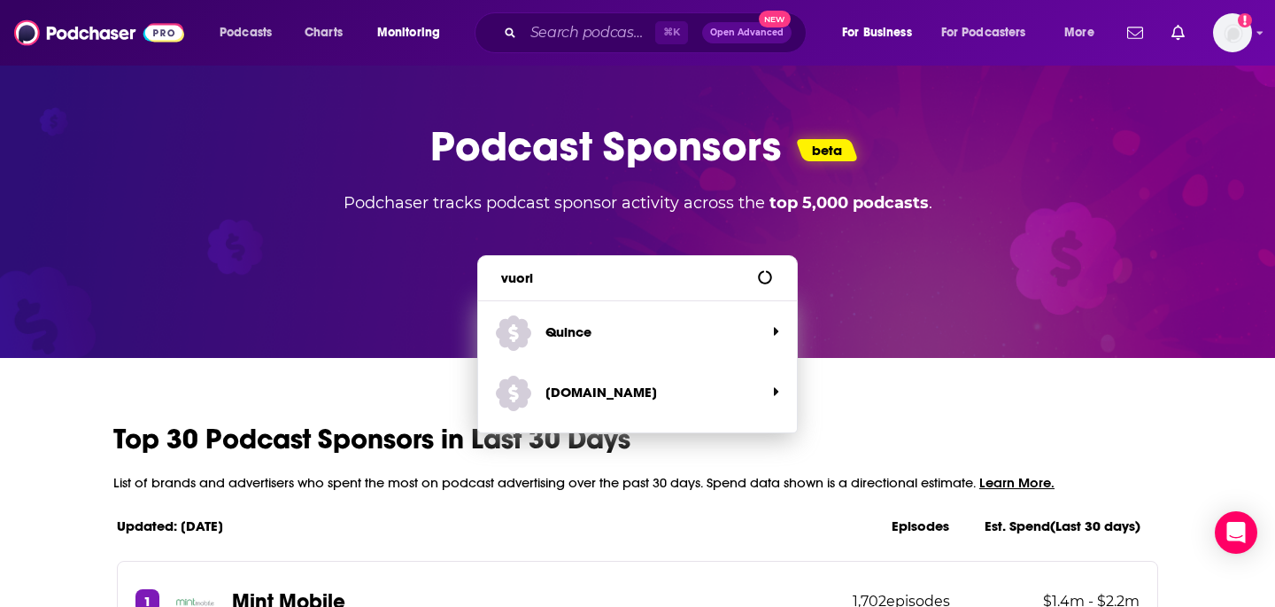
type input "vuori"
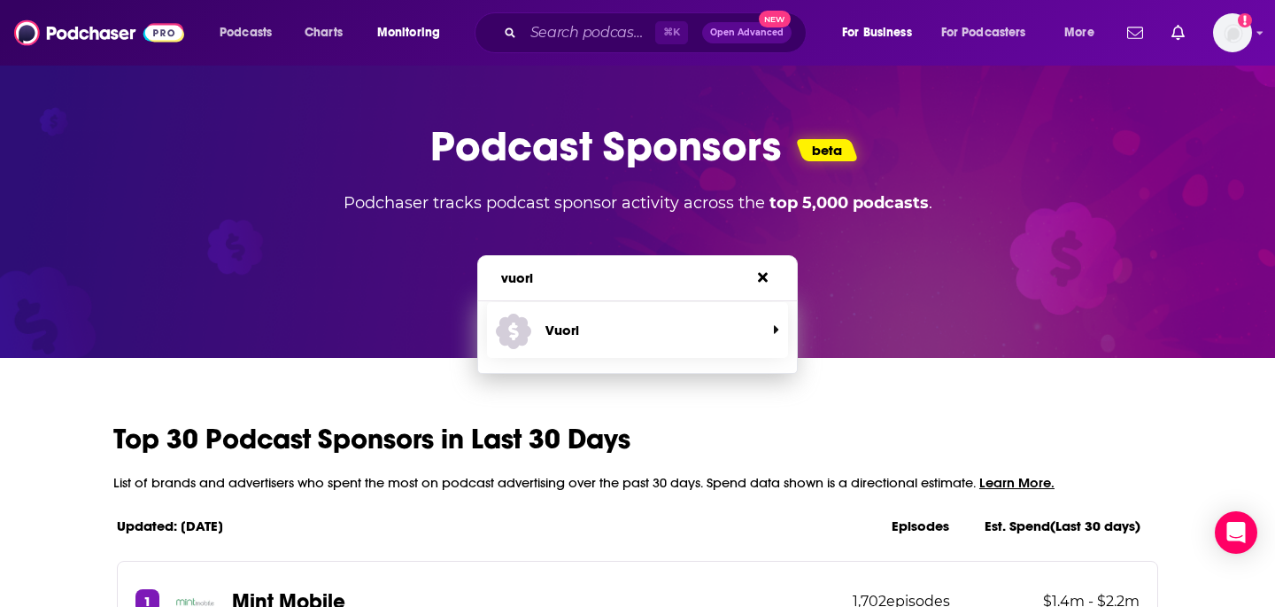
click at [546, 333] on p "Vuori" at bounding box center [563, 329] width 34 height 17
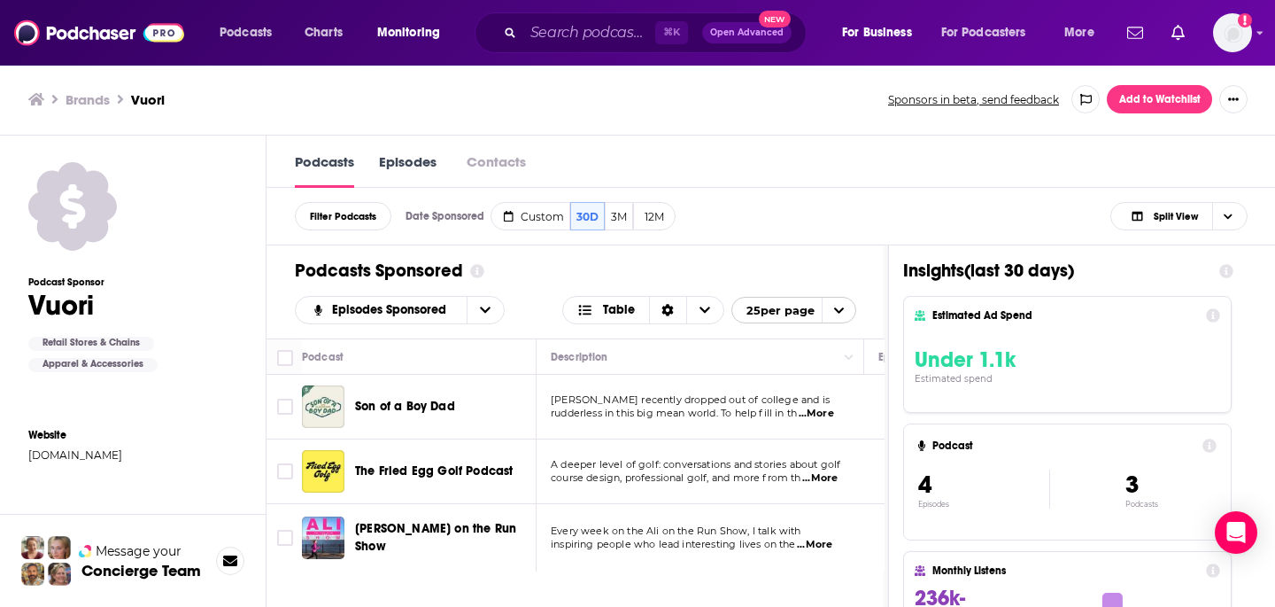
scroll to position [1, 0]
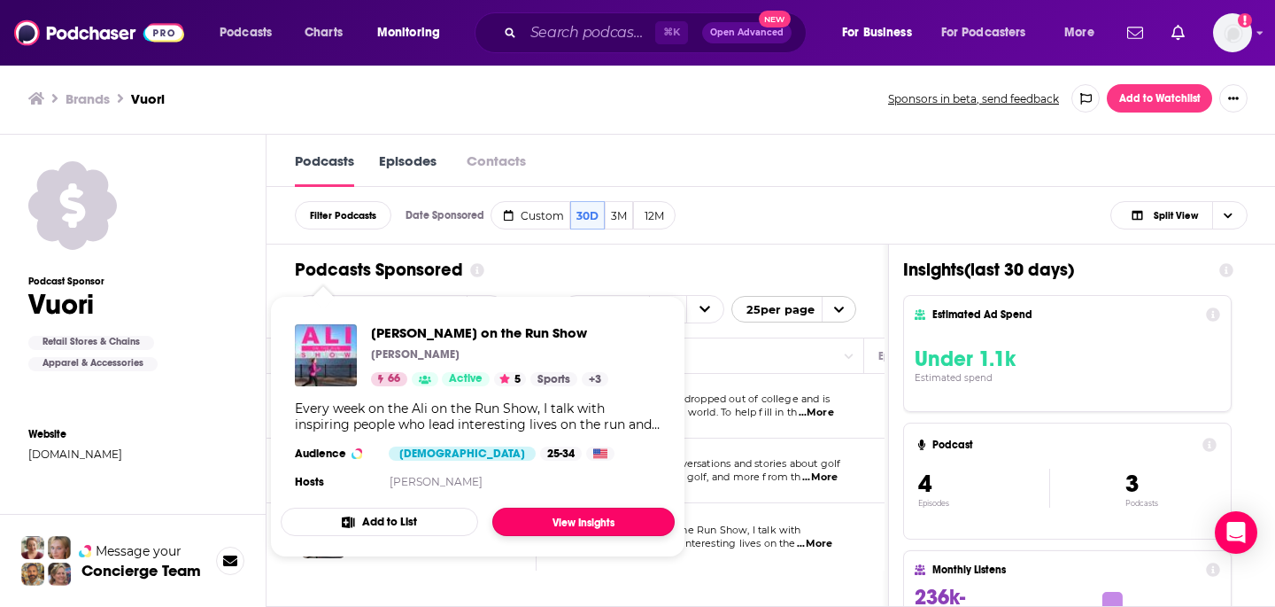
click at [567, 523] on link "View Insights" at bounding box center [583, 521] width 182 height 28
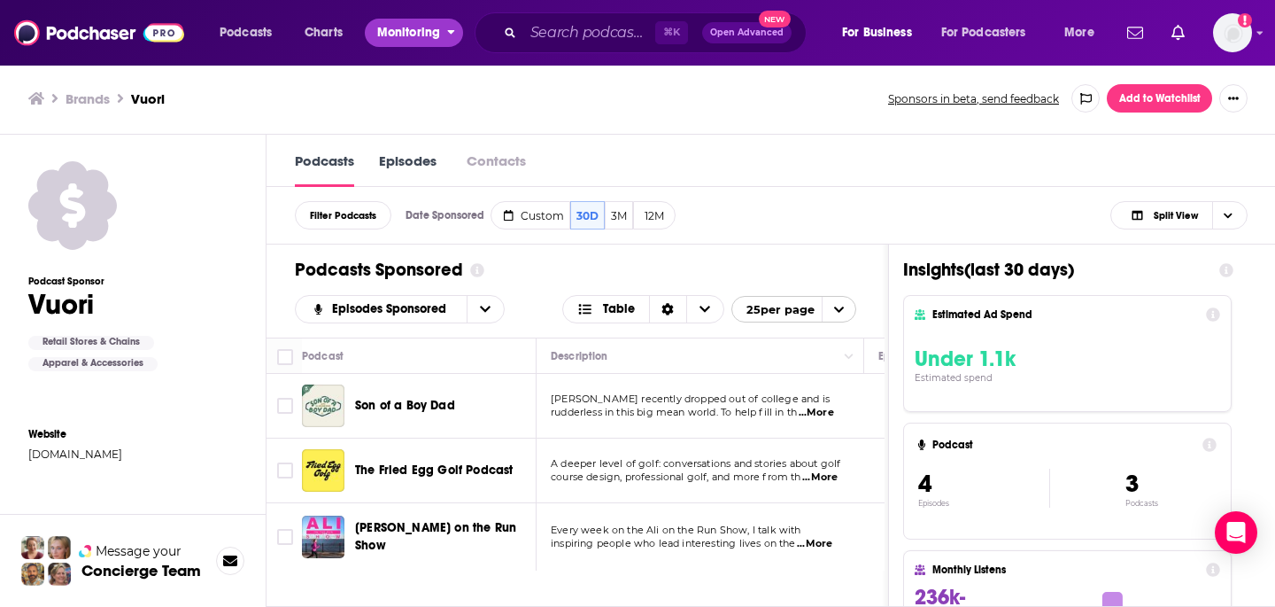
click at [416, 39] on span "Monitoring" at bounding box center [408, 32] width 63 height 25
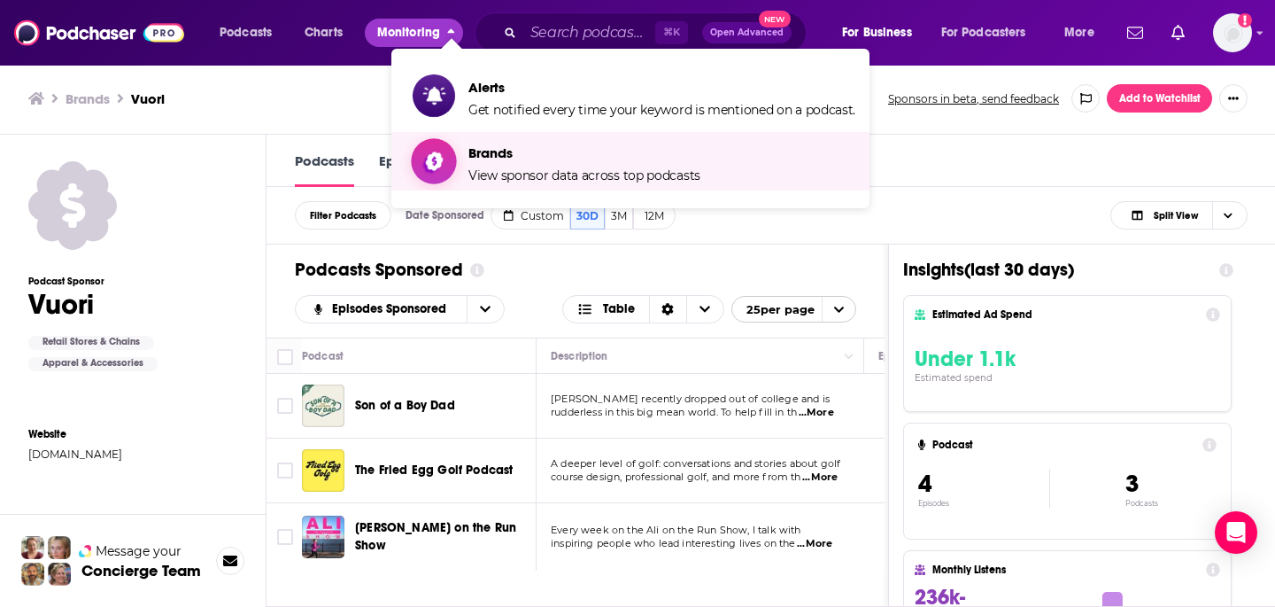
click at [483, 154] on span "Brands" at bounding box center [584, 152] width 232 height 17
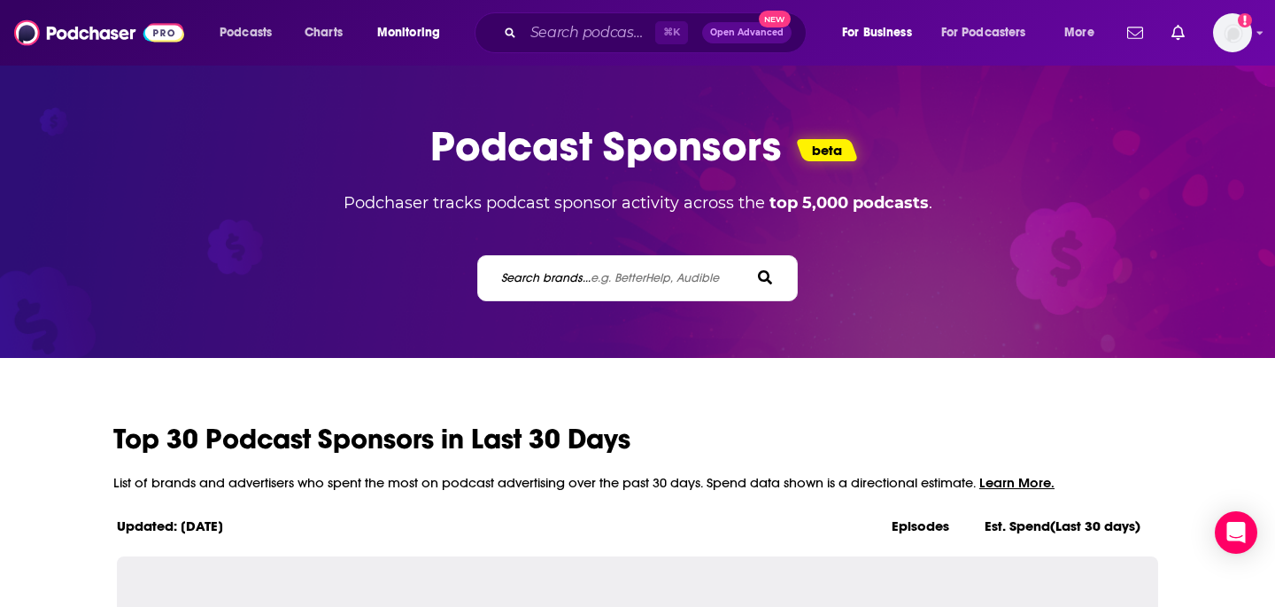
click at [613, 275] on span "e.g. BetterHelp, Audible" at bounding box center [655, 277] width 128 height 15
click at [613, 275] on input "Search brands... e.g. BetterHelp, Audible" at bounding box center [578, 277] width 159 height 19
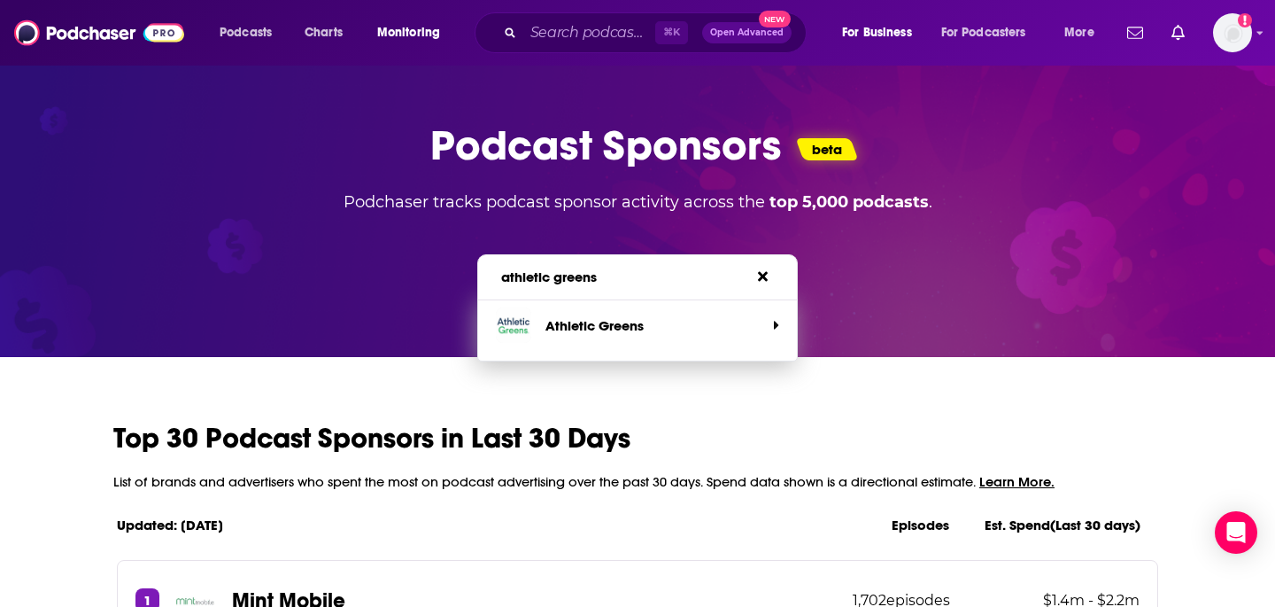
type input "athletic greens"
drag, startPoint x: 530, startPoint y: 263, endPoint x: 435, endPoint y: 256, distance: 95.9
click at [436, 256] on div "athletic greens Search brands... e.g. BetterHelp, Audible Athletic Greens" at bounding box center [638, 266] width 1256 height 67
click at [617, 282] on span "e.g. BetterHelp, Audible" at bounding box center [655, 276] width 128 height 15
click at [617, 282] on input "athletic greens" at bounding box center [578, 276] width 159 height 19
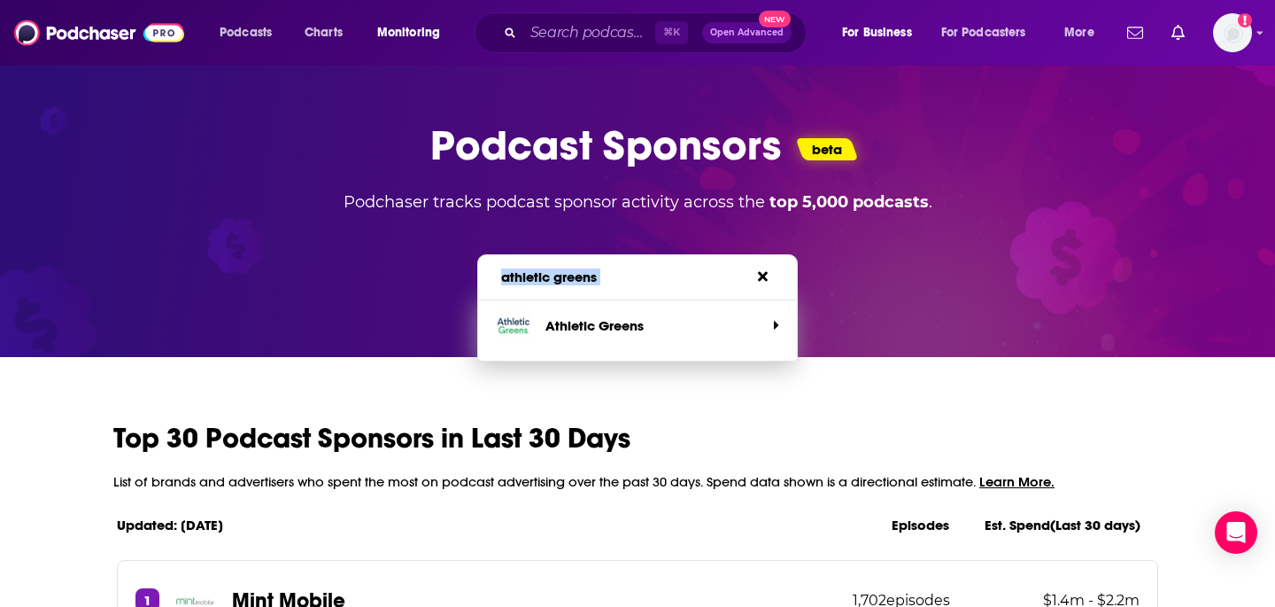
drag, startPoint x: 560, startPoint y: 268, endPoint x: 439, endPoint y: 258, distance: 120.9
click at [439, 258] on div "athletic greens Search brands... e.g. BetterHelp, Audible Athletic Greens" at bounding box center [638, 266] width 1256 height 67
click at [747, 278] on div "athletic greens Search brands... e.g. BetterHelp, Audible" at bounding box center [624, 276] width 251 height 19
click at [756, 278] on div "athletic greens Search brands... e.g. BetterHelp, Audible" at bounding box center [637, 276] width 277 height 19
drag, startPoint x: 764, startPoint y: 278, endPoint x: 752, endPoint y: 278, distance: 12.4
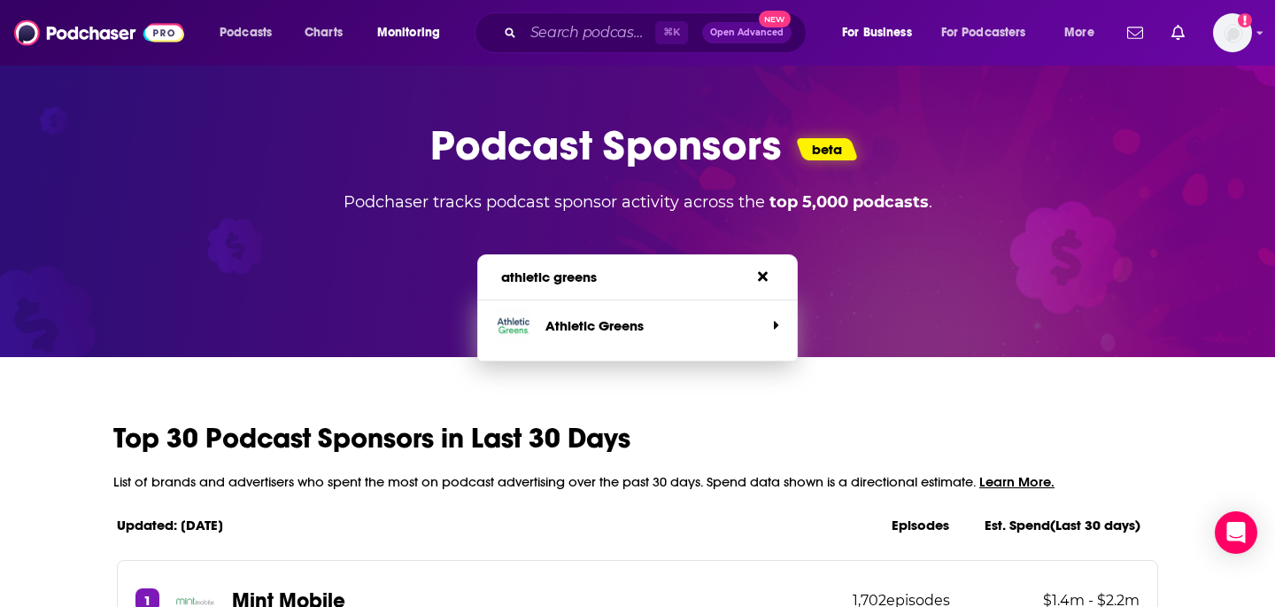
click at [764, 278] on icon at bounding box center [763, 277] width 10 height 10
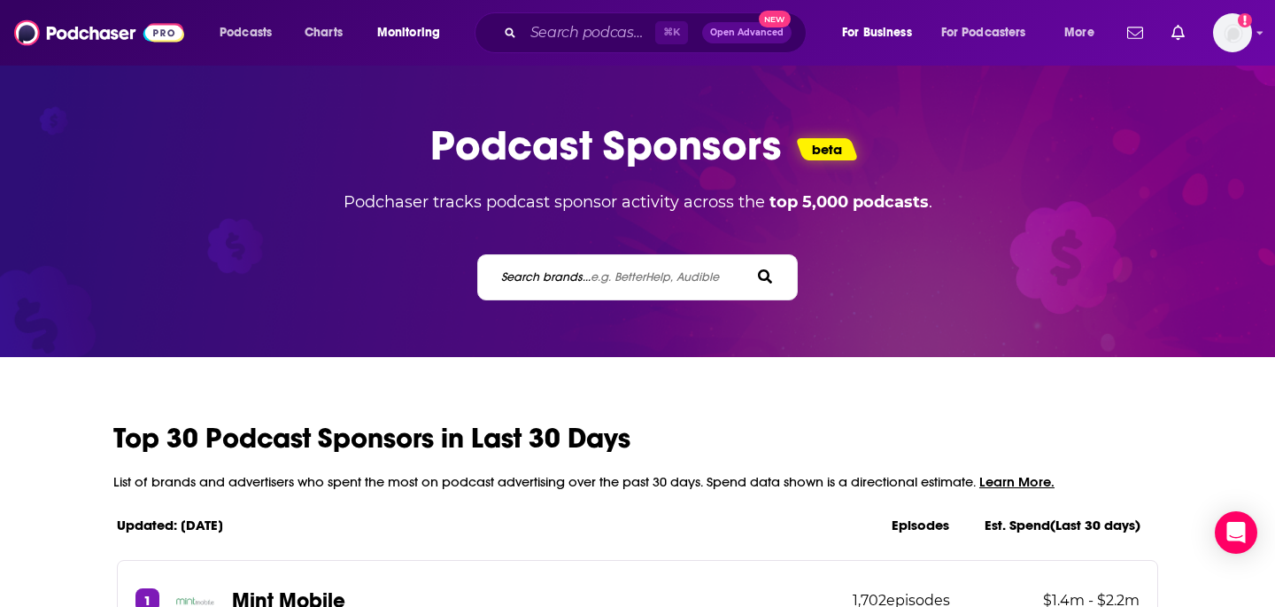
click at [670, 283] on span "e.g. BetterHelp, Audible" at bounding box center [655, 276] width 128 height 15
click at [659, 283] on input "Search brands... e.g. BetterHelp, Audible" at bounding box center [578, 276] width 159 height 19
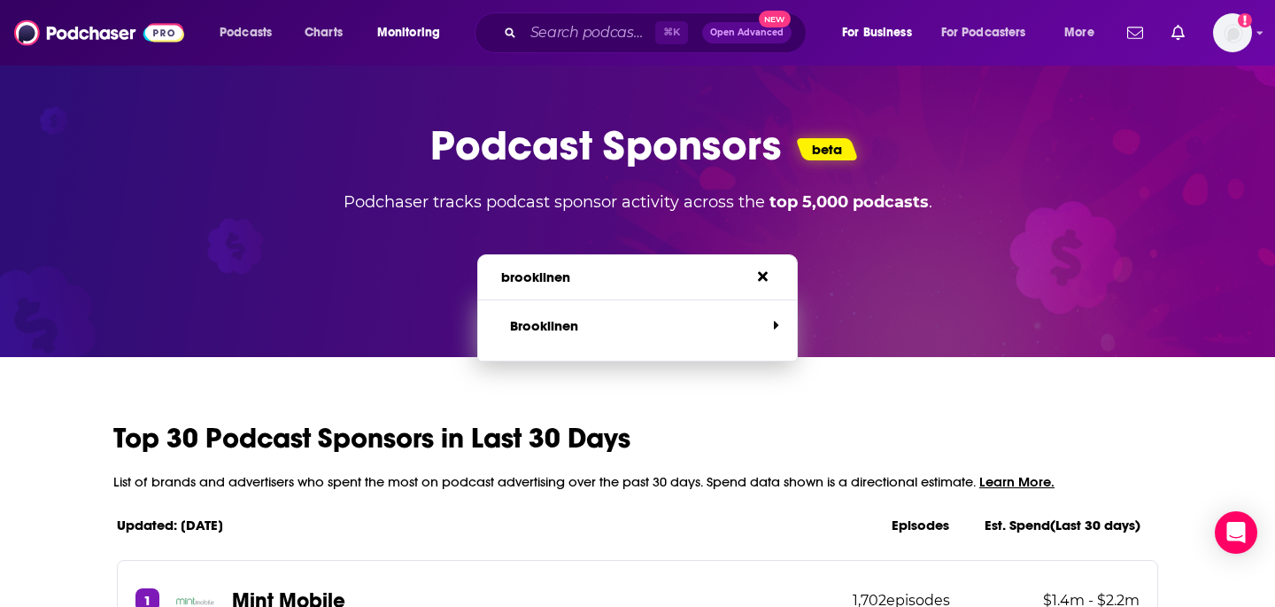
type input "brooklinen"
click at [578, 321] on p "Brooklinen" at bounding box center [544, 325] width 68 height 17
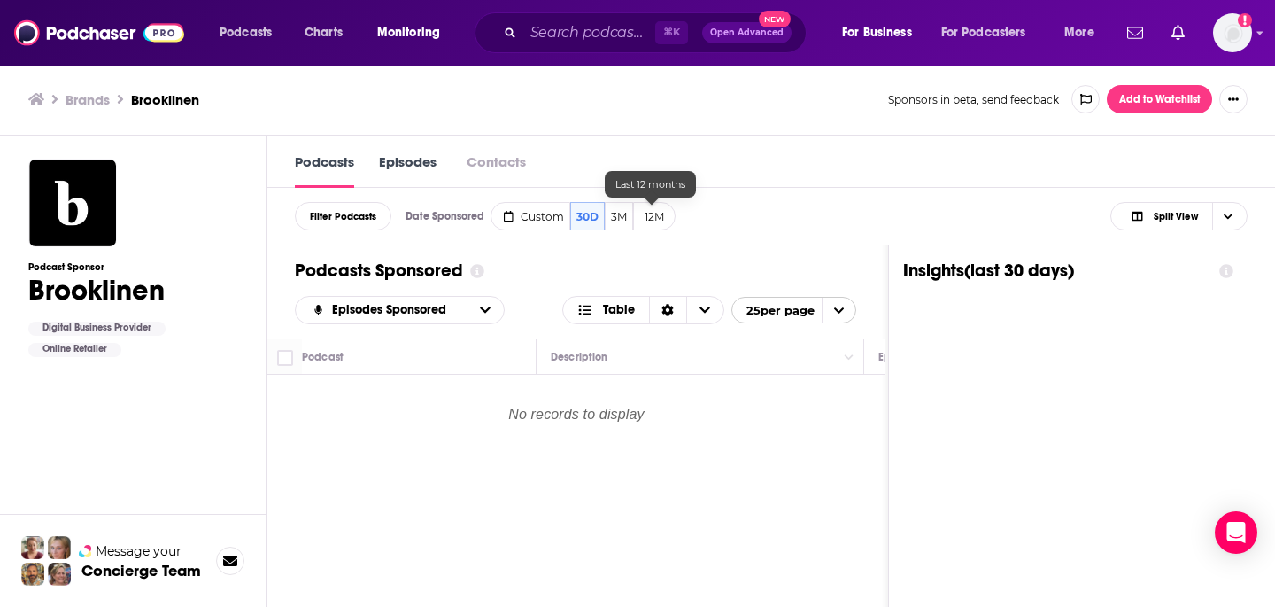
click at [643, 215] on button "12M" at bounding box center [654, 216] width 43 height 28
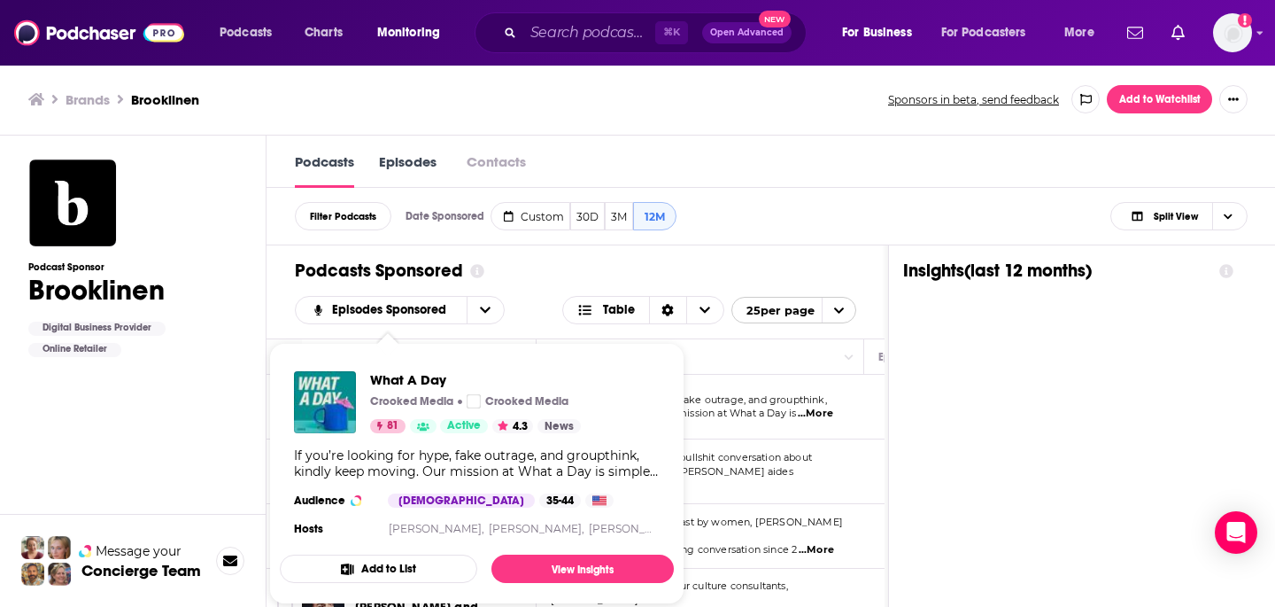
click at [400, 402] on p "Crooked Media" at bounding box center [411, 401] width 83 height 14
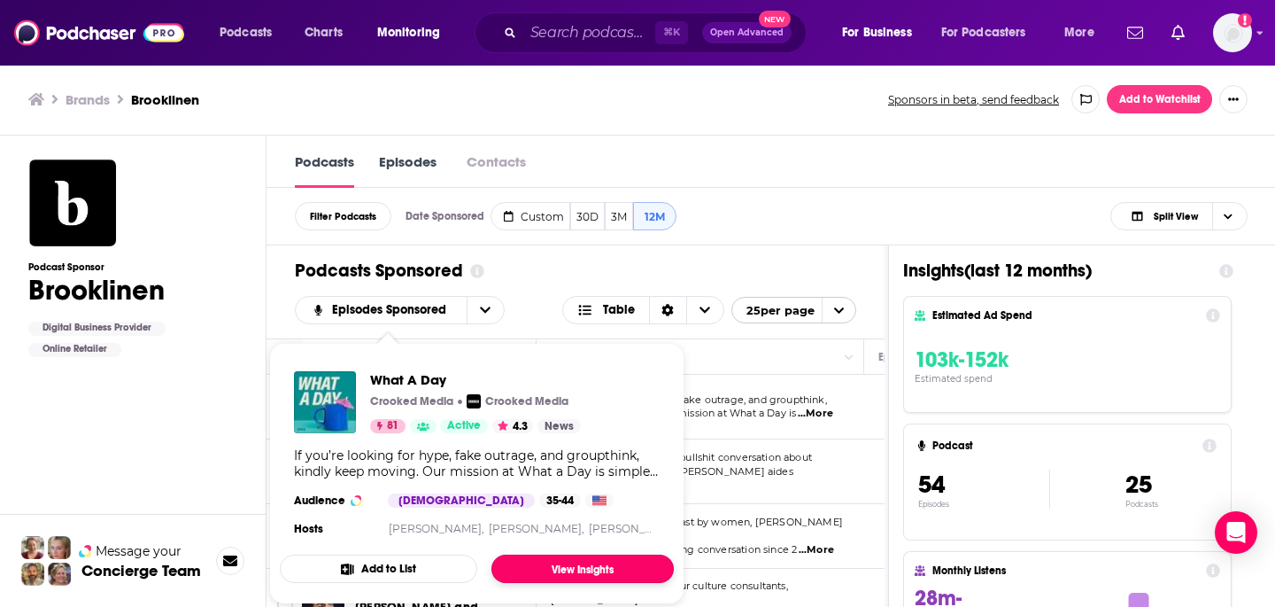
click at [561, 565] on link "View Insights" at bounding box center [583, 568] width 182 height 28
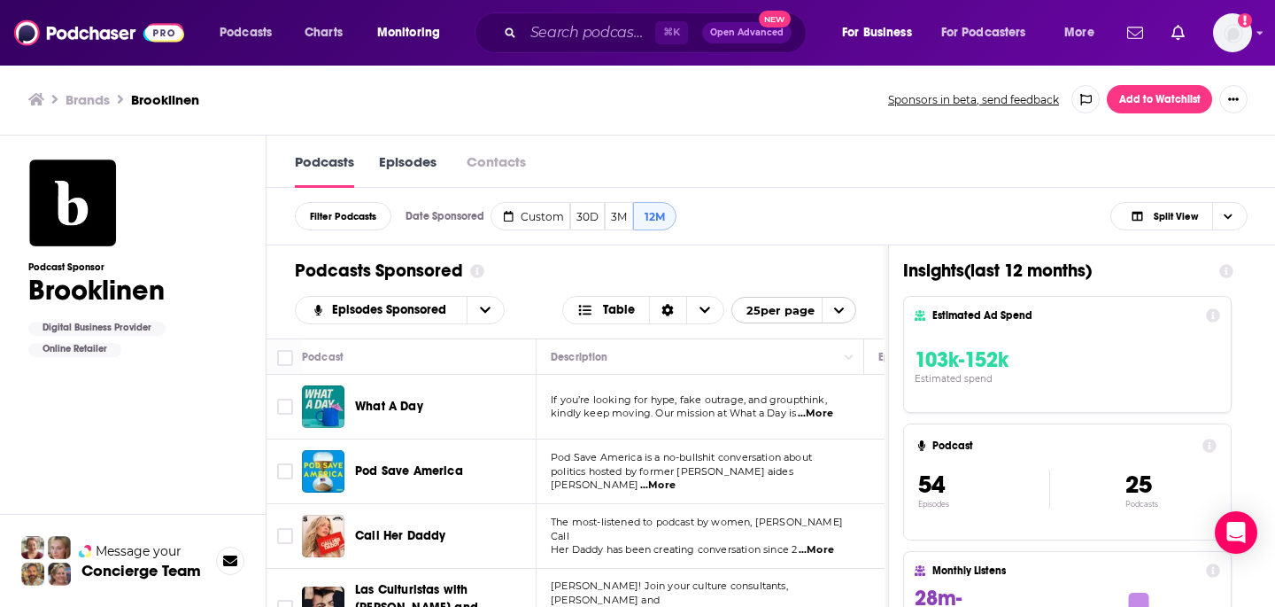
scroll to position [6, 0]
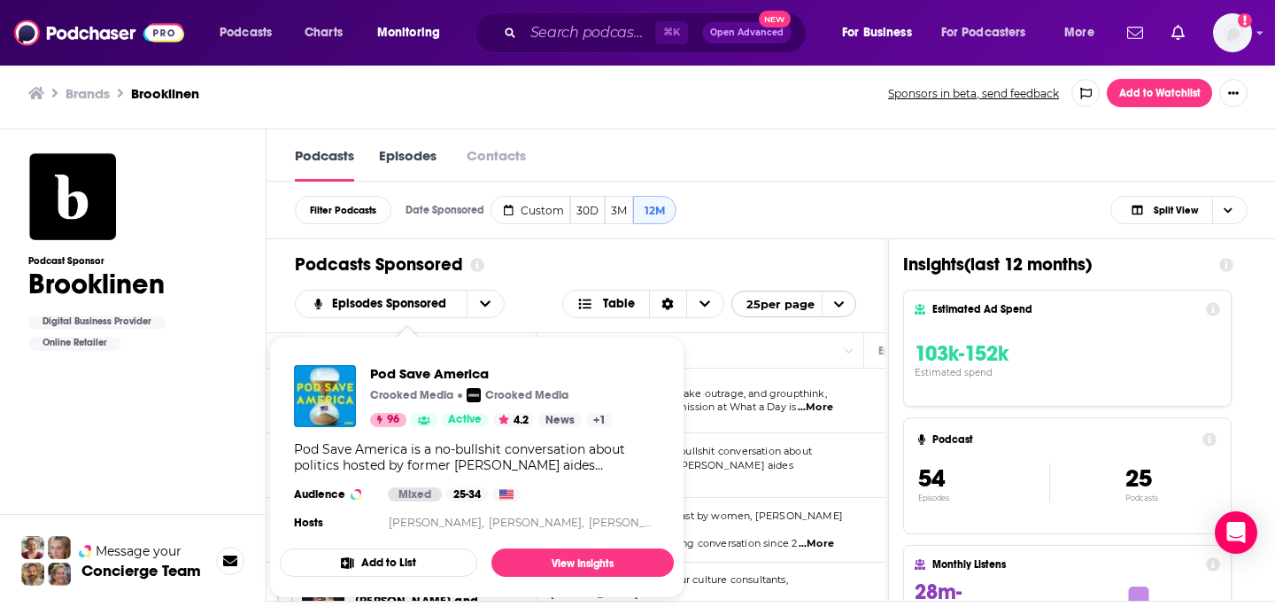
drag, startPoint x: 820, startPoint y: 213, endPoint x: 805, endPoint y: 232, distance: 24.6
click at [820, 213] on div "Filter Podcasts Date Sponsored Custom 30D 3M 12M Split View Date Sponsored Cust…" at bounding box center [772, 211] width 1010 height 58
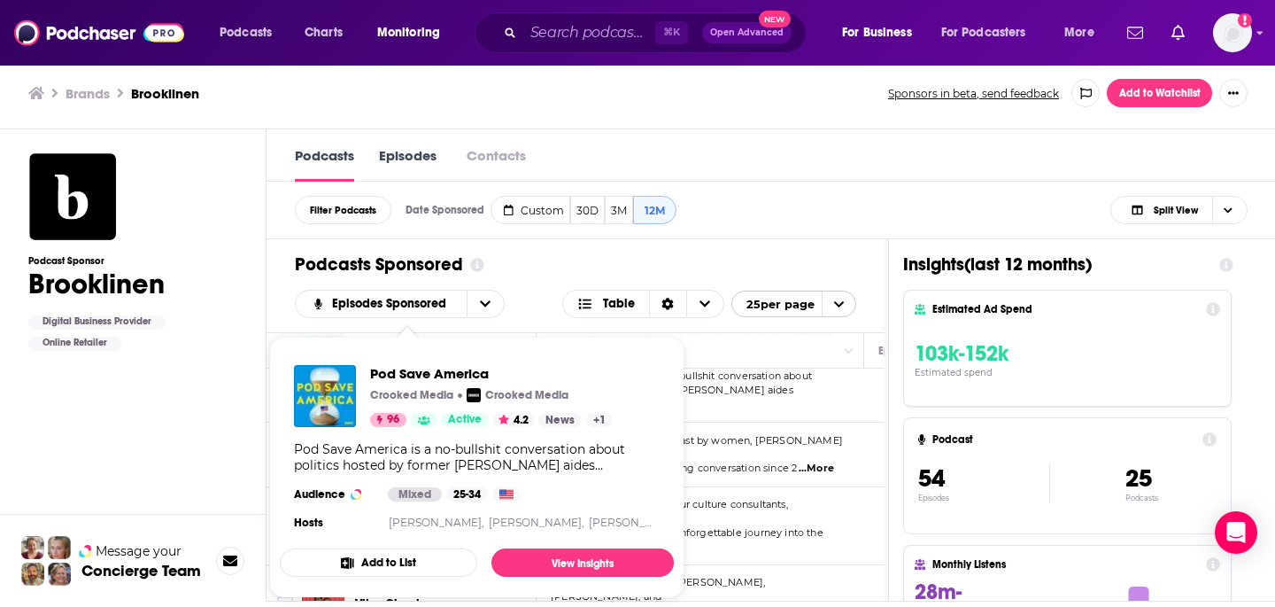
scroll to position [1, 0]
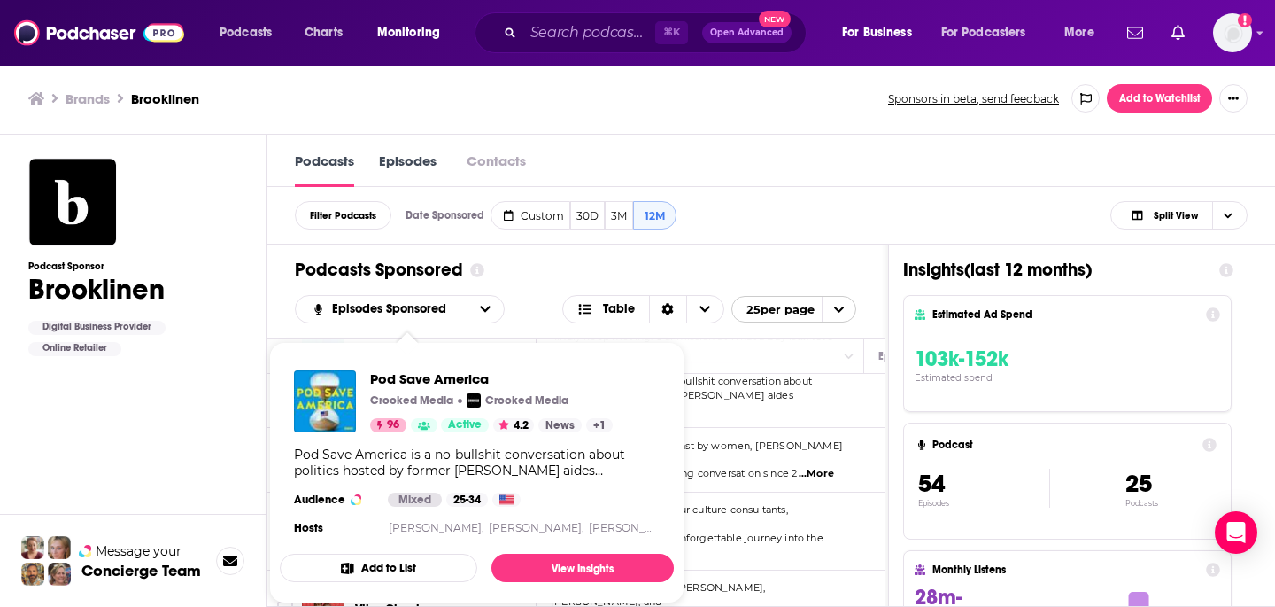
click at [1049, 180] on div "Podcasts Episodes Contacts" at bounding box center [772, 161] width 1010 height 52
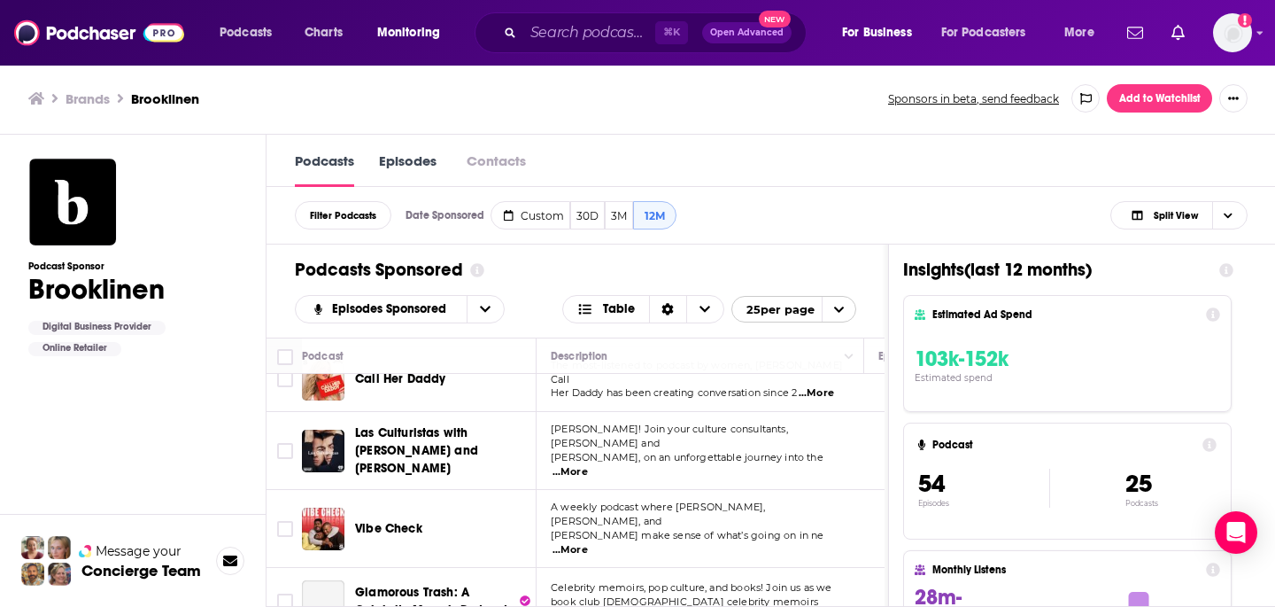
scroll to position [177, 0]
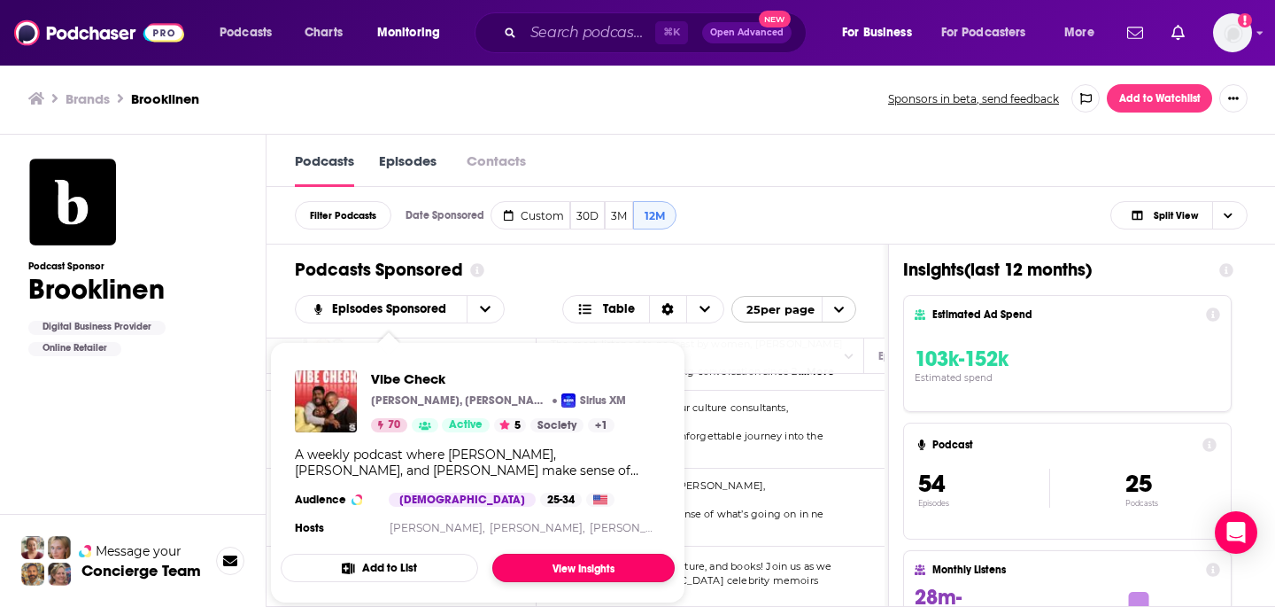
click at [576, 562] on link "View Insights" at bounding box center [583, 568] width 182 height 28
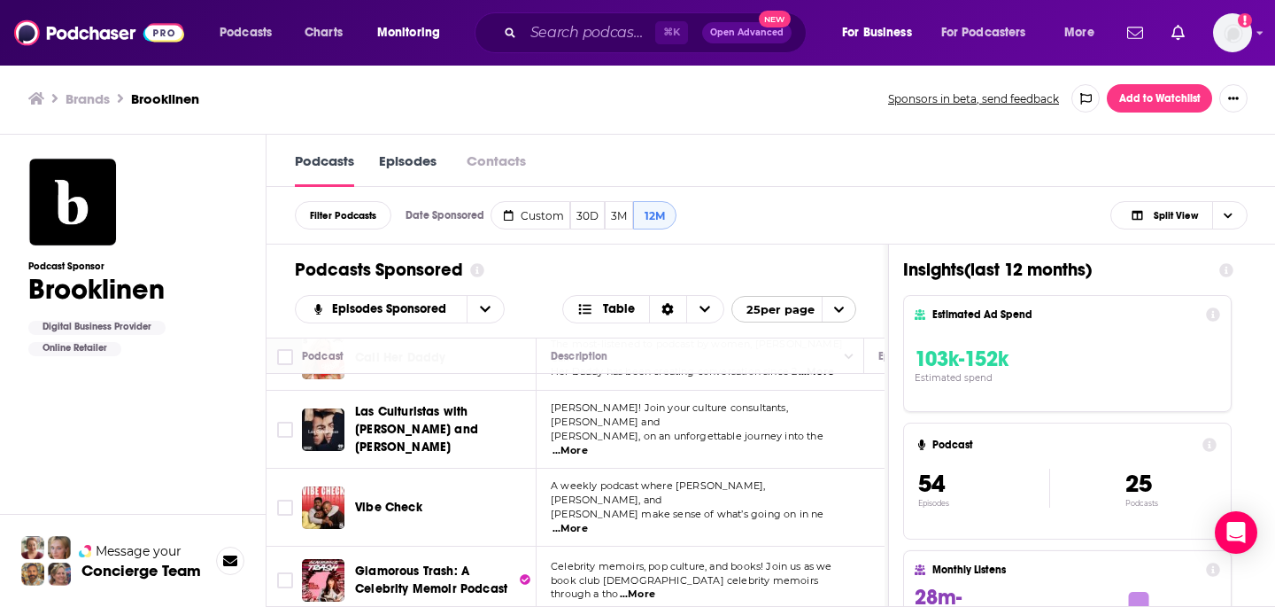
click at [762, 175] on div "Podcasts Episodes Contacts" at bounding box center [772, 161] width 1010 height 52
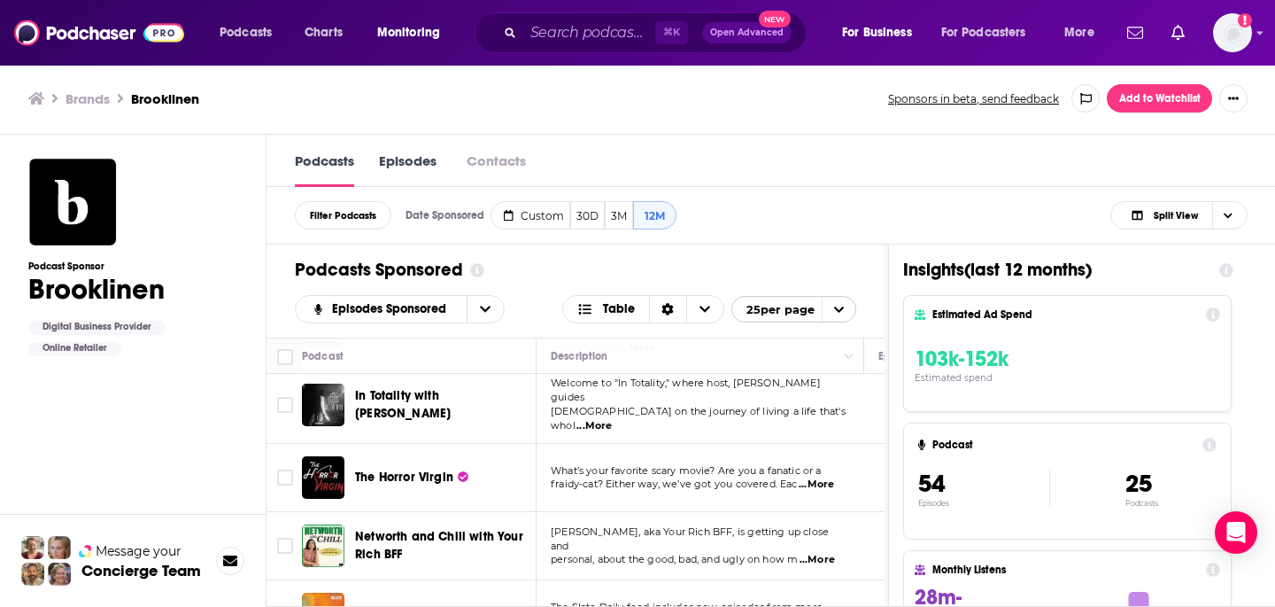
scroll to position [1316, 0]
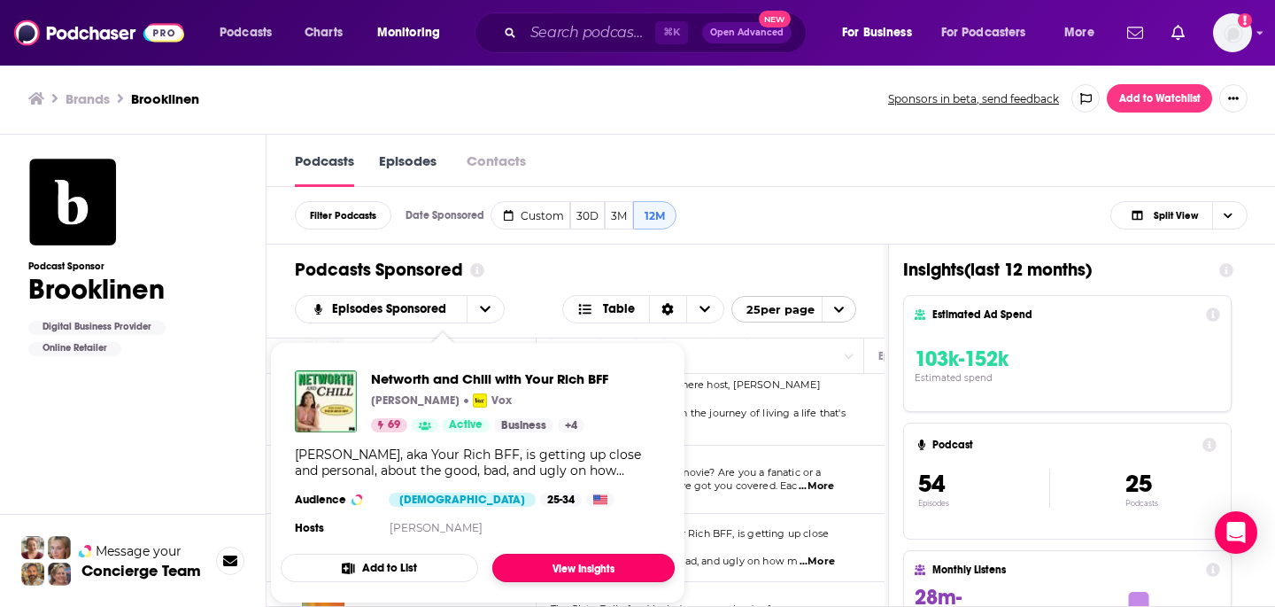
click at [608, 569] on link "View Insights" at bounding box center [583, 568] width 182 height 28
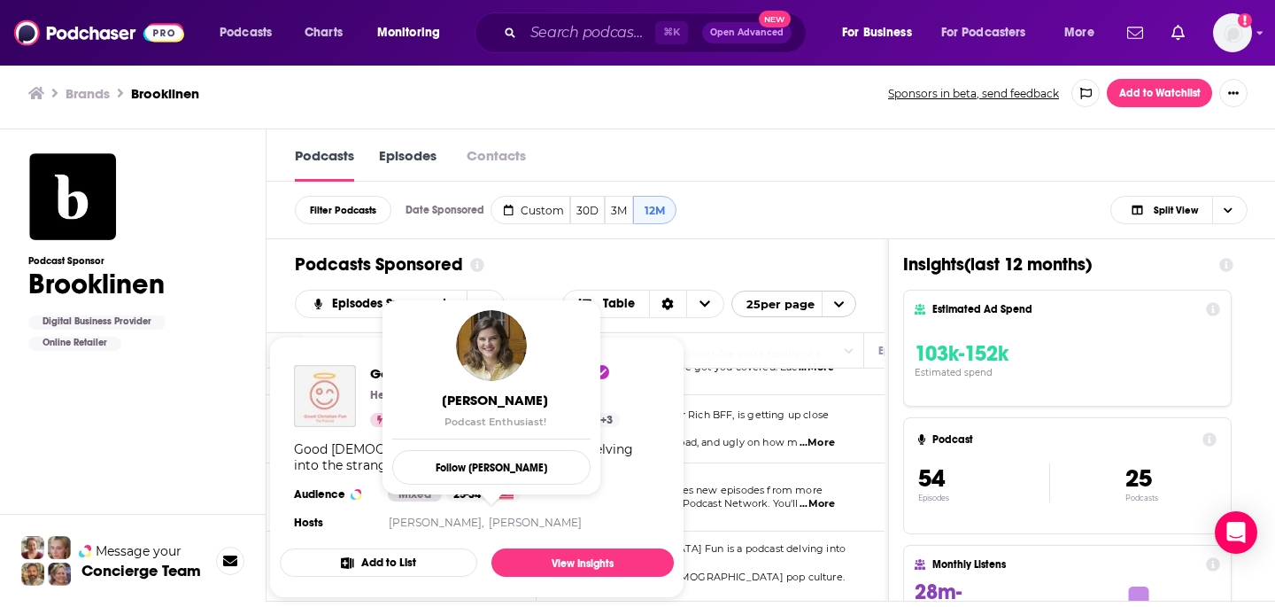
scroll to position [1, 0]
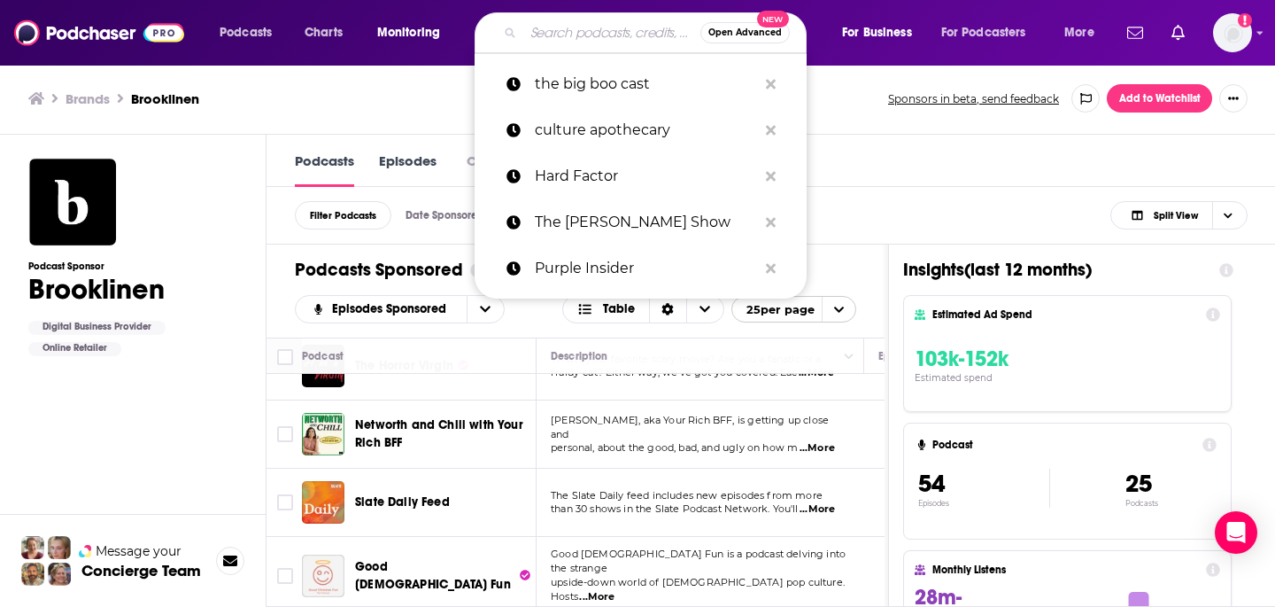
click at [576, 35] on input "Search podcasts, credits, & more..." at bounding box center [611, 33] width 177 height 28
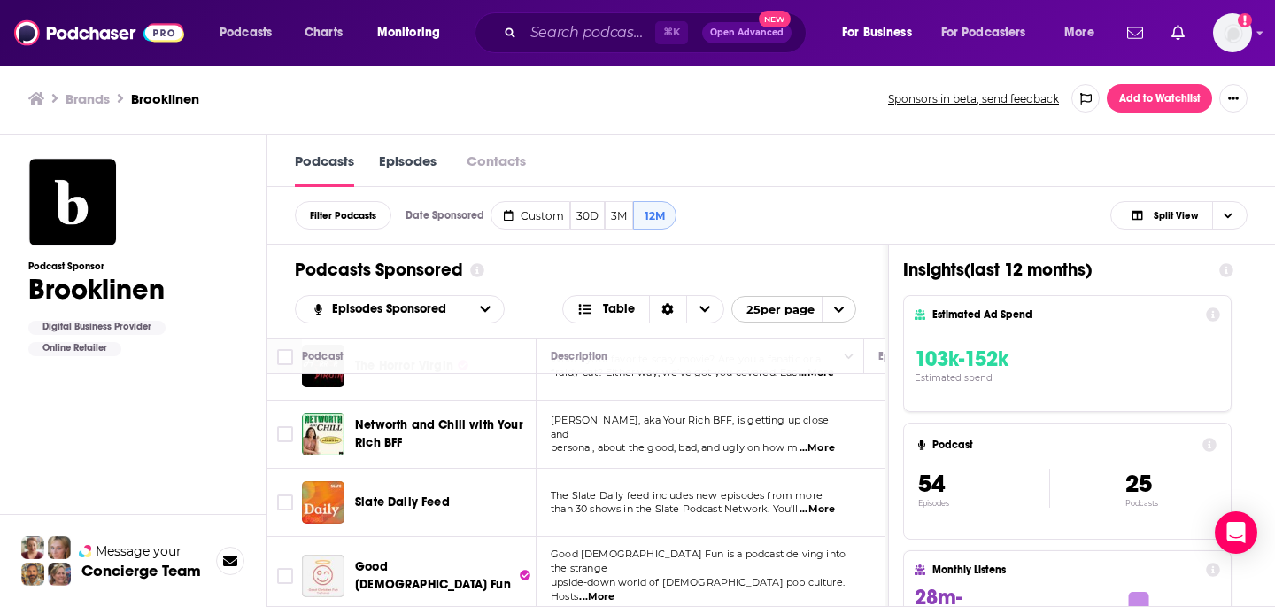
drag, startPoint x: 888, startPoint y: 168, endPoint x: 861, endPoint y: 223, distance: 61.4
click at [887, 170] on div "Podcasts Episodes Contacts" at bounding box center [772, 161] width 1010 height 52
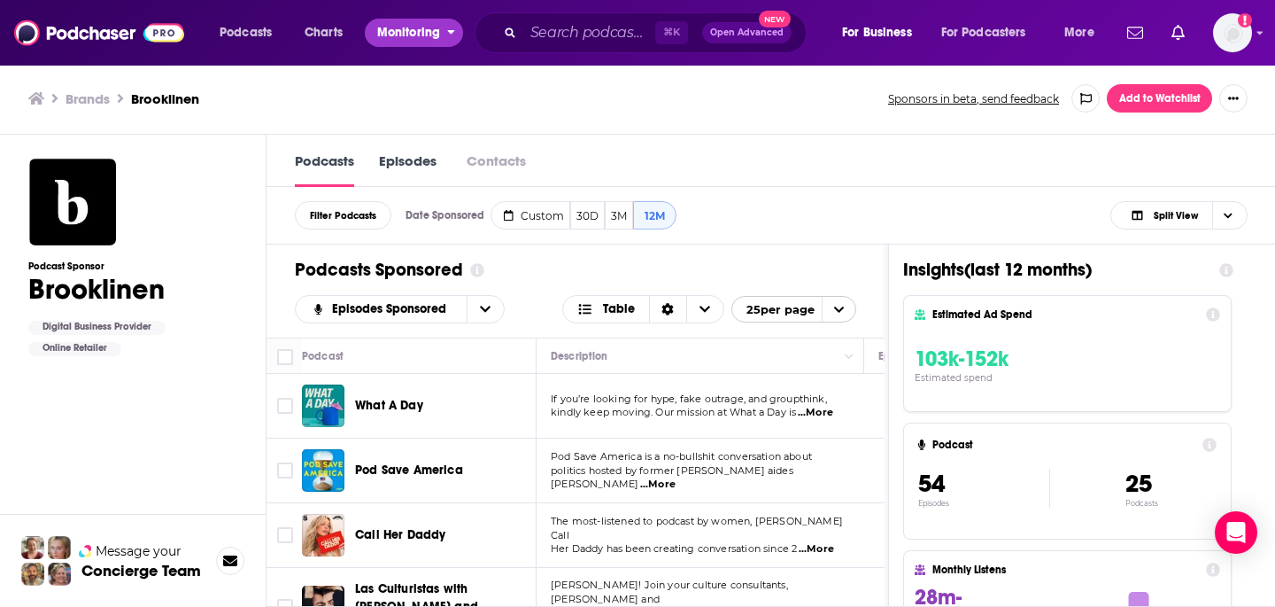
click at [399, 39] on span "Monitoring" at bounding box center [408, 32] width 63 height 25
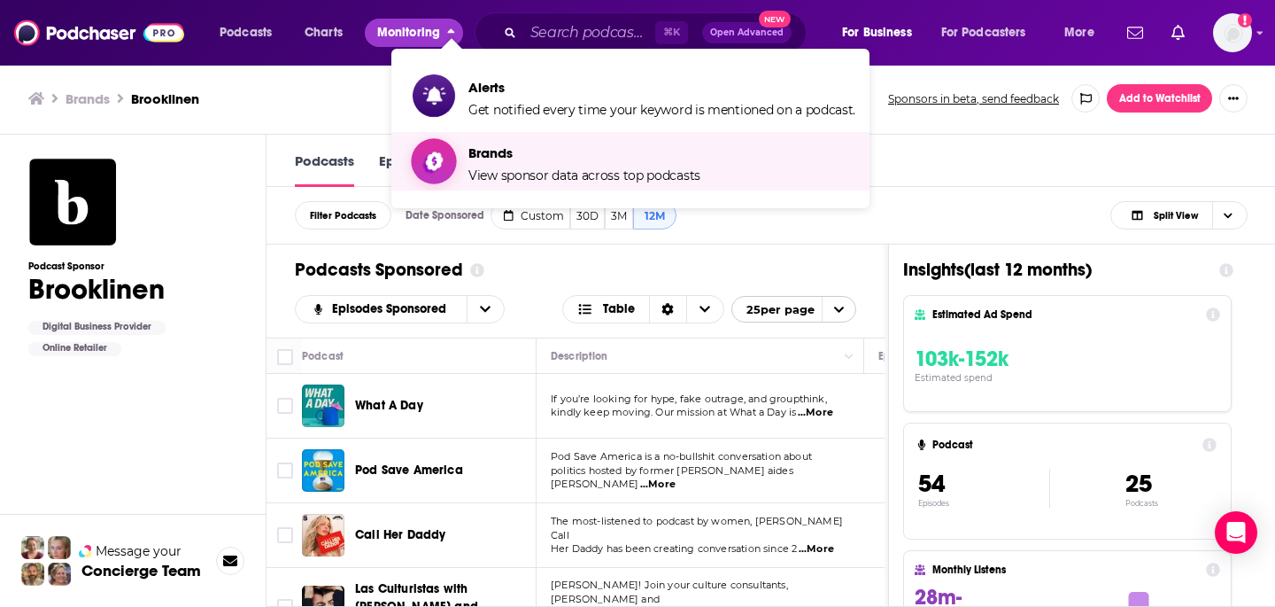
click at [469, 143] on span "Brands View sponsor data across top podcasts" at bounding box center [584, 161] width 232 height 44
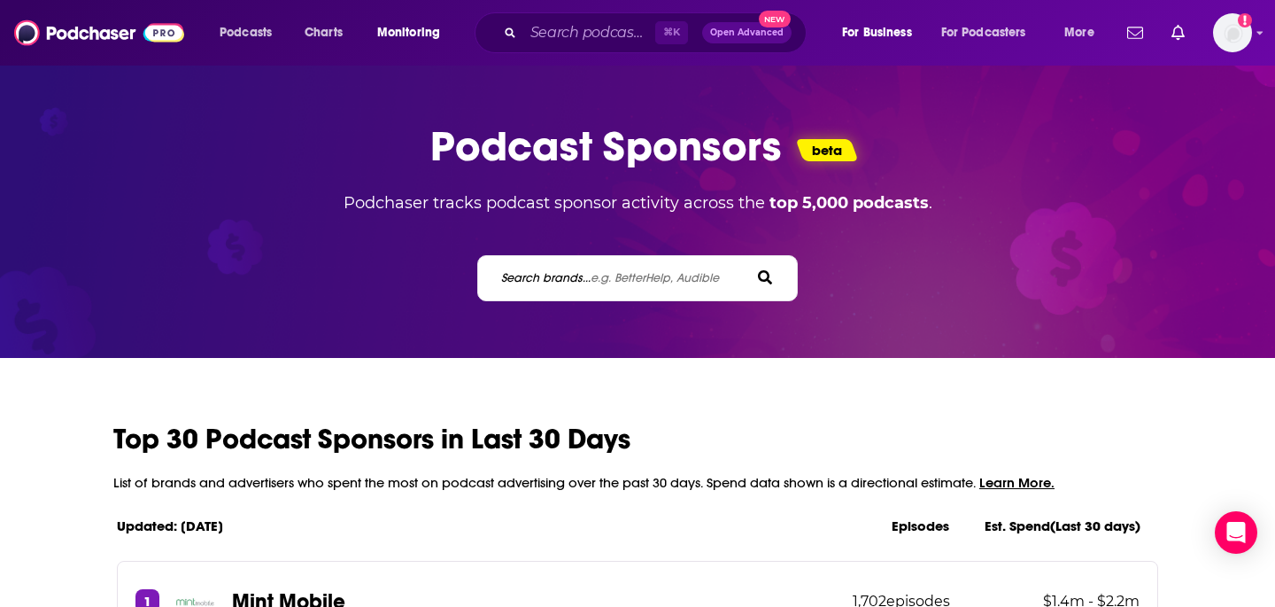
click at [534, 260] on div "Search brands... e.g. BetterHelp, Audible" at bounding box center [637, 278] width 321 height 46
click at [552, 274] on label "Search brands... e.g. BetterHelp, Audible" at bounding box center [610, 277] width 218 height 15
click at [552, 274] on input "Search brands... e.g. BetterHelp, Audible" at bounding box center [578, 277] width 159 height 19
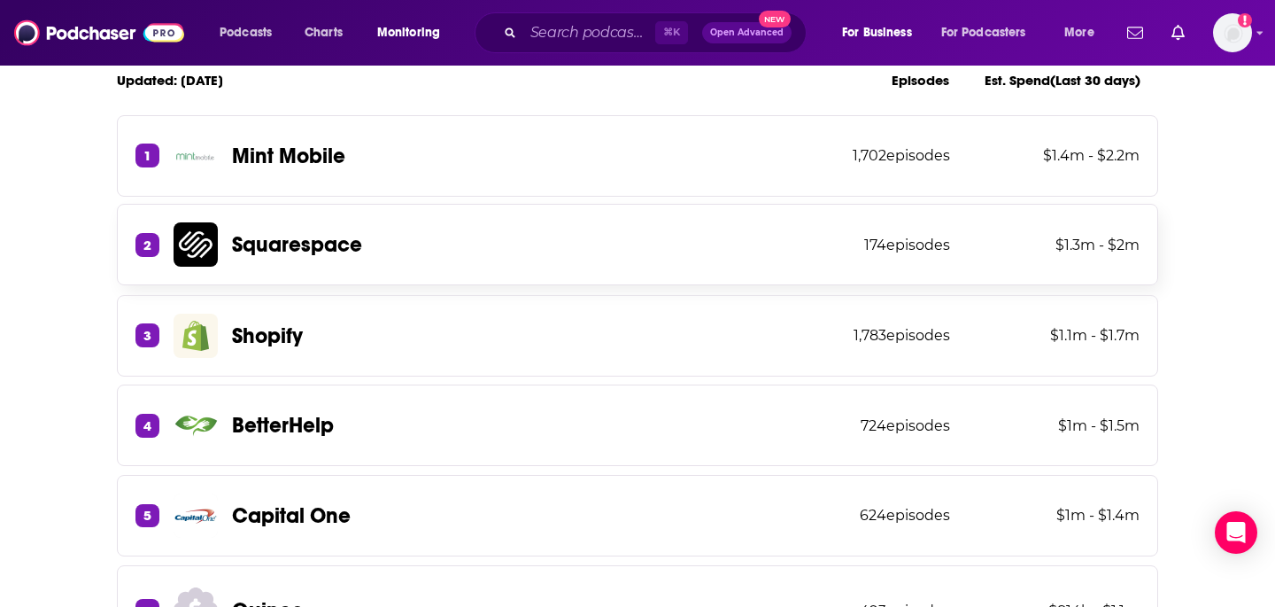
scroll to position [444, 0]
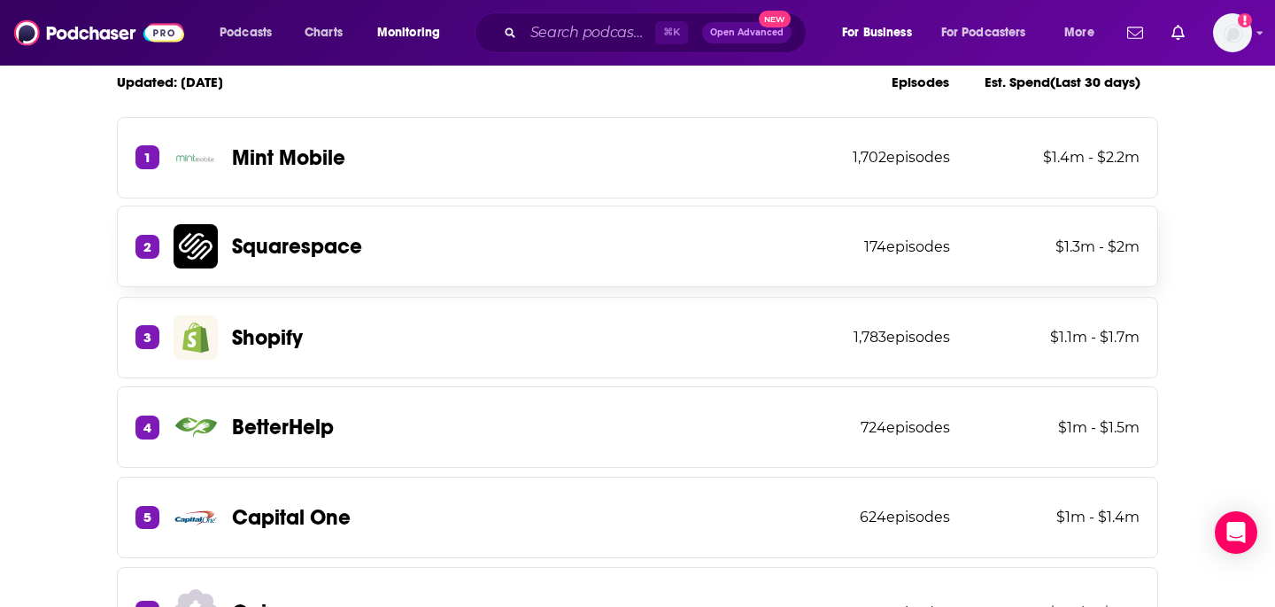
click at [368, 263] on span "Squarespace" at bounding box center [275, 246] width 203 height 44
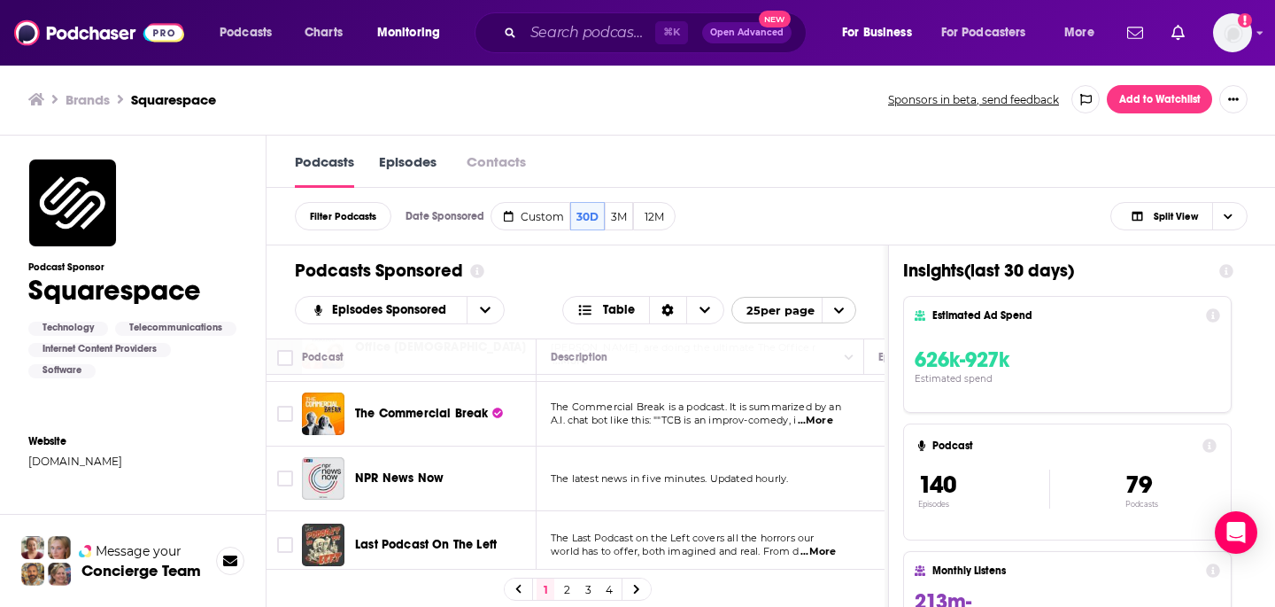
scroll to position [196, 0]
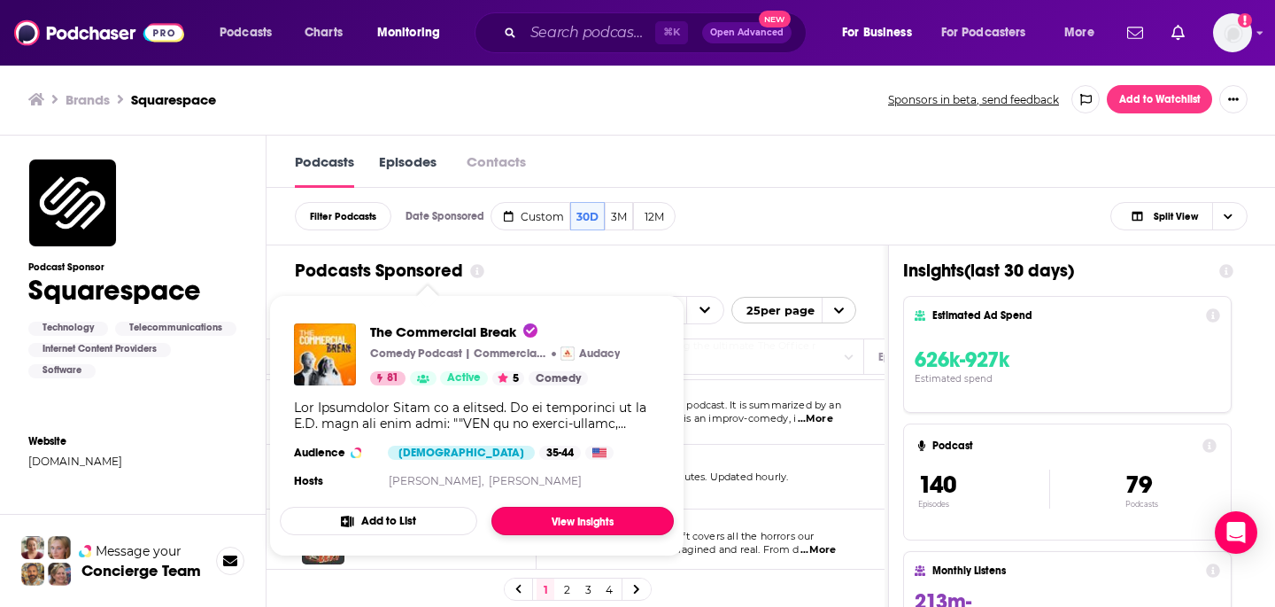
click at [578, 515] on link "View Insights" at bounding box center [583, 521] width 182 height 28
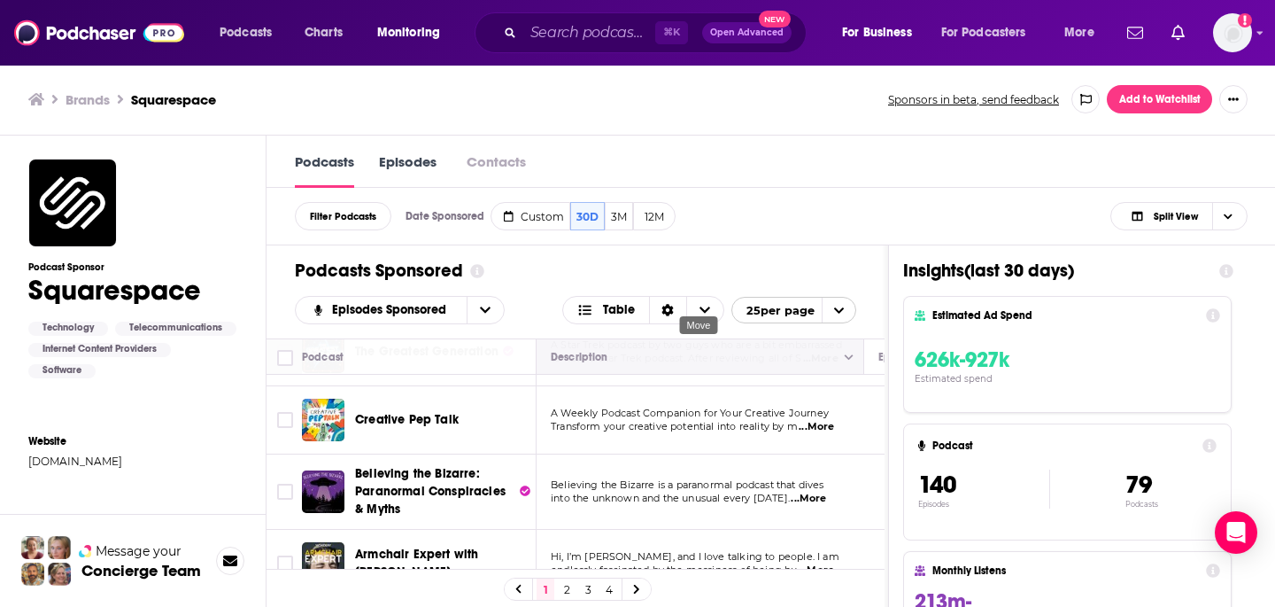
scroll to position [832, 0]
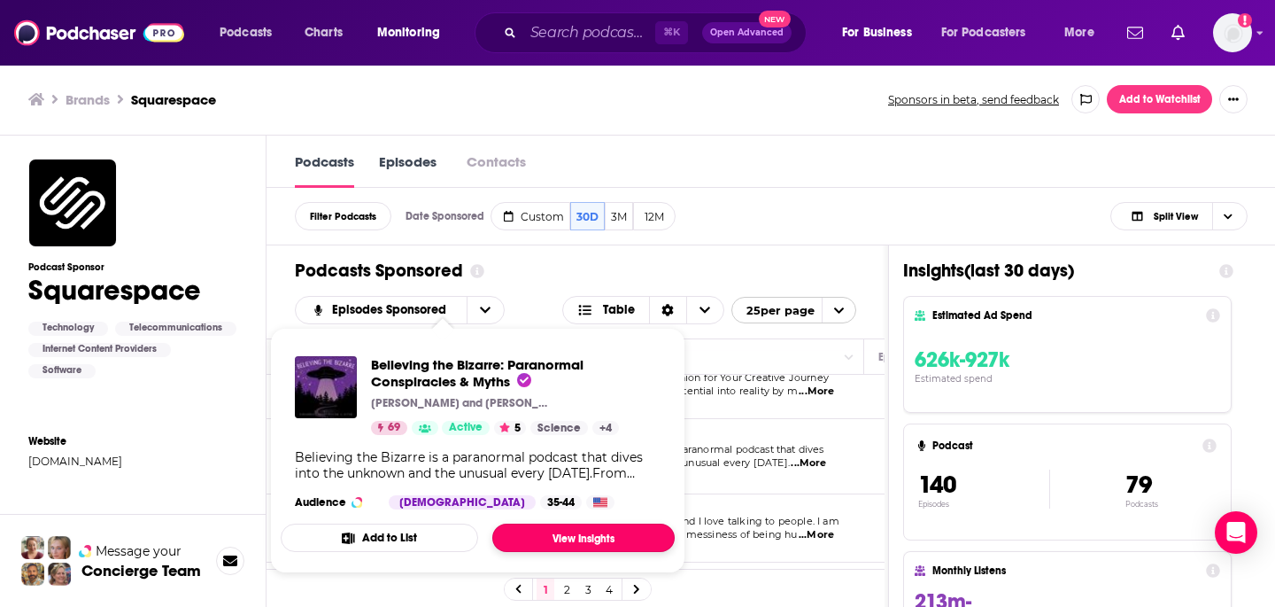
click at [577, 532] on link "View Insights" at bounding box center [583, 537] width 182 height 28
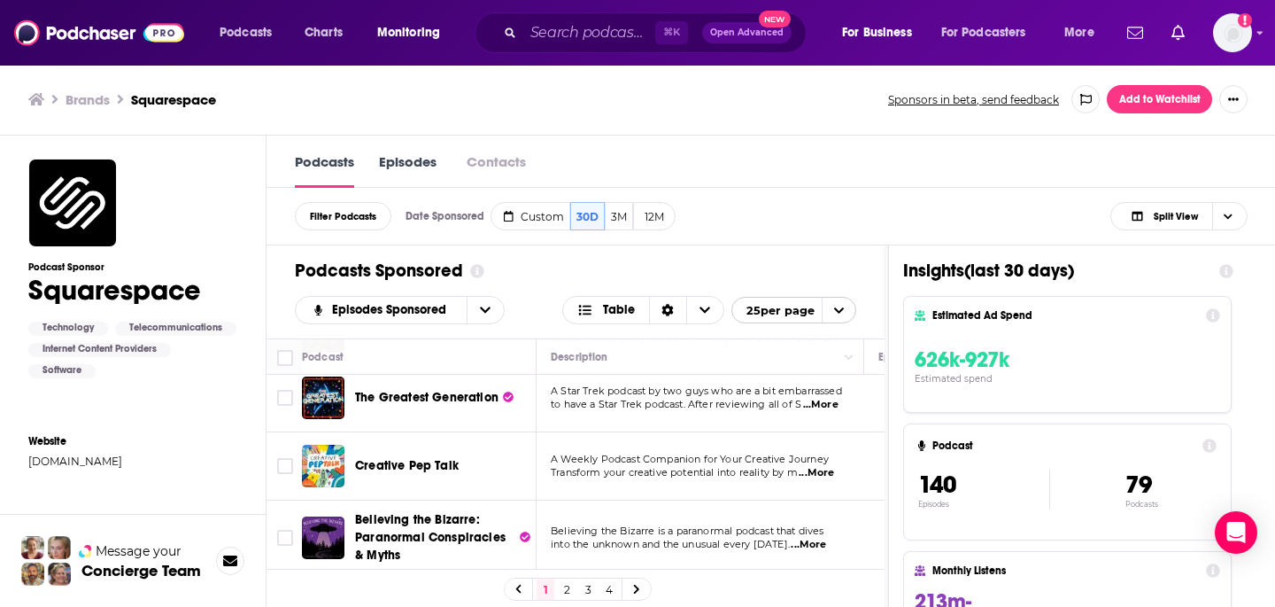
scroll to position [770, 0]
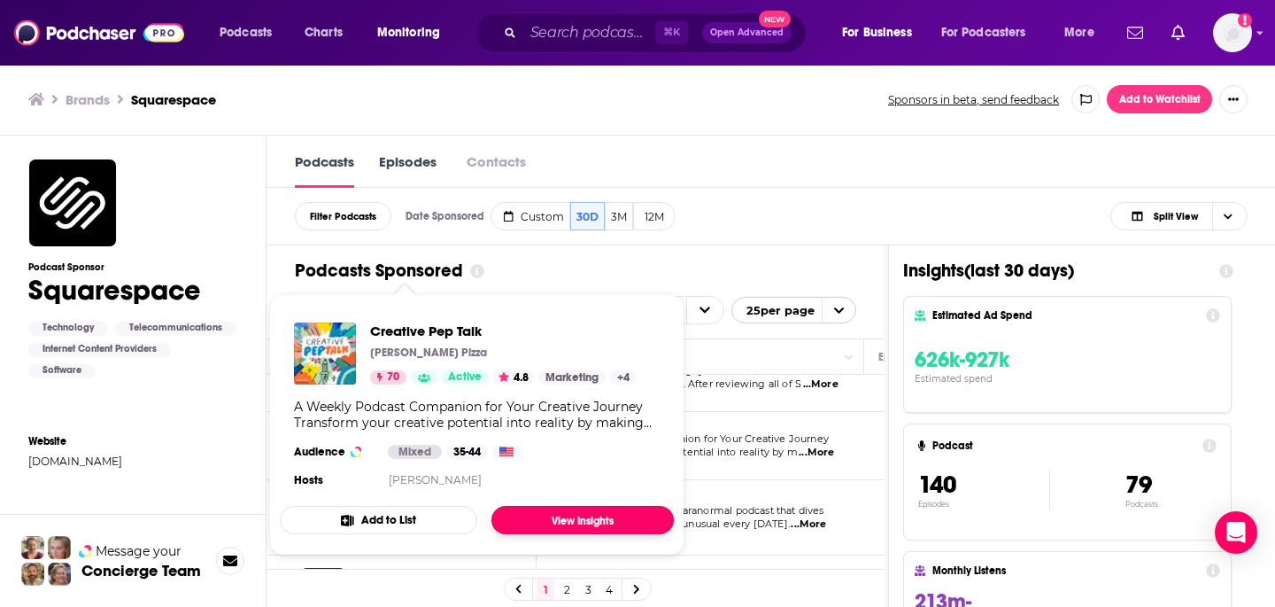
click at [577, 518] on link "View Insights" at bounding box center [583, 520] width 182 height 28
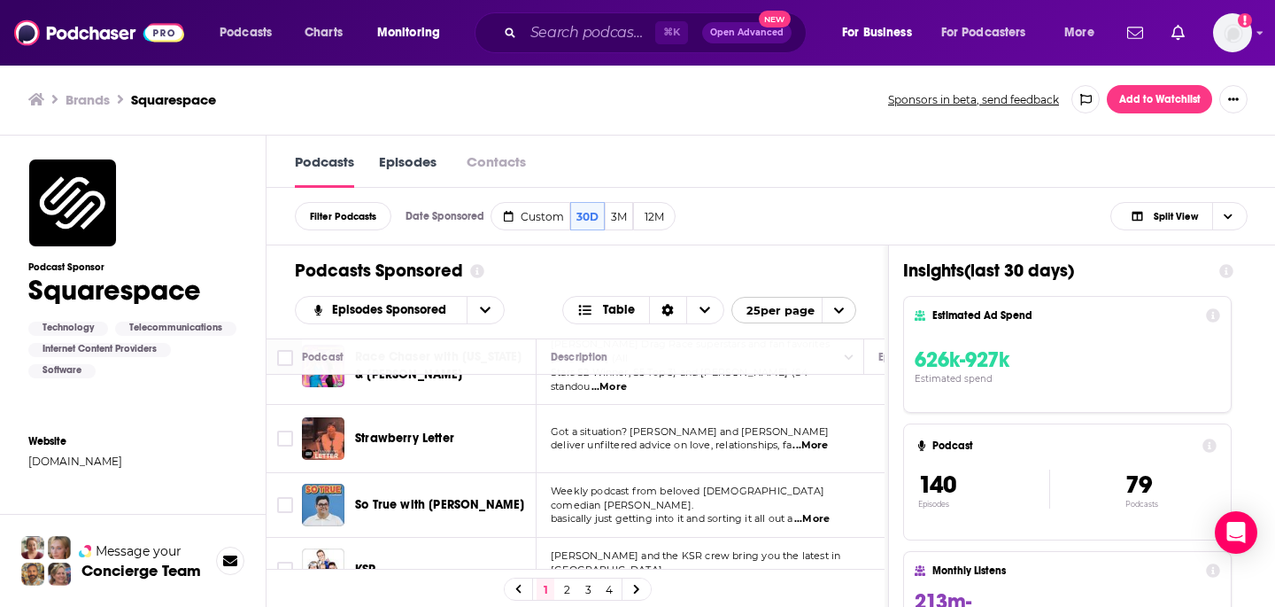
scroll to position [1, 0]
click at [566, 592] on link "2" at bounding box center [567, 587] width 18 height 21
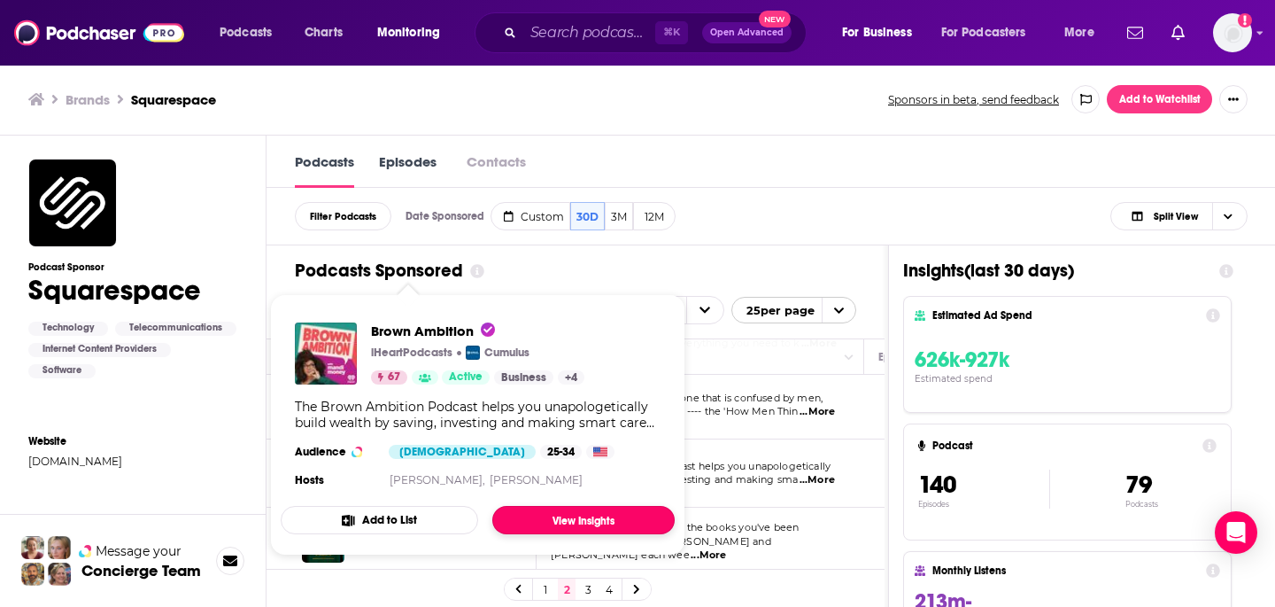
scroll to position [1, 0]
click at [550, 516] on link "View Insights" at bounding box center [583, 519] width 182 height 28
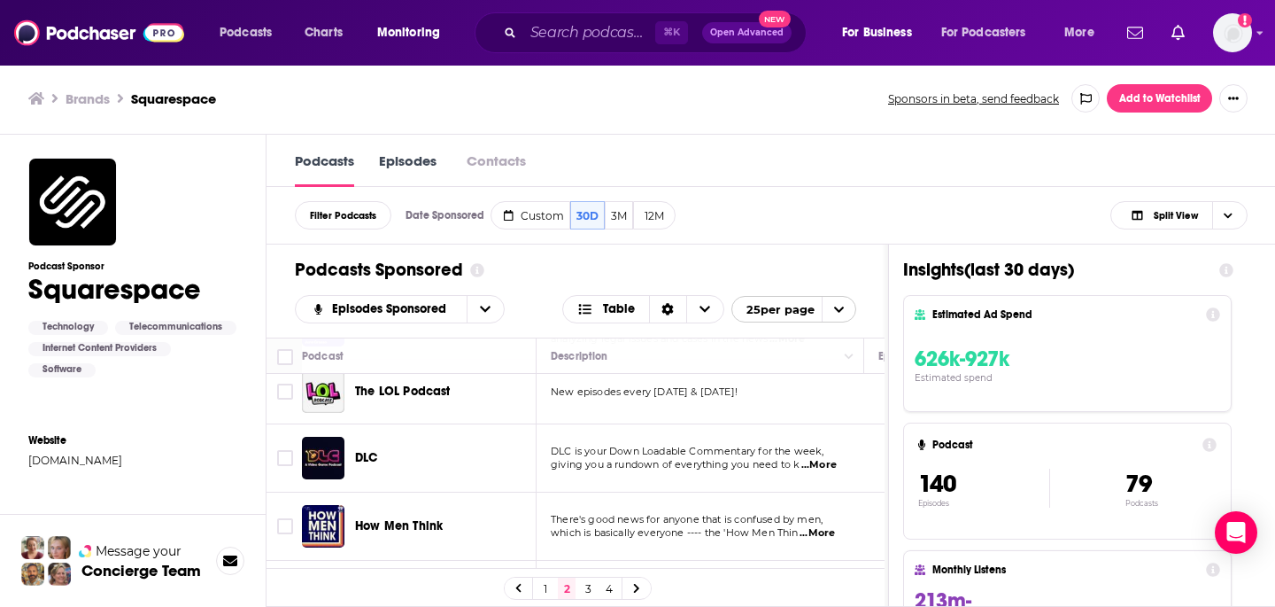
scroll to position [85, 0]
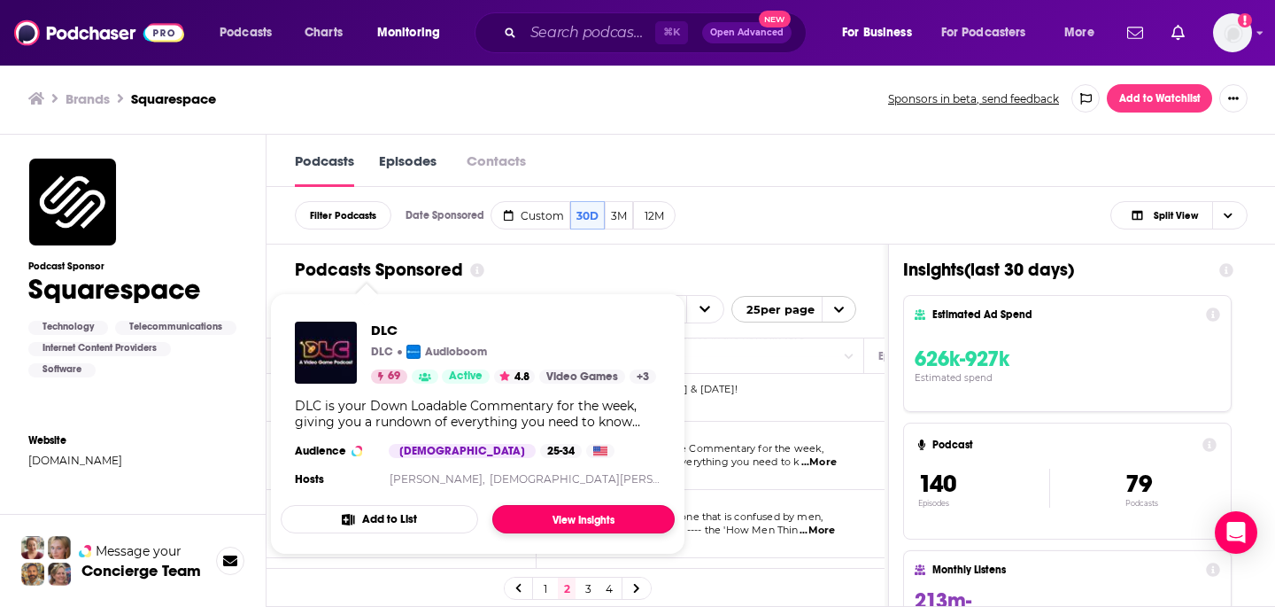
click at [585, 509] on link "View Insights" at bounding box center [583, 519] width 182 height 28
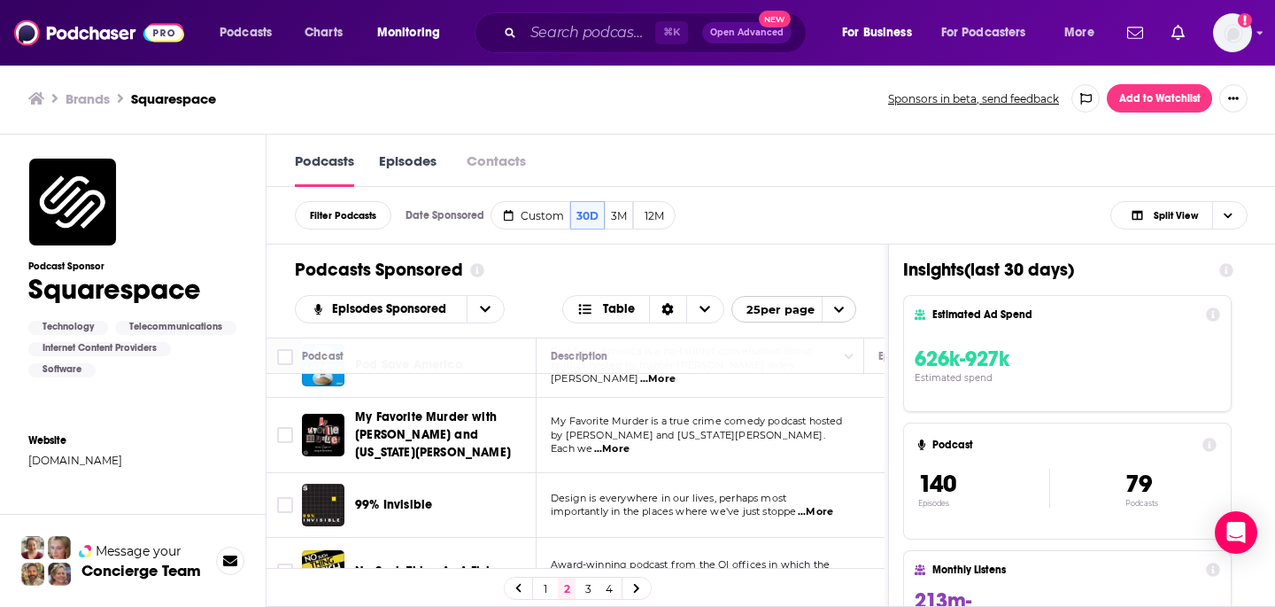
scroll to position [794, 0]
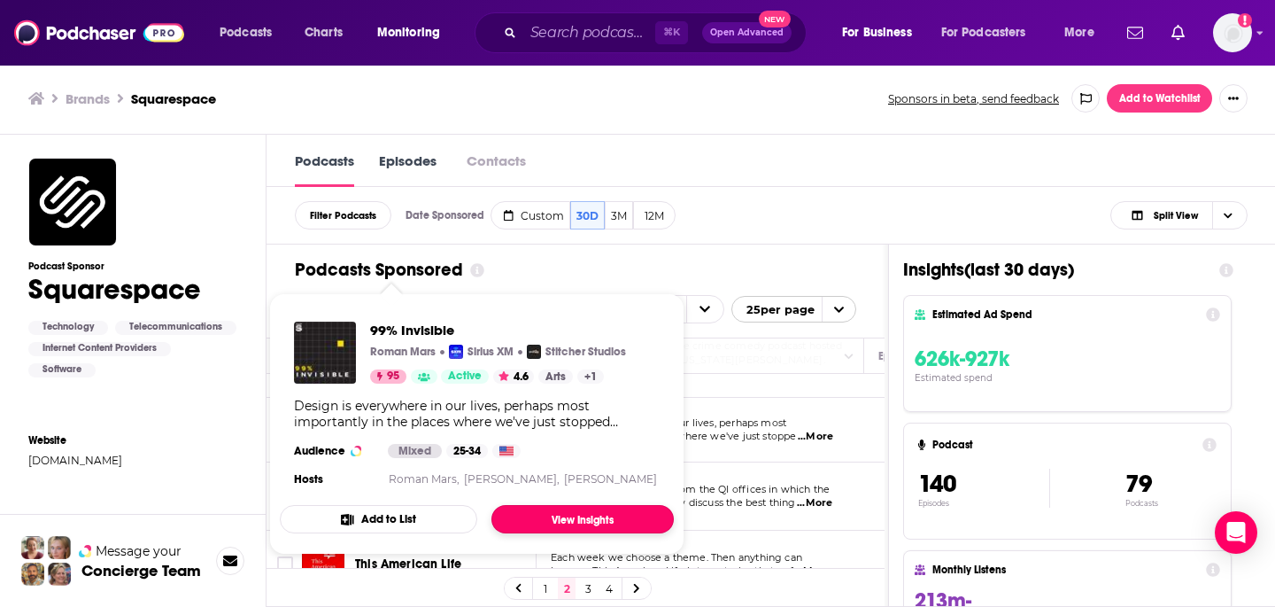
click at [571, 513] on link "View Insights" at bounding box center [583, 519] width 182 height 28
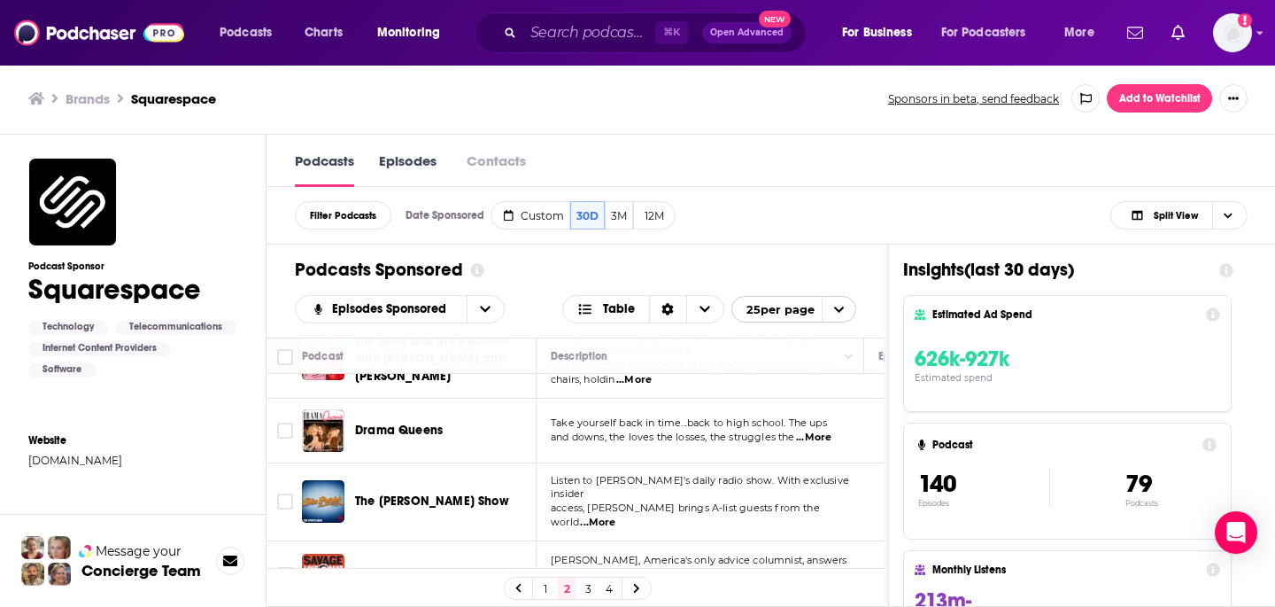
scroll to position [1478, 0]
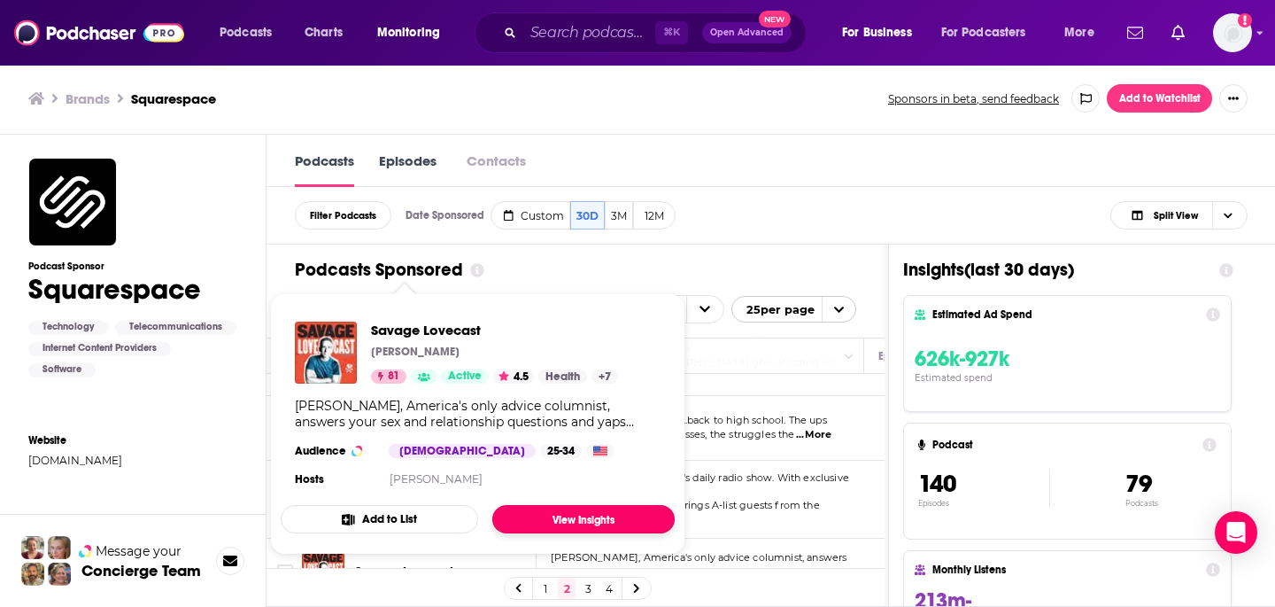
click at [574, 521] on link "View Insights" at bounding box center [583, 519] width 182 height 28
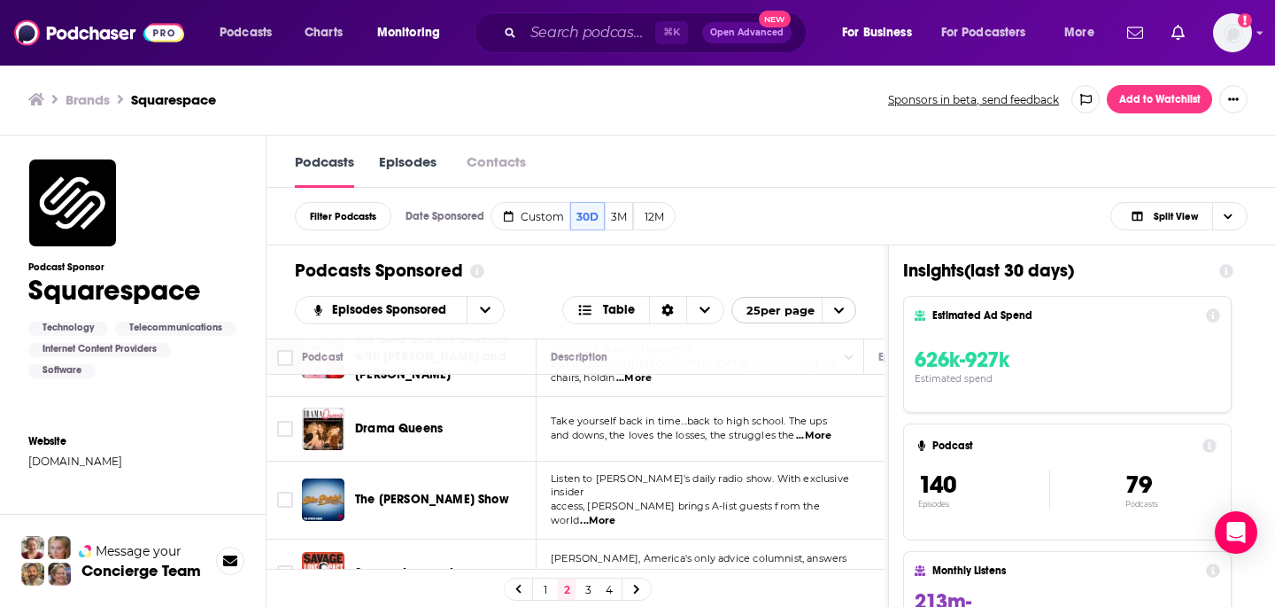
scroll to position [1, 0]
click at [589, 580] on link "3" at bounding box center [588, 587] width 18 height 21
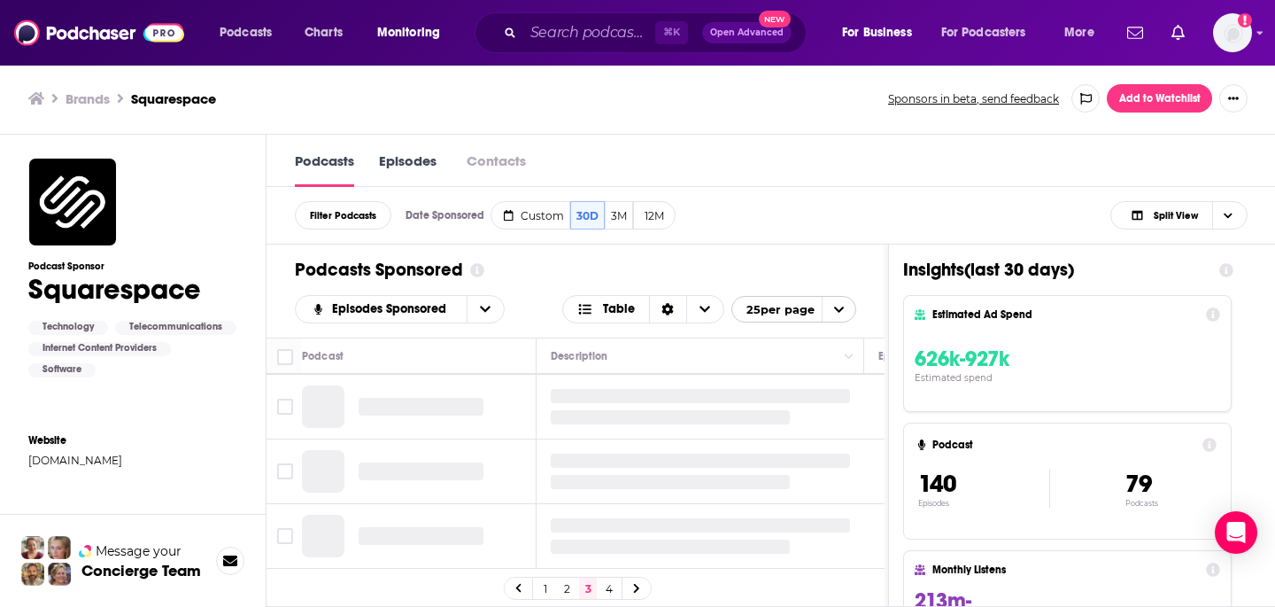
click at [588, 585] on link "3" at bounding box center [588, 587] width 18 height 21
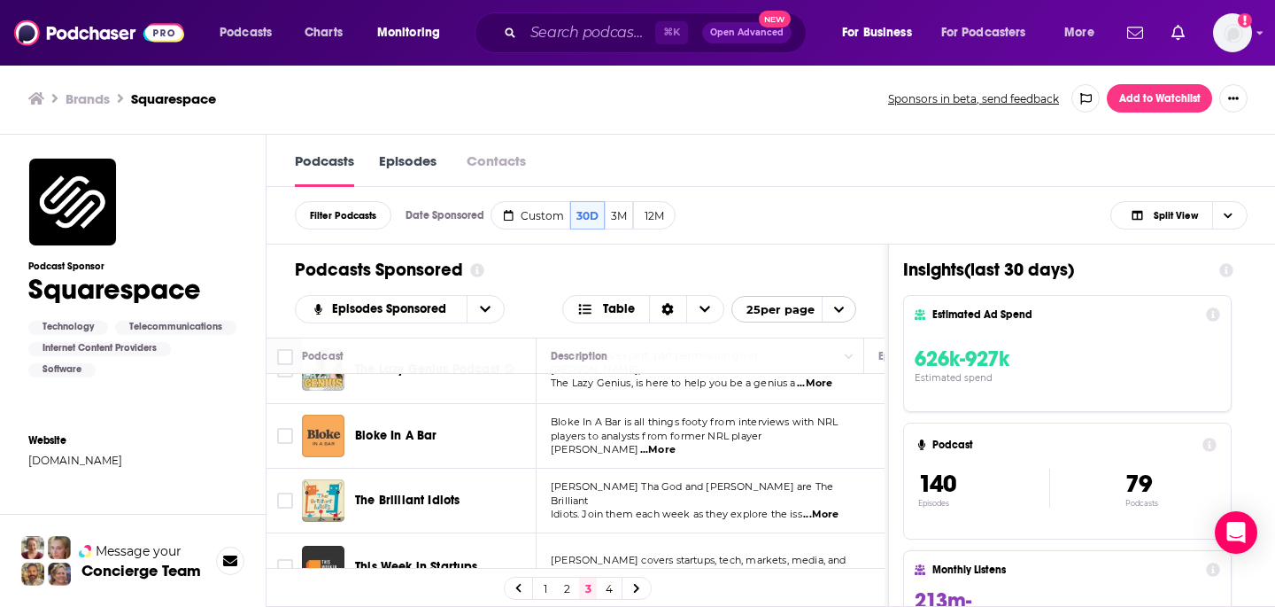
scroll to position [268, 0]
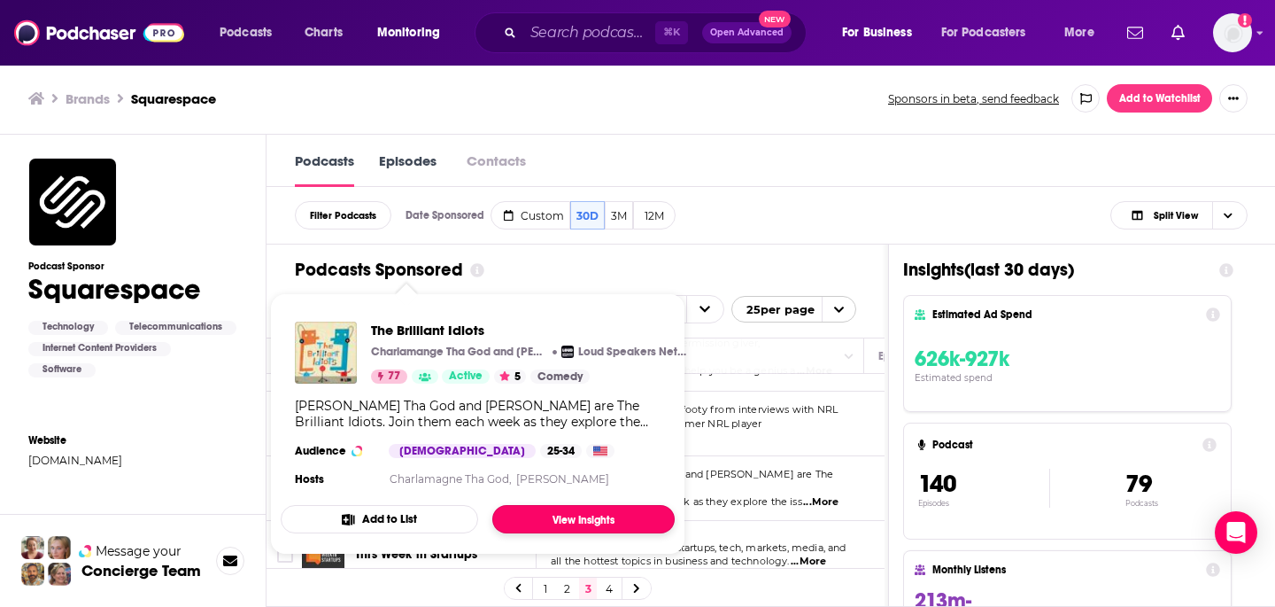
click at [554, 522] on link "View Insights" at bounding box center [583, 519] width 182 height 28
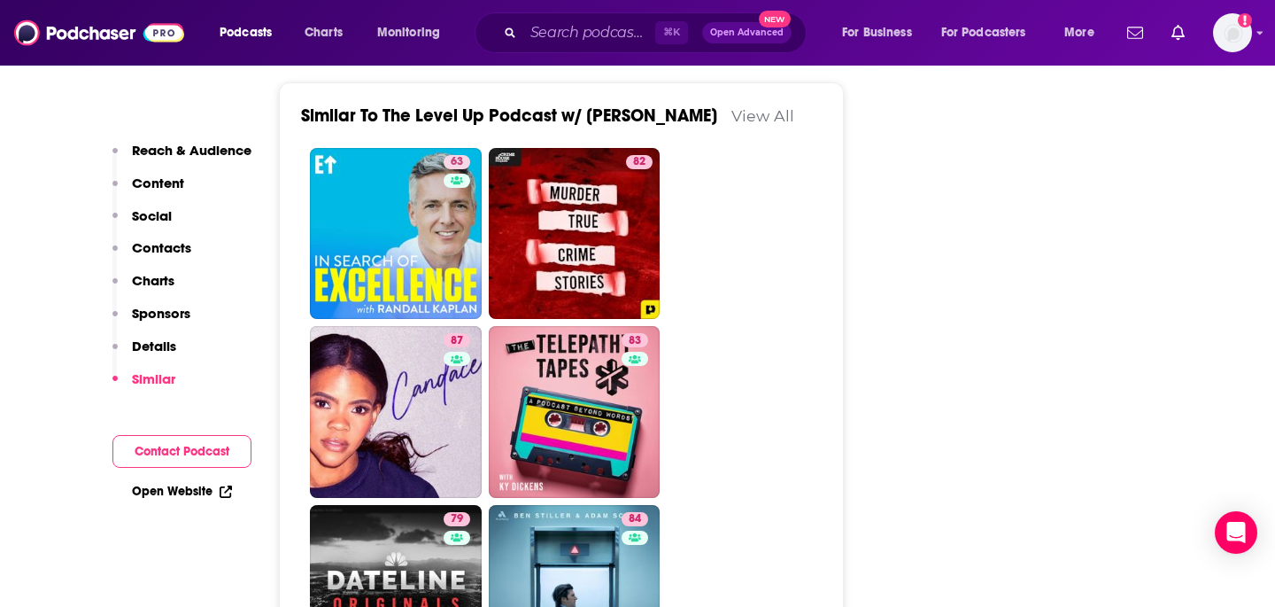
scroll to position [3044, 0]
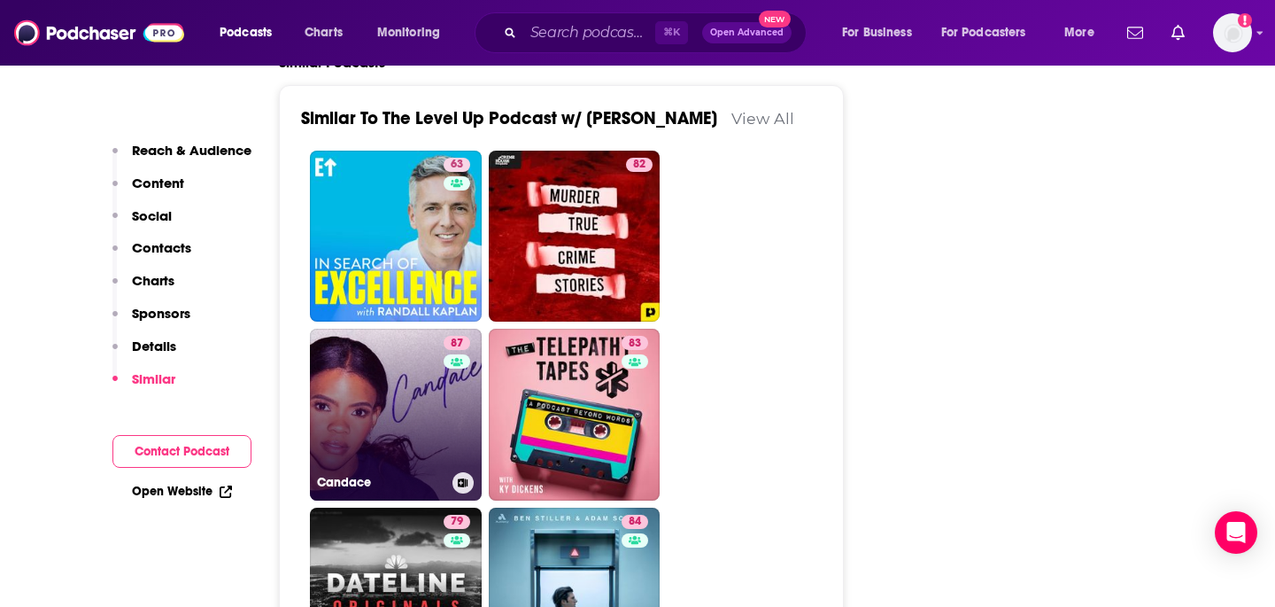
click at [431, 329] on link "87 Candace" at bounding box center [396, 415] width 172 height 172
type input "https://www.podchaser.com/podcasts/candace-5760006"
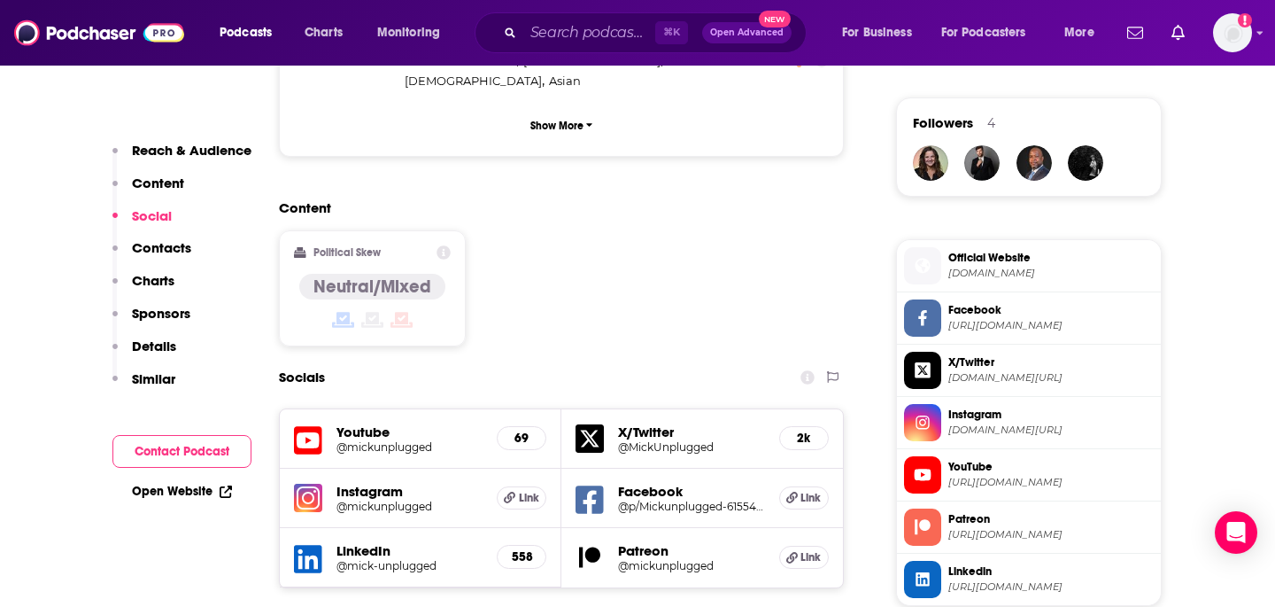
click at [525, 360] on div "Socials" at bounding box center [561, 377] width 565 height 34
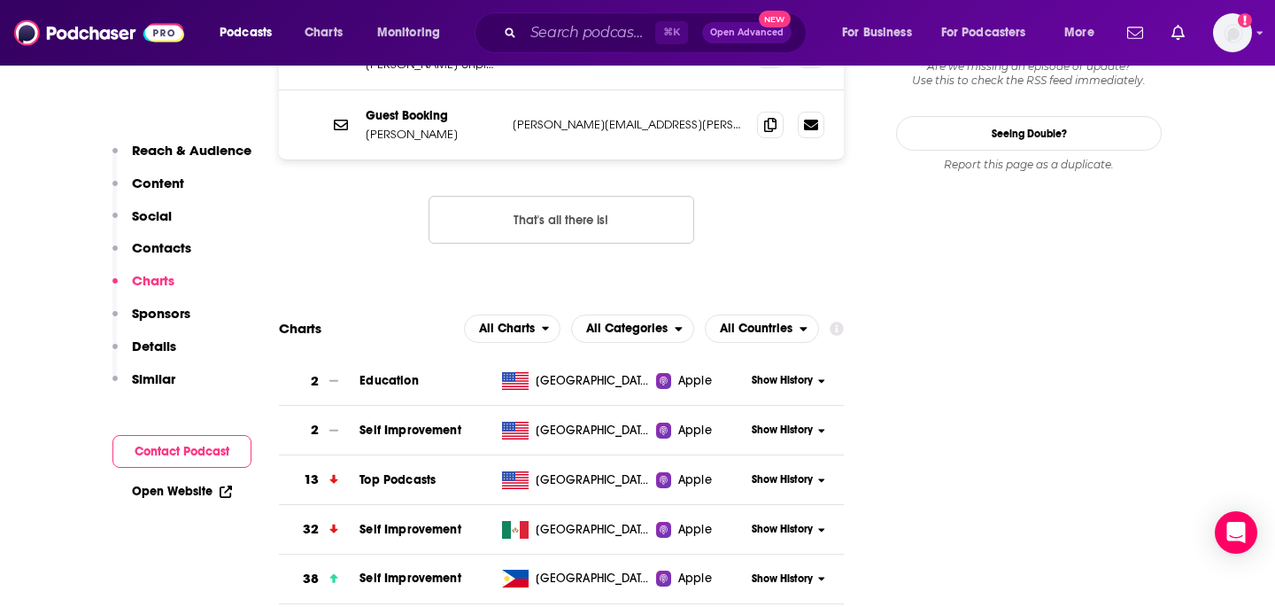
scroll to position [1992, 0]
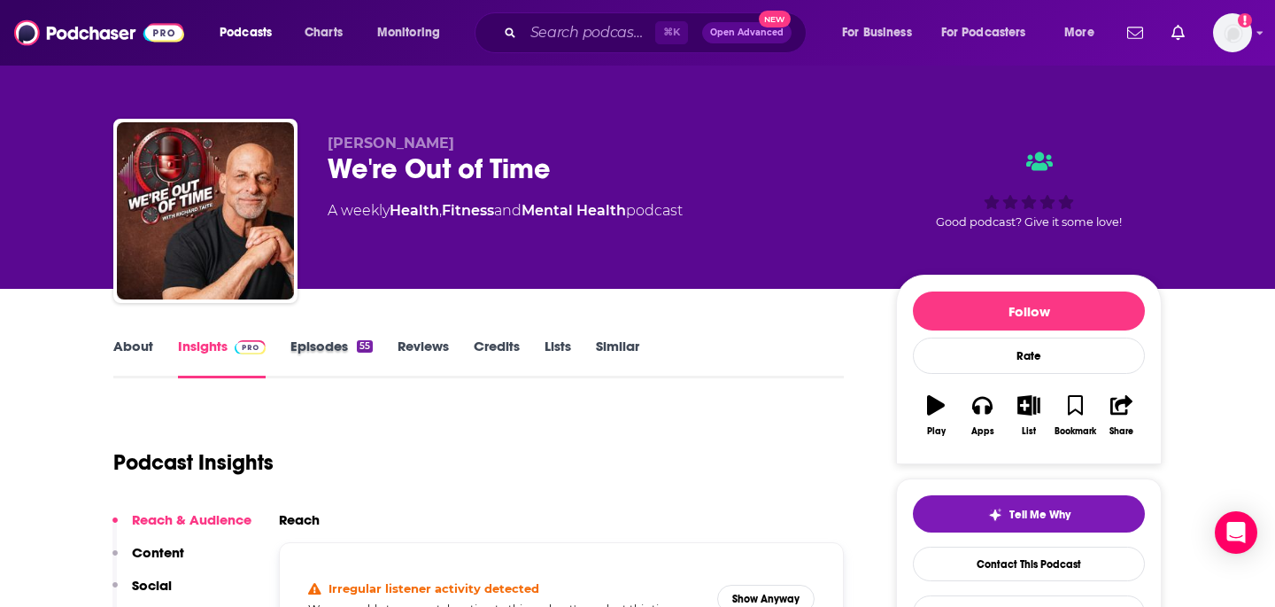
click at [385, 348] on div "Episodes 55" at bounding box center [343, 357] width 107 height 41
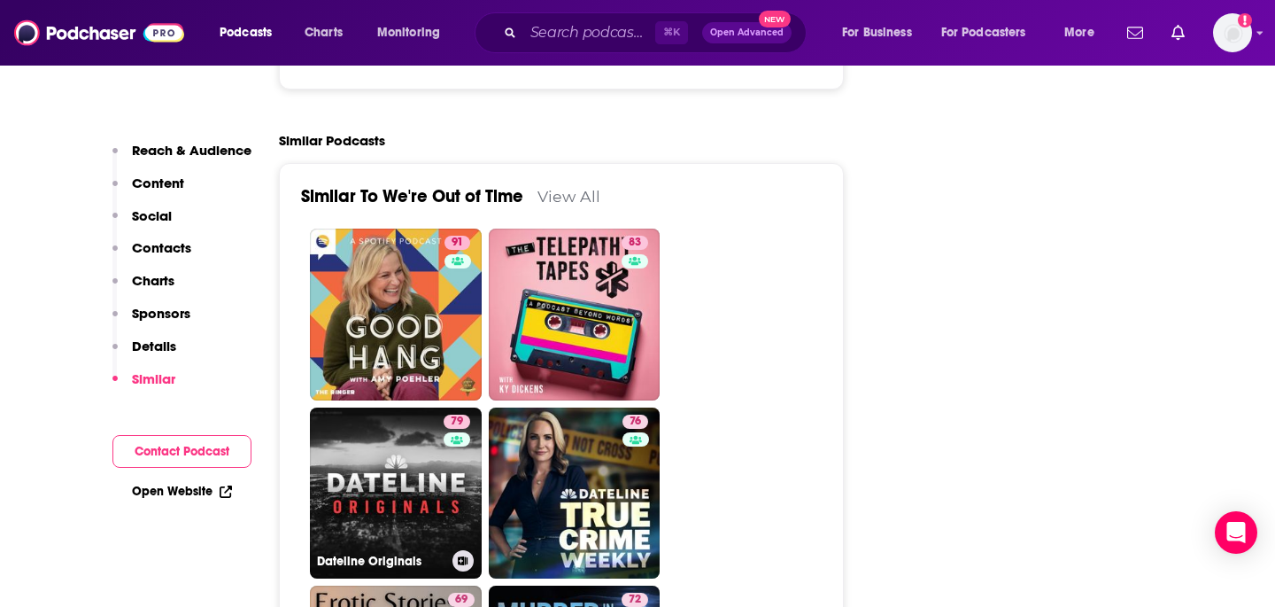
scroll to position [2668, 0]
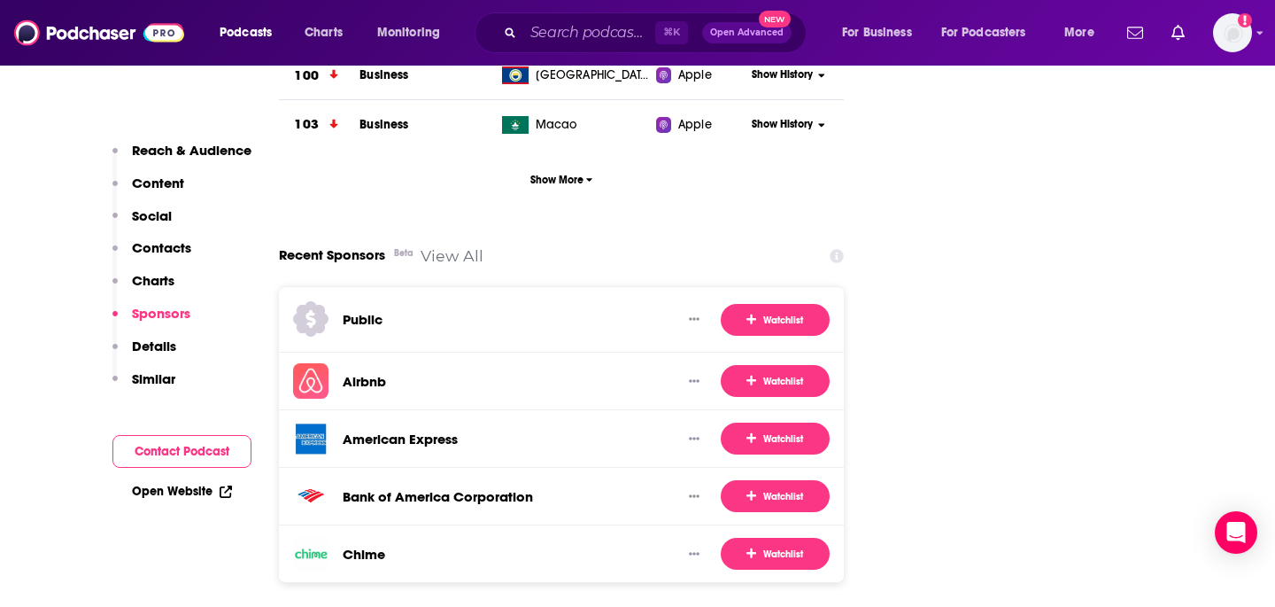
scroll to position [2672, 0]
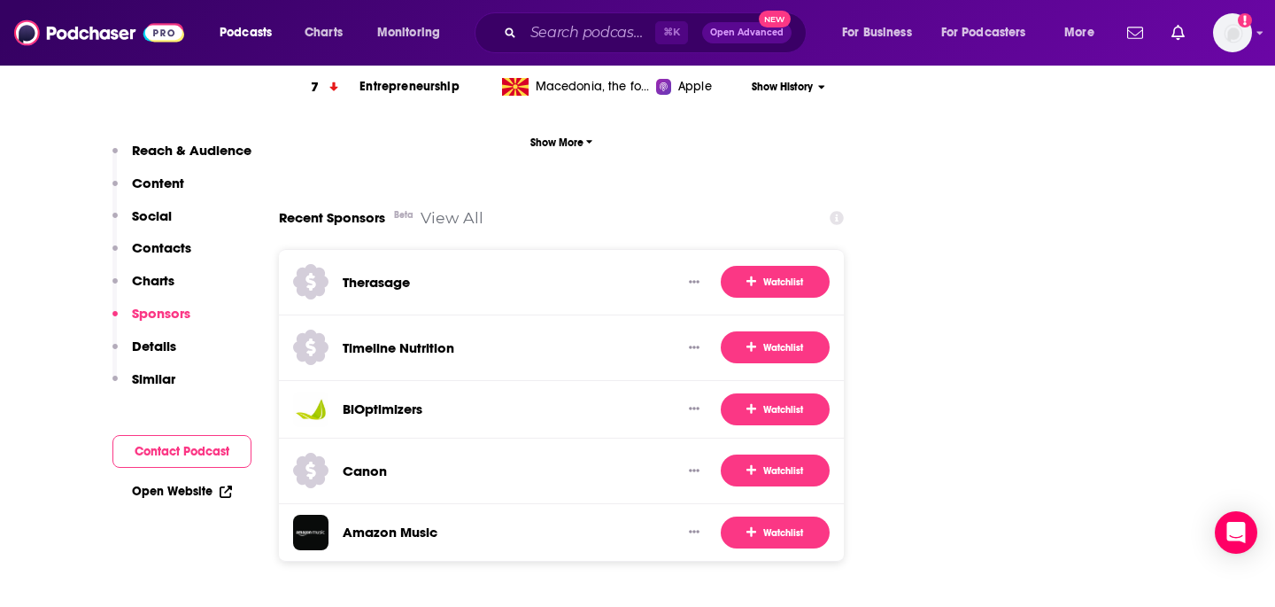
scroll to position [2600, 0]
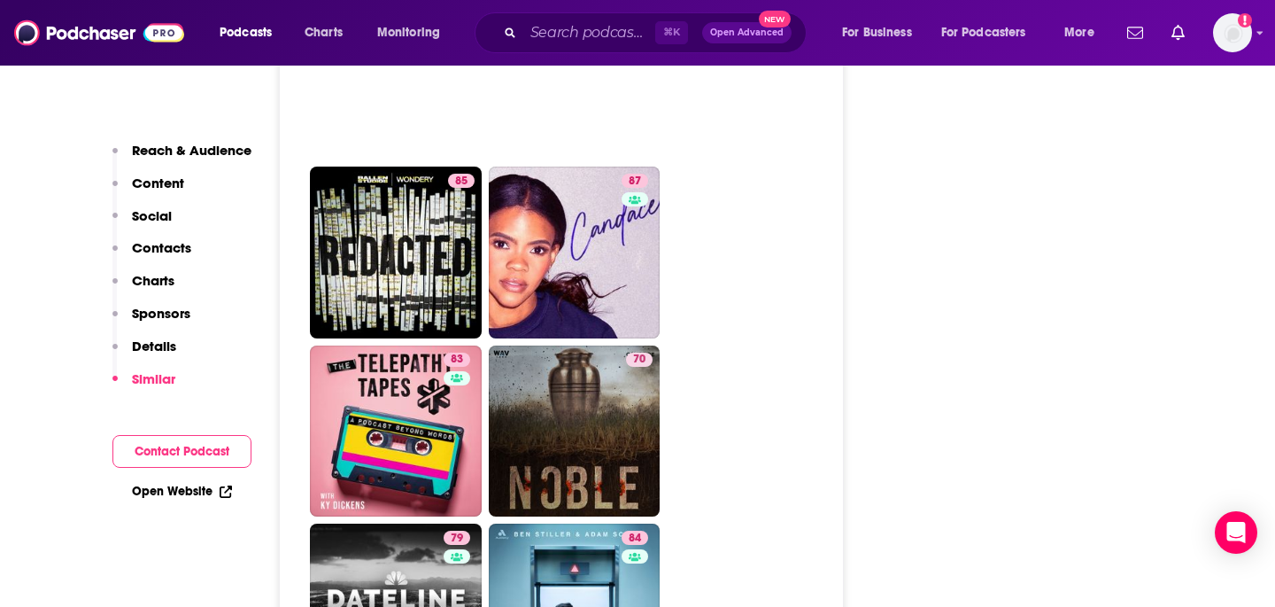
scroll to position [3367, 0]
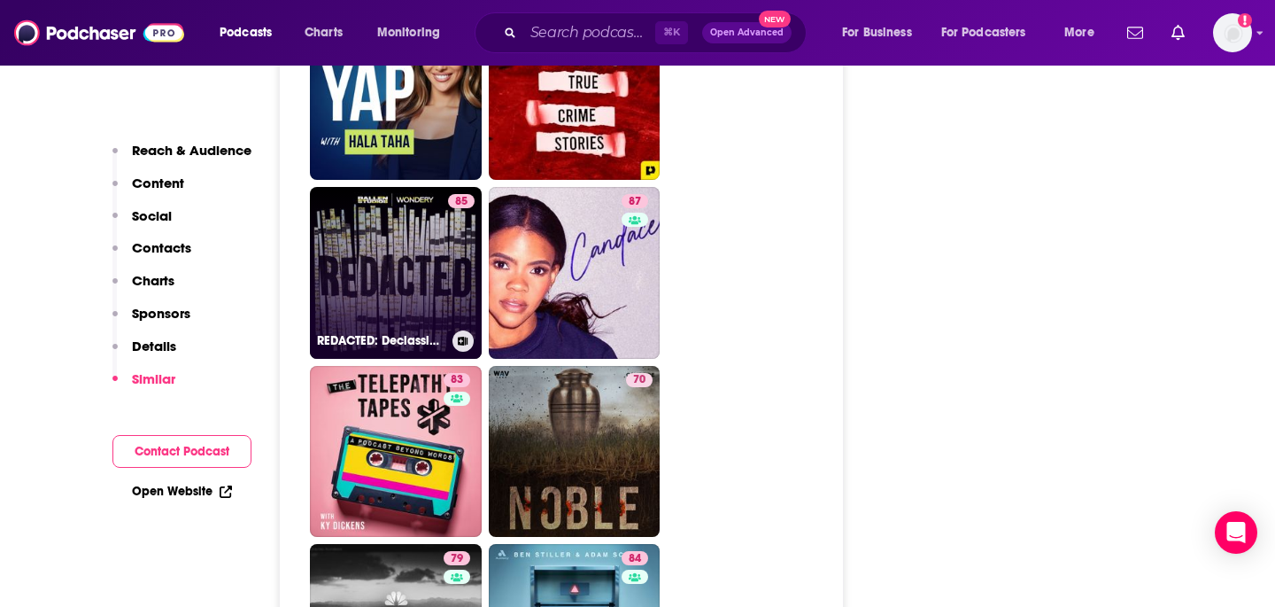
click at [410, 218] on link "85 REDACTED: Declassified Mysteries with [PERSON_NAME]" at bounding box center [396, 273] width 172 height 172
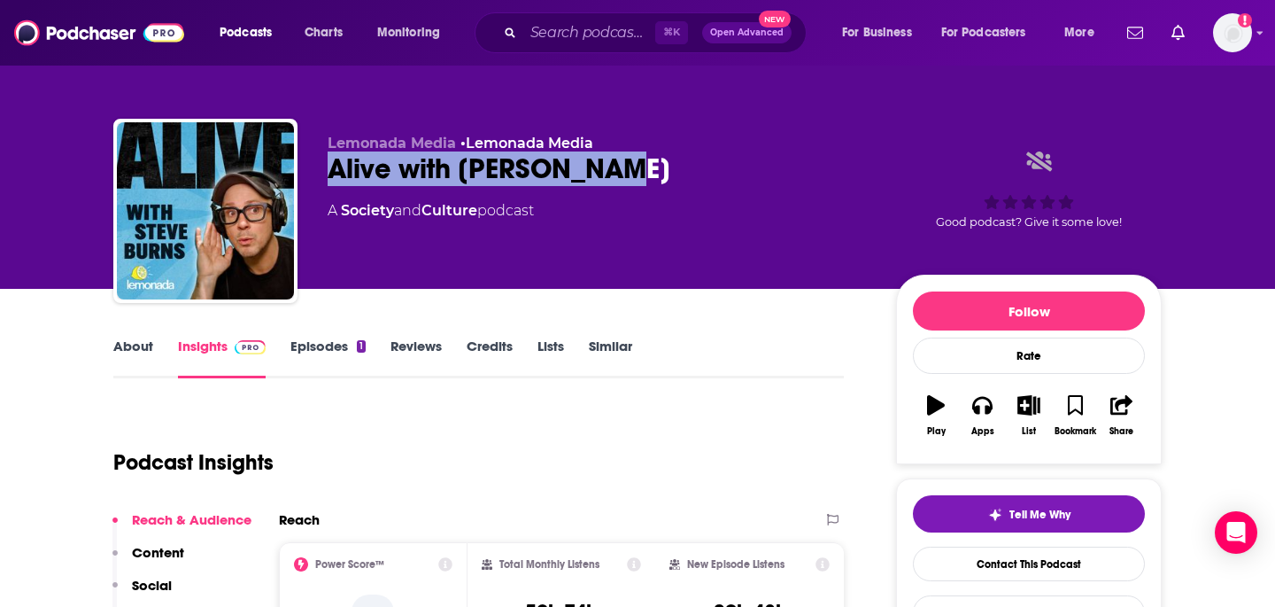
drag, startPoint x: 604, startPoint y: 173, endPoint x: 326, endPoint y: 174, distance: 278.1
click at [326, 174] on div "Lemonada Media • Lemonada Media Alive with [PERSON_NAME] A Society and Culture …" at bounding box center [637, 214] width 1049 height 191
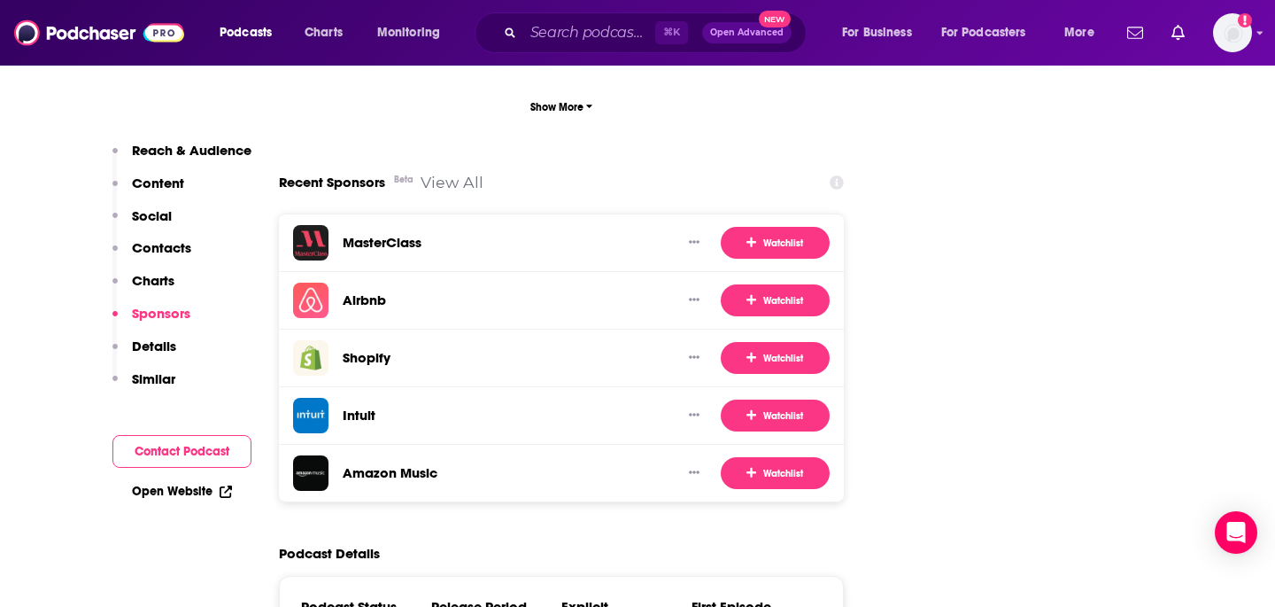
scroll to position [2668, 0]
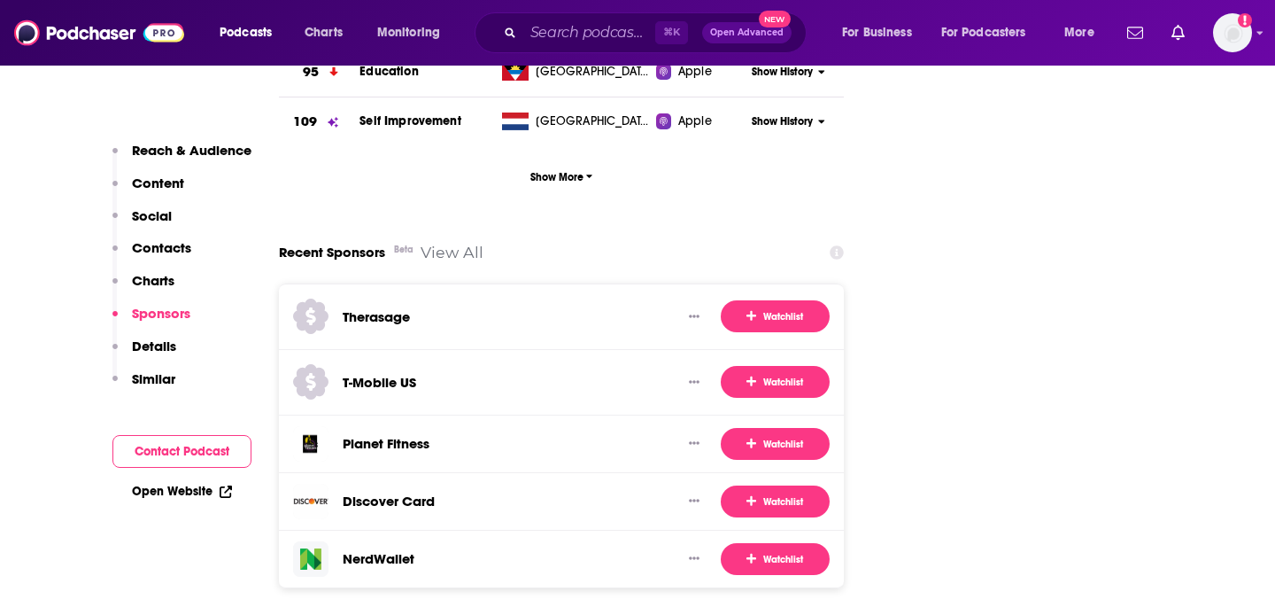
scroll to position [2321, 0]
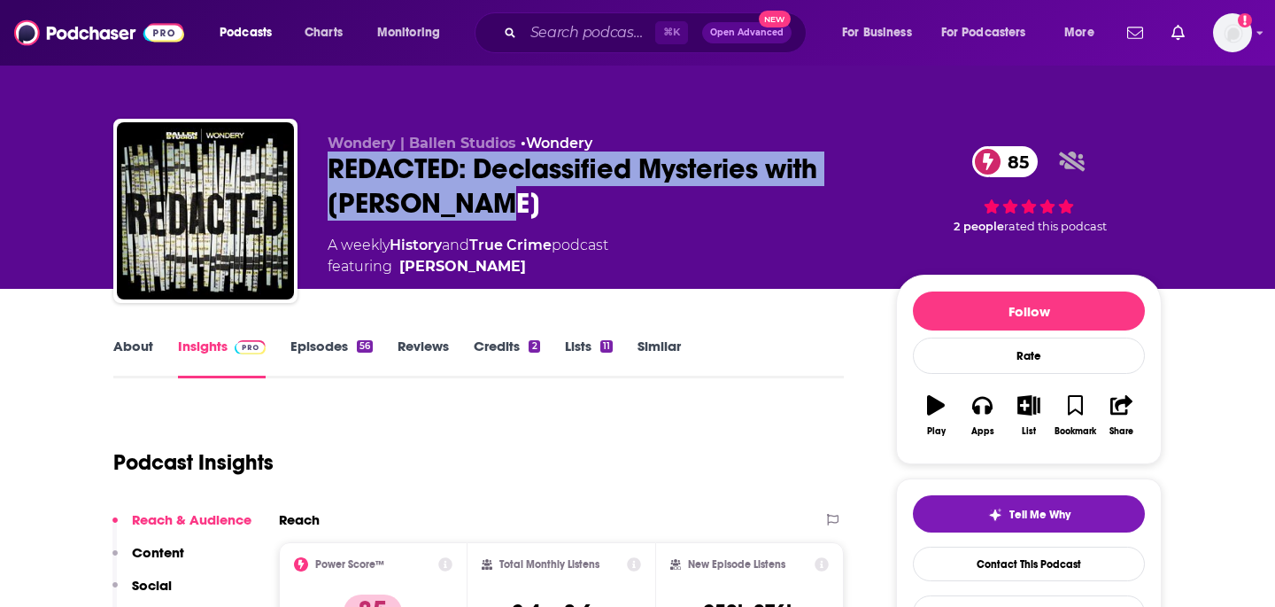
drag, startPoint x: 514, startPoint y: 202, endPoint x: 337, endPoint y: 166, distance: 180.8
click at [328, 166] on div "REDACTED: Declassified Mysteries with Luke Lamana 85" at bounding box center [598, 185] width 540 height 69
copy h2 "REDACTED: Declassified Mysteries with Luke Lamana"
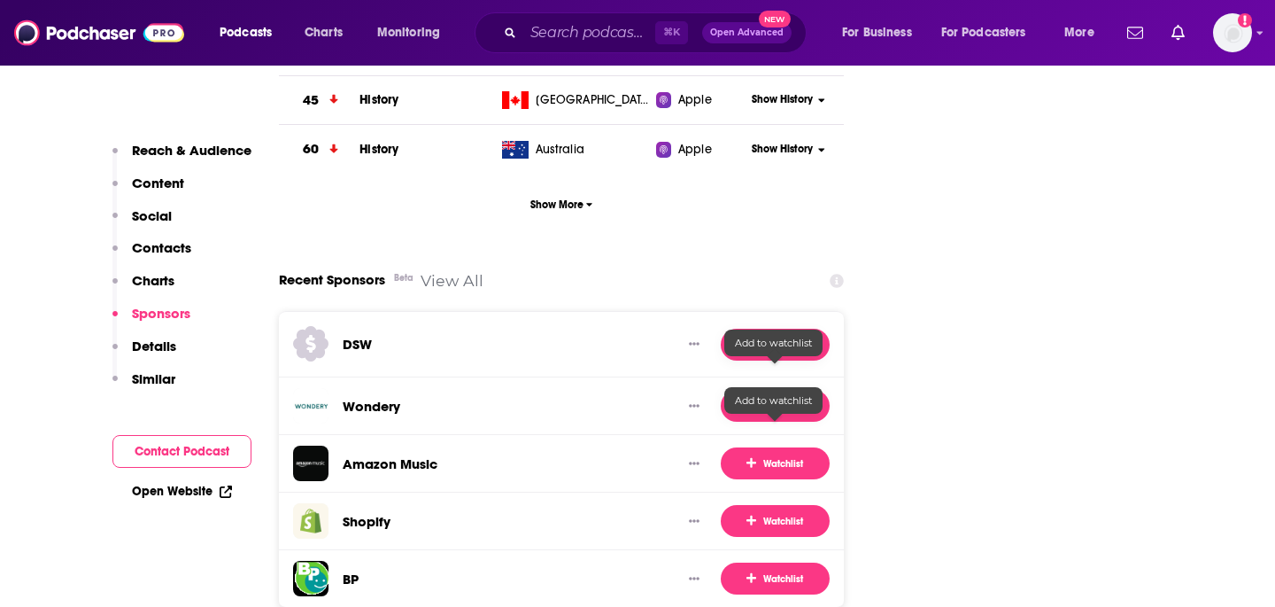
scroll to position [2218, 0]
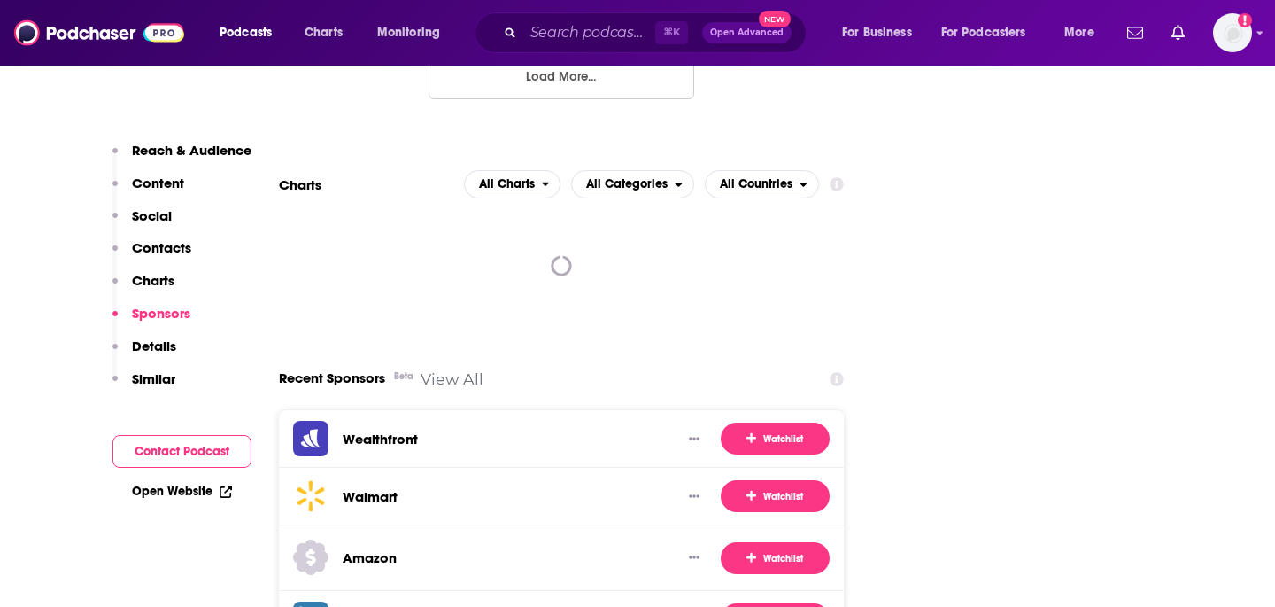
scroll to position [2459, 0]
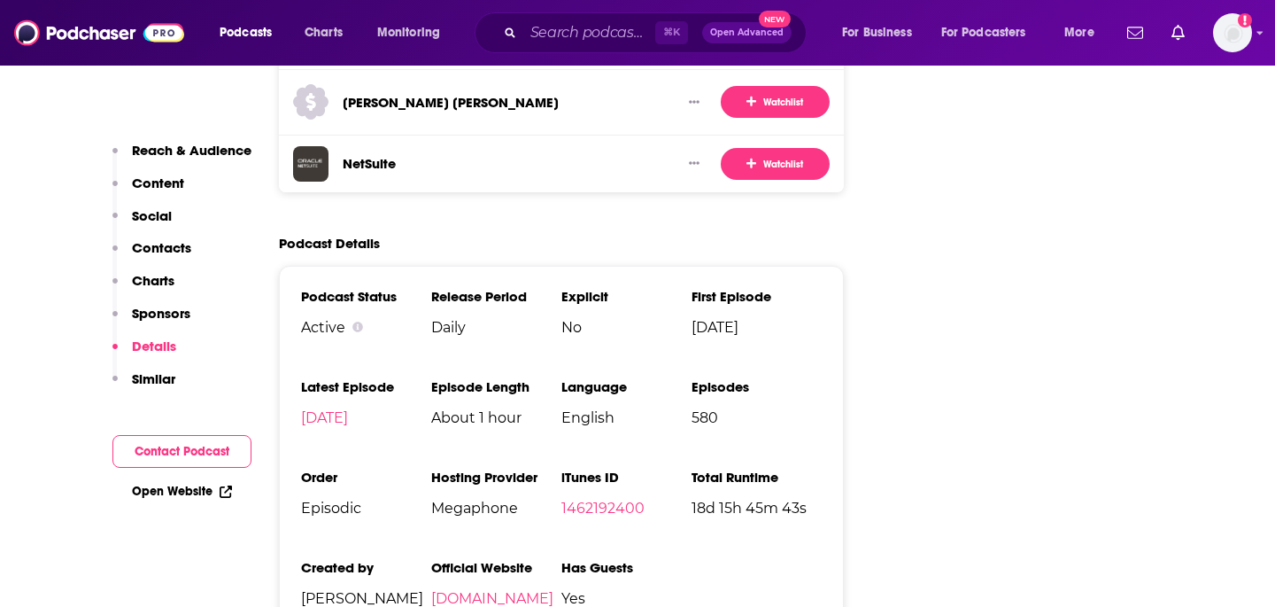
scroll to position [2902, 0]
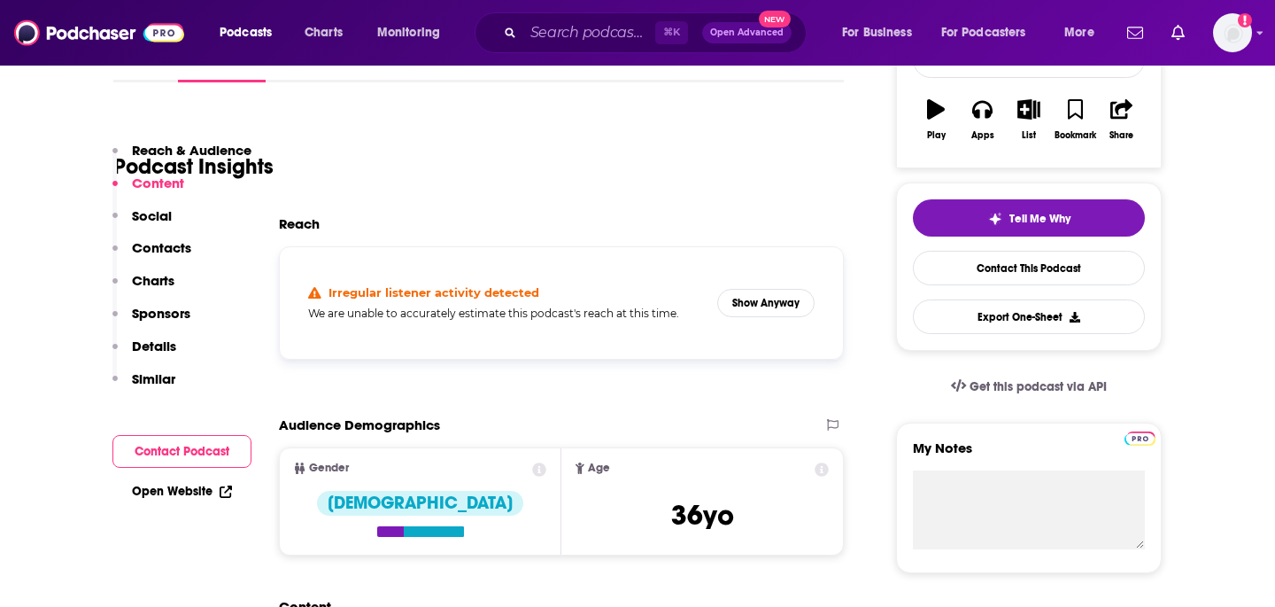
scroll to position [207, 0]
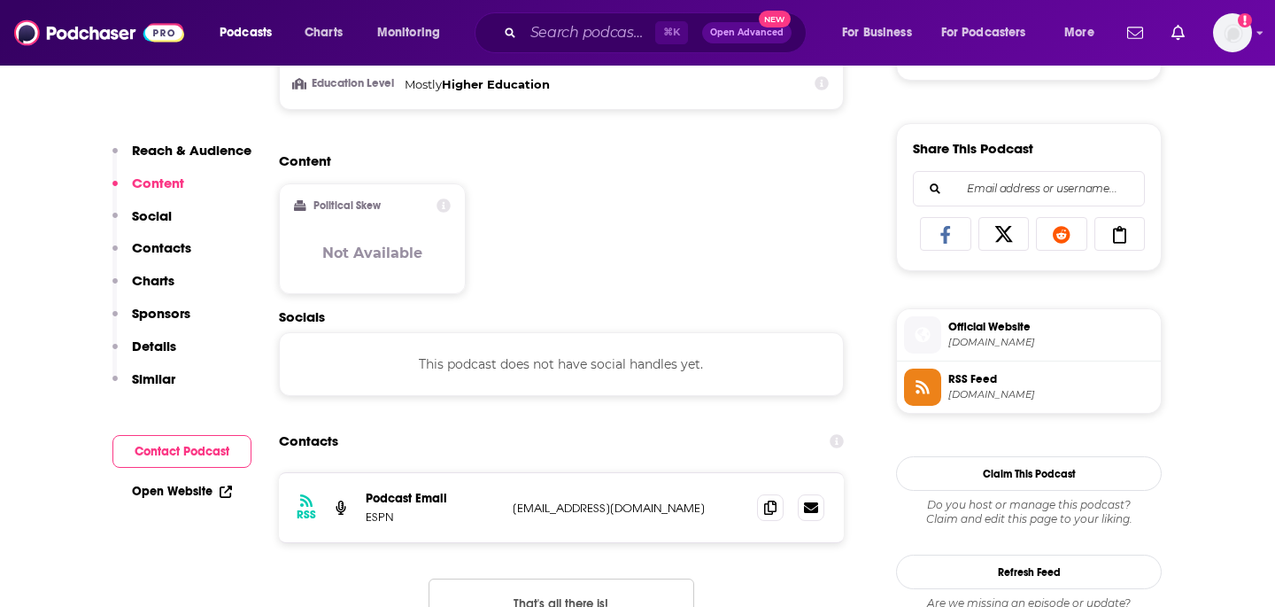
scroll to position [1054, 0]
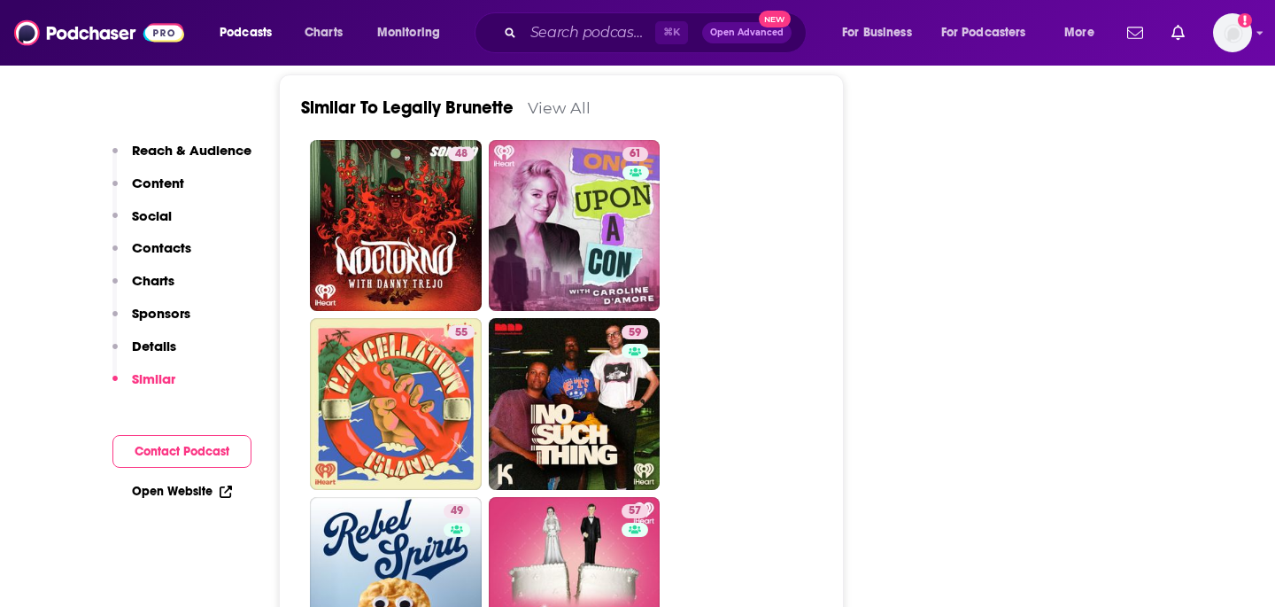
scroll to position [2426, 0]
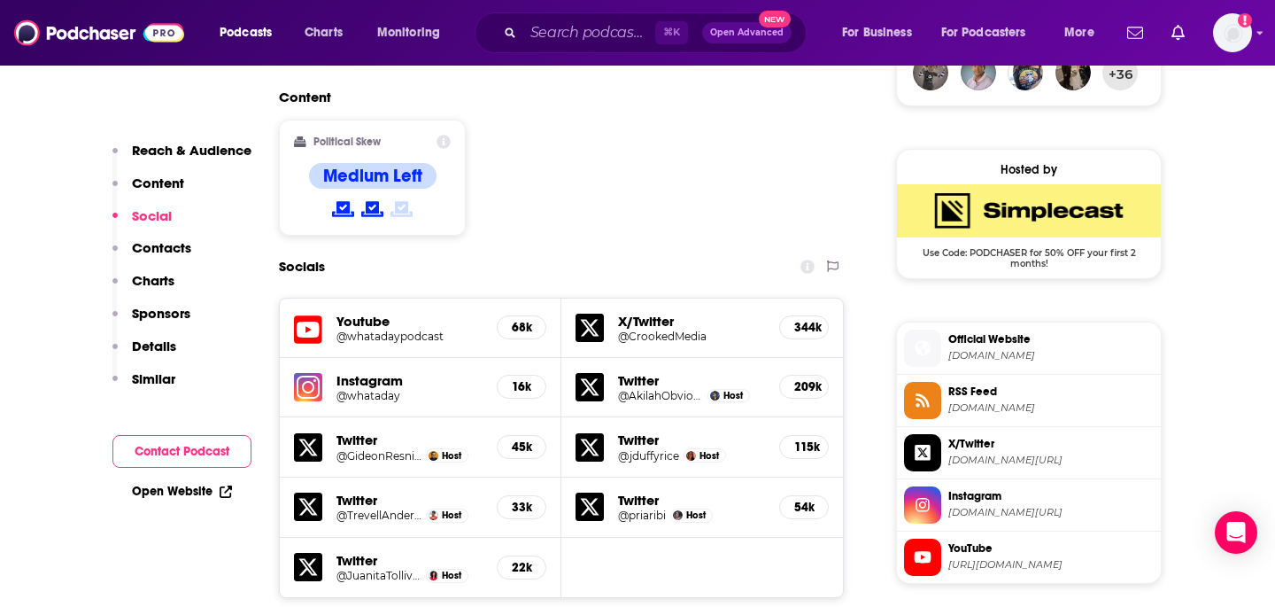
scroll to position [1361, 0]
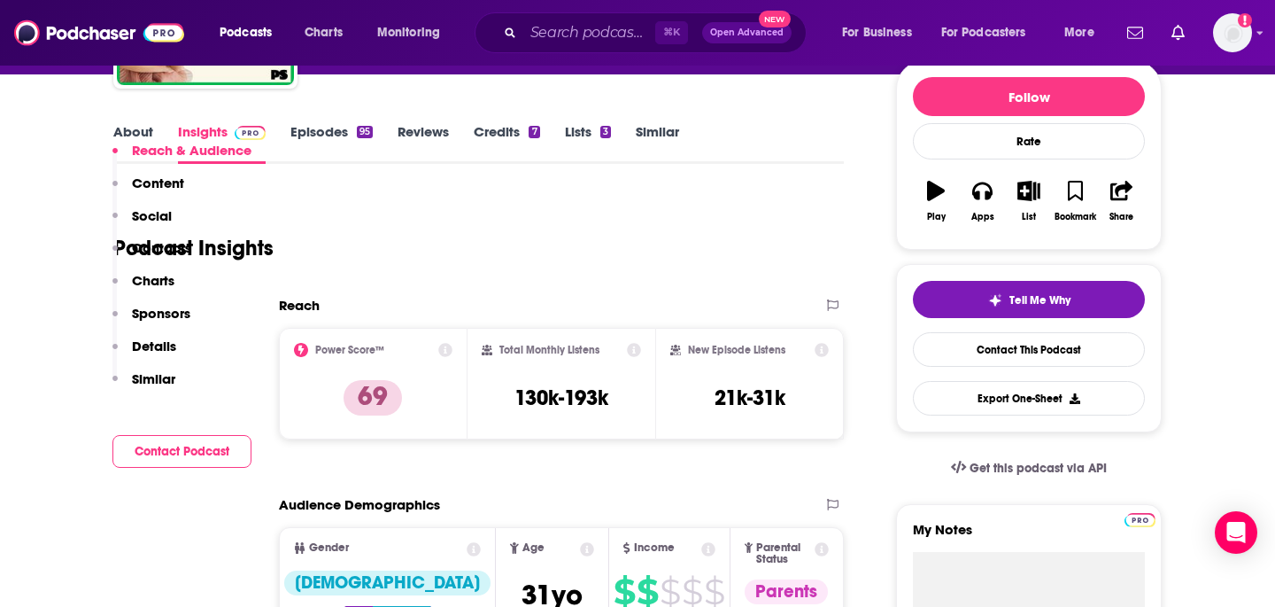
scroll to position [490, 0]
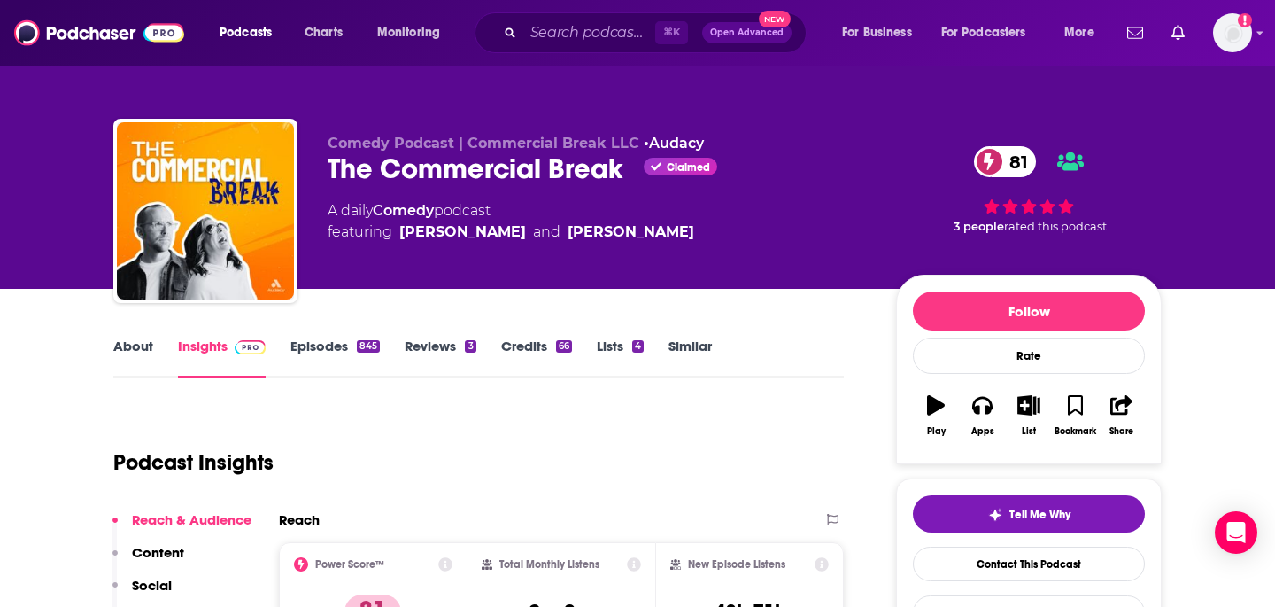
click at [614, 430] on div "Podcast Insights" at bounding box center [471, 451] width 716 height 90
click at [592, 467] on div "Podcast Insights" at bounding box center [471, 451] width 716 height 90
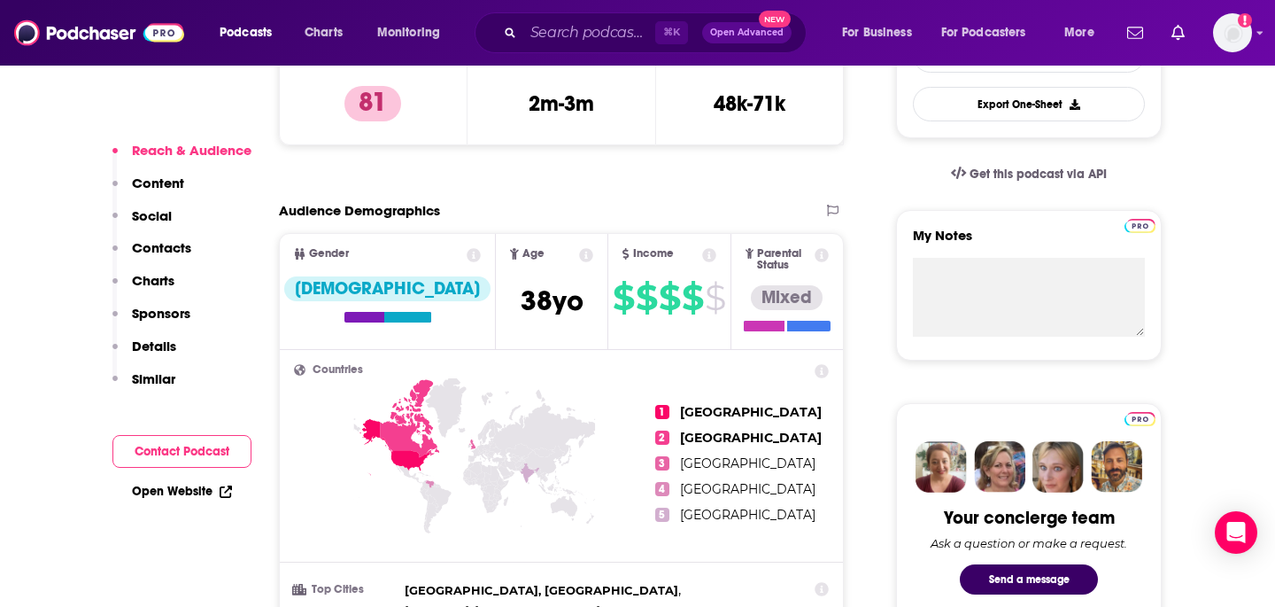
scroll to position [572, 0]
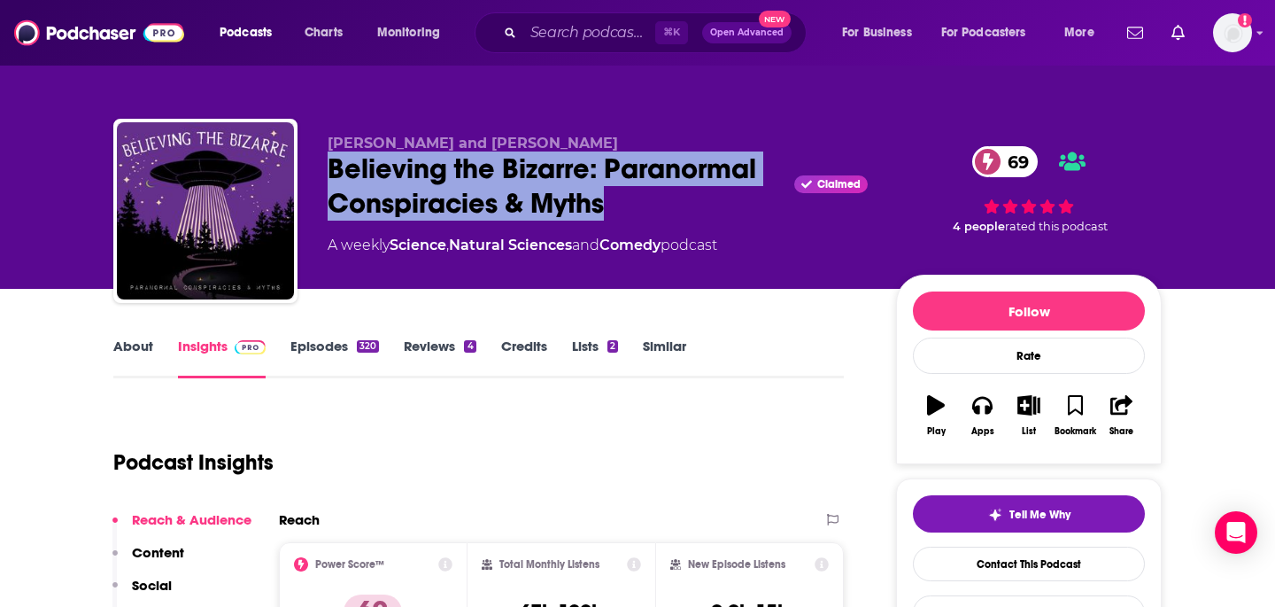
drag, startPoint x: 645, startPoint y: 208, endPoint x: 324, endPoint y: 168, distance: 323.1
click at [324, 168] on div "Tyler and Charlie Believing the Bizarre: Paranormal Conspiracies & Myths Claime…" at bounding box center [637, 214] width 1049 height 191
copy h2 "Believing the Bizarre: Paranormal Conspiracies & Myths"
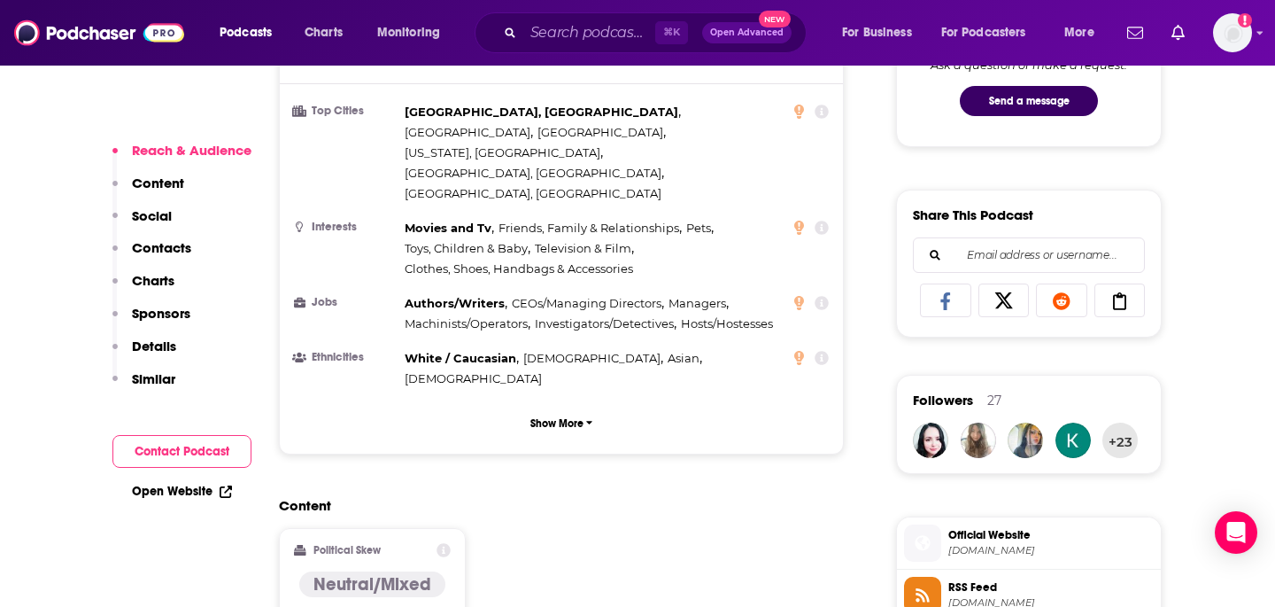
click at [496, 497] on div "Content Political Skew Neutral/Mixed" at bounding box center [561, 577] width 565 height 161
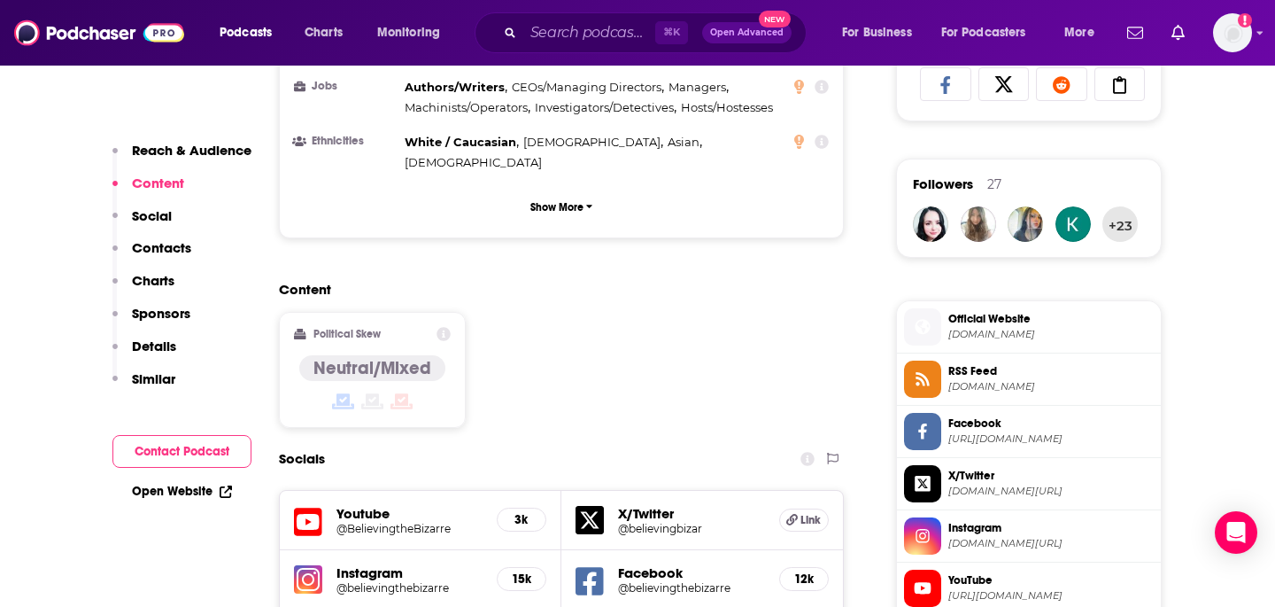
scroll to position [1209, 0]
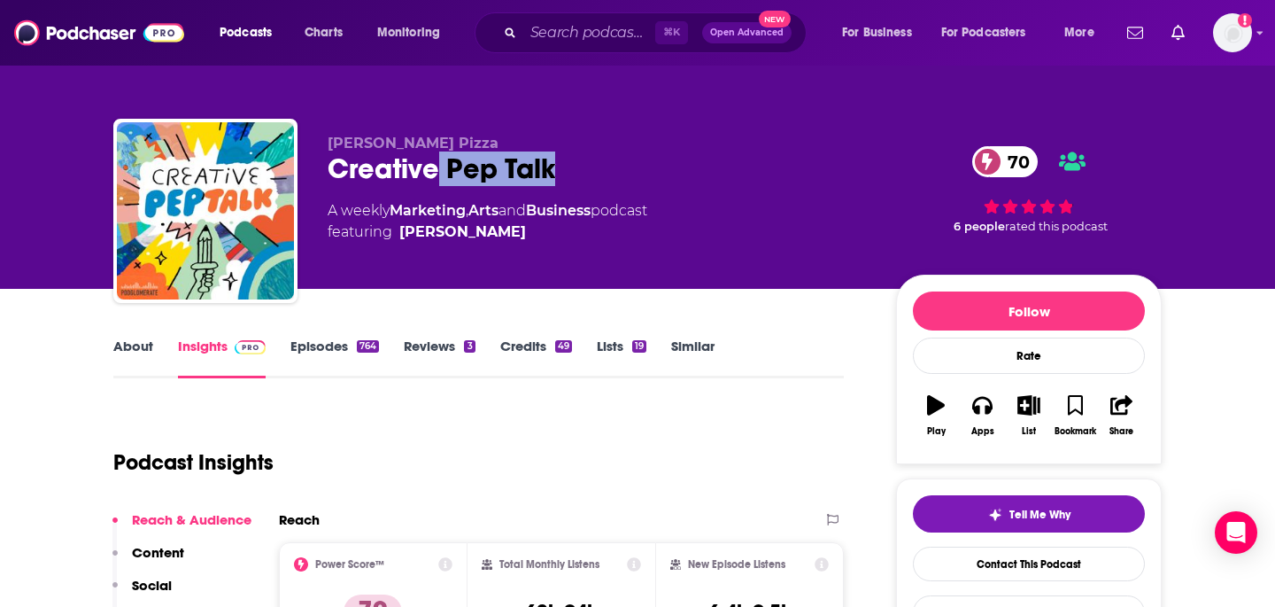
drag, startPoint x: 579, startPoint y: 159, endPoint x: 435, endPoint y: 160, distance: 144.4
click at [435, 160] on div "Creative Pep Talk 70" at bounding box center [598, 168] width 540 height 35
click at [570, 161] on div "Creative Pep Talk 70" at bounding box center [598, 168] width 540 height 35
drag, startPoint x: 561, startPoint y: 166, endPoint x: 334, endPoint y: 172, distance: 227.7
click at [334, 172] on div "Creative Pep Talk 70" at bounding box center [598, 168] width 540 height 35
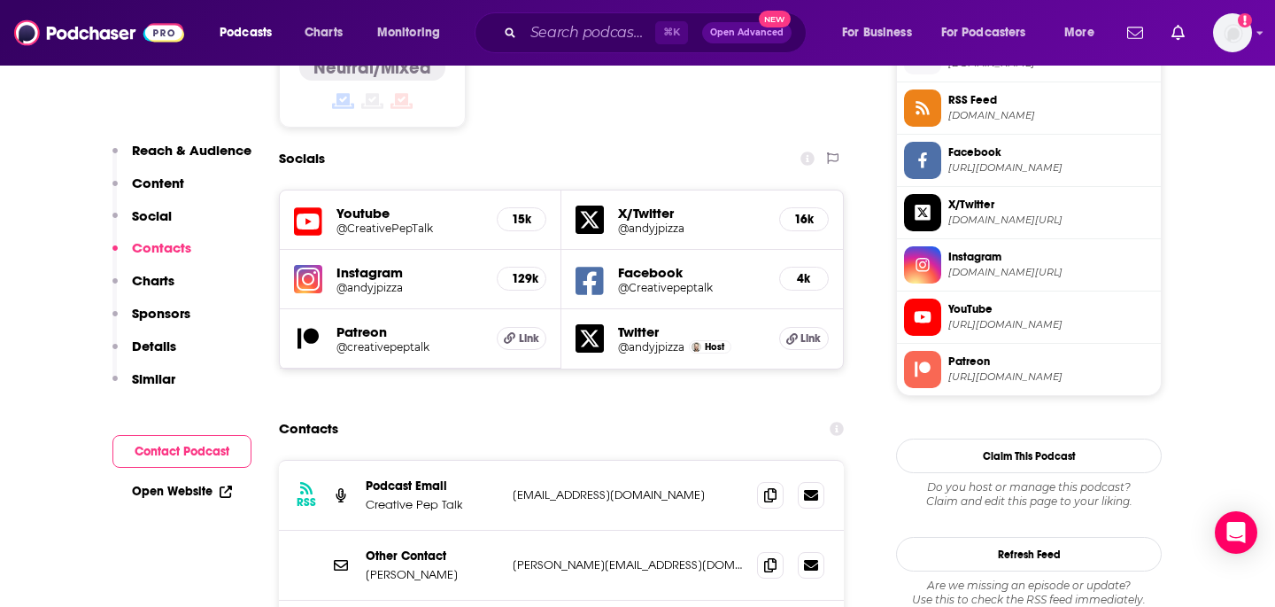
scroll to position [1501, 0]
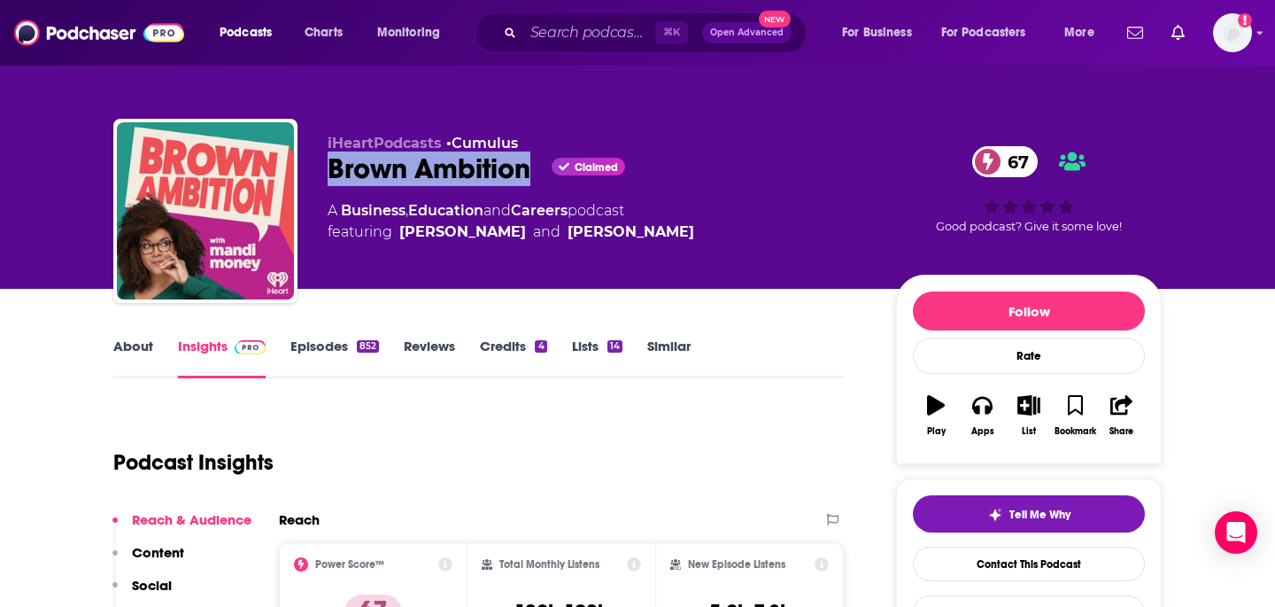
drag, startPoint x: 529, startPoint y: 174, endPoint x: 325, endPoint y: 169, distance: 203.8
click at [325, 169] on div "iHeartPodcasts • Cumulus Brown Ambition Claimed 67 A Business , Education and C…" at bounding box center [637, 214] width 1049 height 191
copy h2 "Brown Ambition"
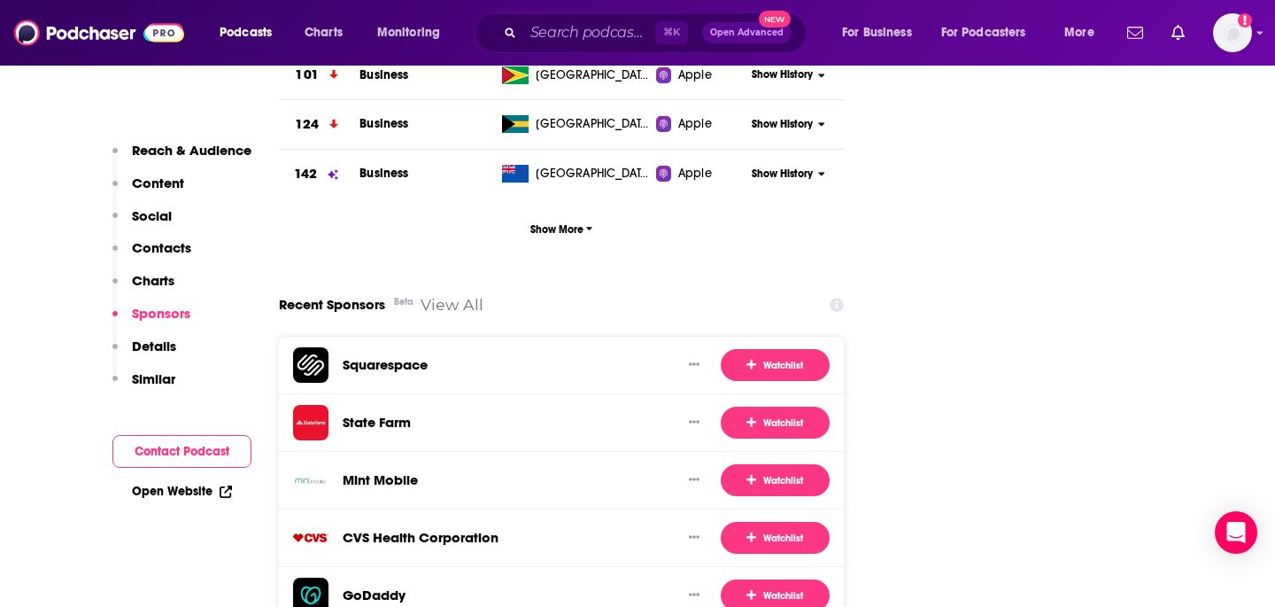
scroll to position [2452, 0]
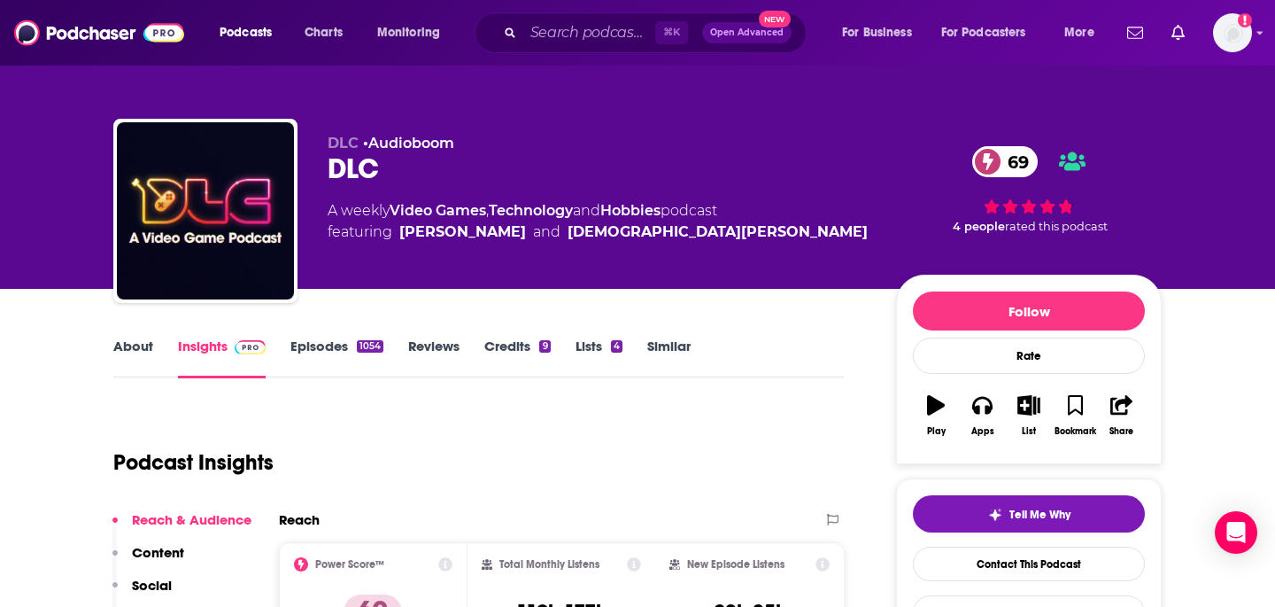
click at [557, 479] on div "Podcast Insights" at bounding box center [471, 451] width 716 height 90
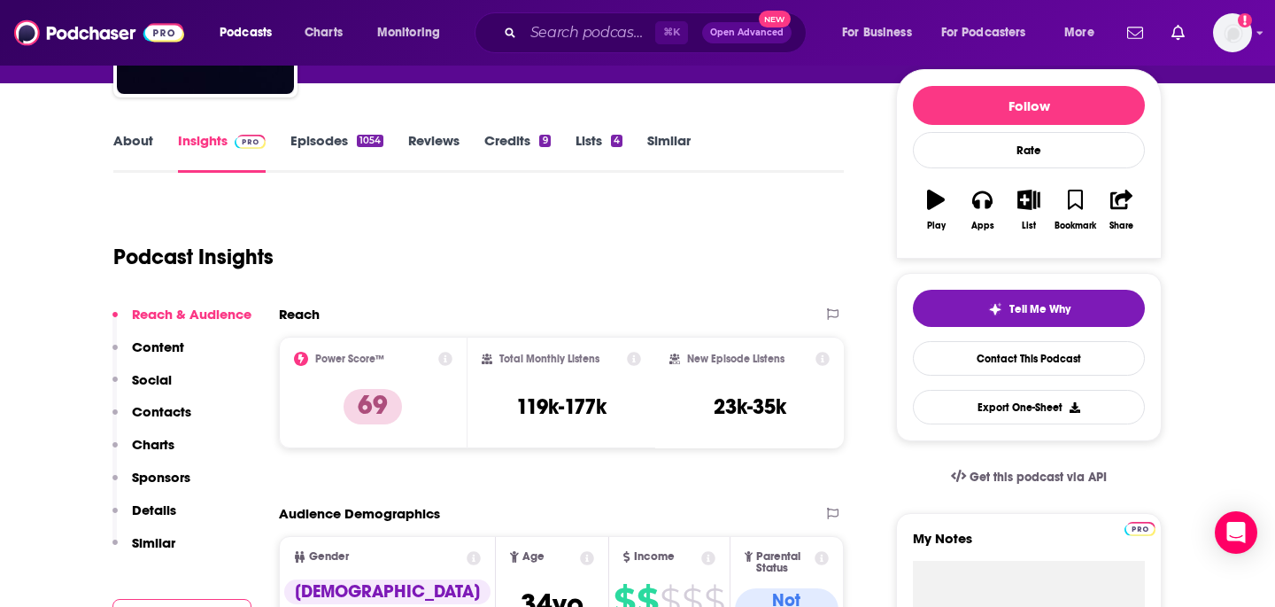
scroll to position [206, 0]
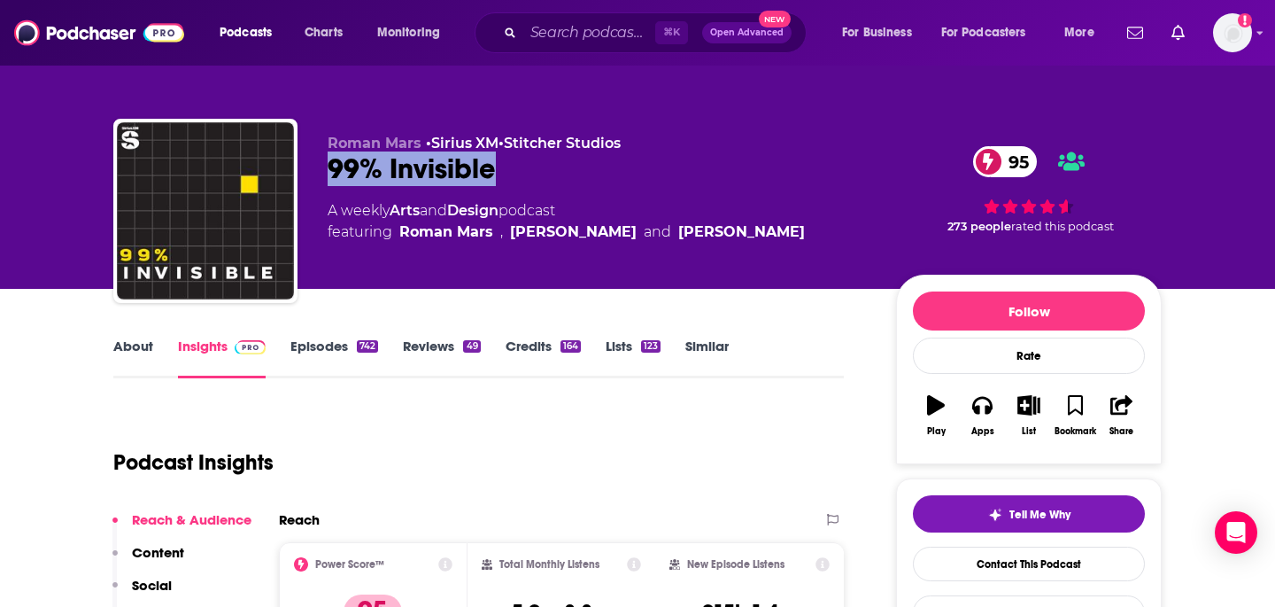
drag, startPoint x: 455, startPoint y: 174, endPoint x: 332, endPoint y: 174, distance: 123.1
click at [332, 174] on div "99% Invisible 95" at bounding box center [598, 168] width 540 height 35
copy h2 "99% Invisible"
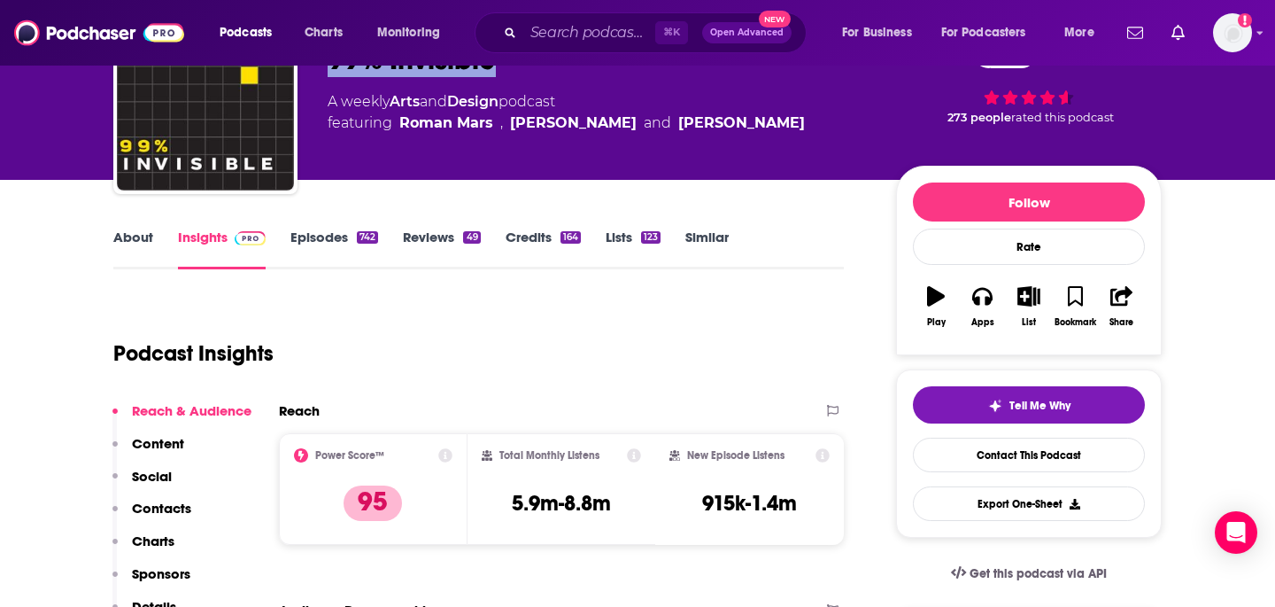
scroll to position [107, 0]
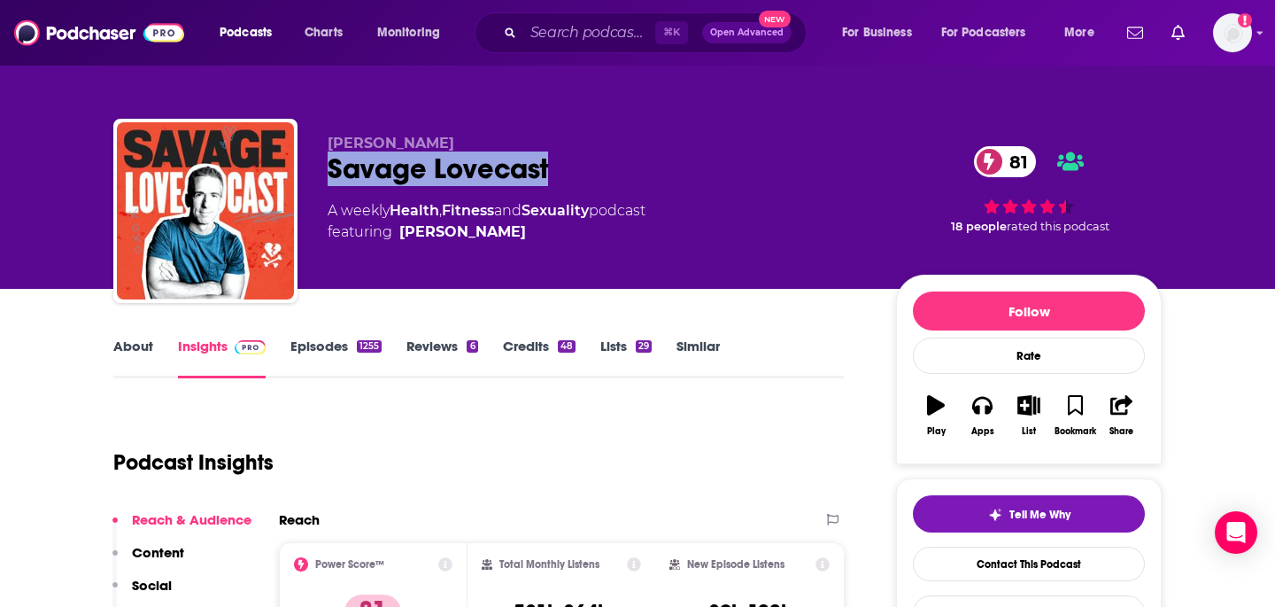
drag, startPoint x: 557, startPoint y: 162, endPoint x: 320, endPoint y: 166, distance: 237.4
click at [320, 166] on div "Dan Savage Savage Lovecast 81 A weekly Health , Fitness and Sexuality podcast f…" at bounding box center [637, 214] width 1049 height 191
copy h2 "Savage Lovecast"
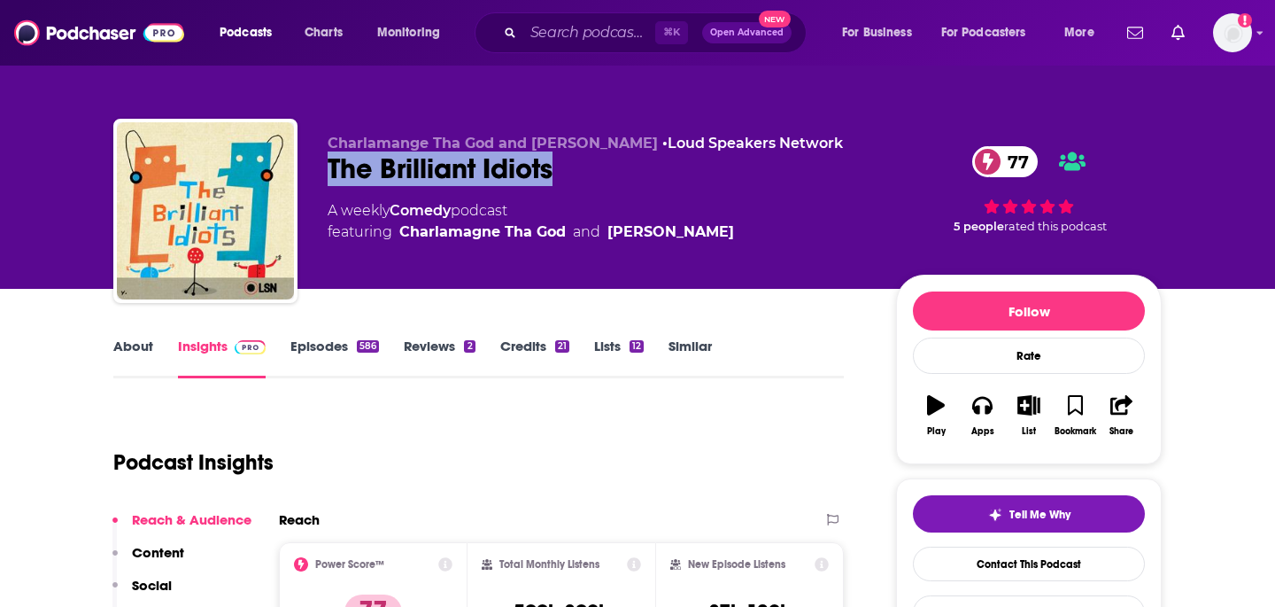
drag, startPoint x: 572, startPoint y: 177, endPoint x: 301, endPoint y: 174, distance: 271.0
click at [301, 174] on div "Charlamange Tha God and [PERSON_NAME] • Loud Speakers Network The Brilliant Idi…" at bounding box center [637, 214] width 1049 height 191
copy h2 "The Brilliant Idiots"
